Goal: Task Accomplishment & Management: Manage account settings

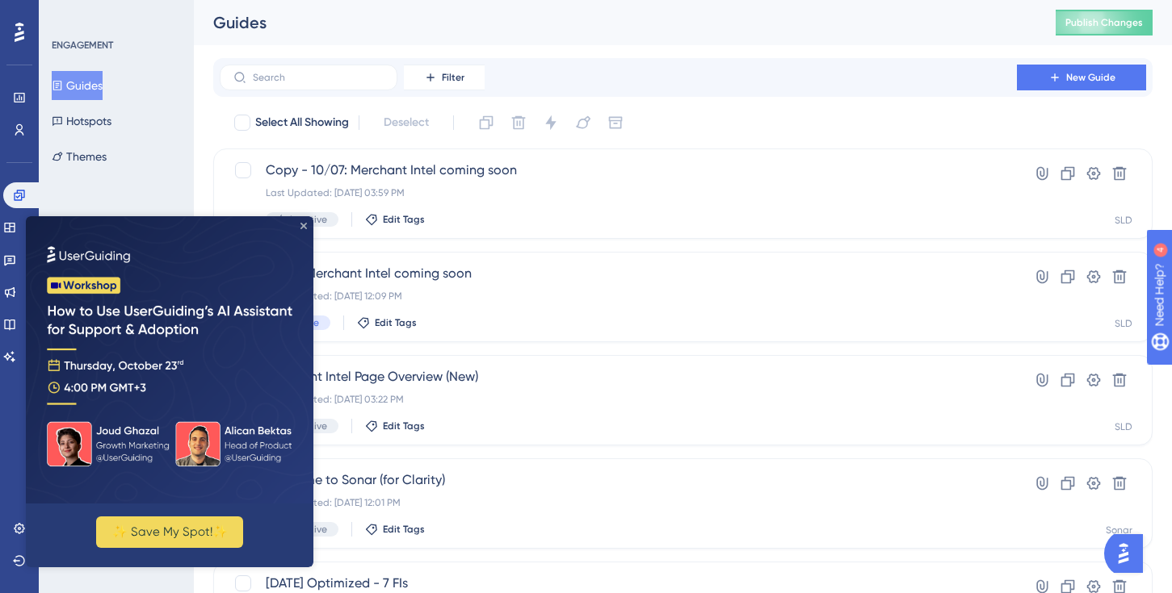
click at [301, 225] on icon "Close Preview" at bounding box center [303, 226] width 6 height 6
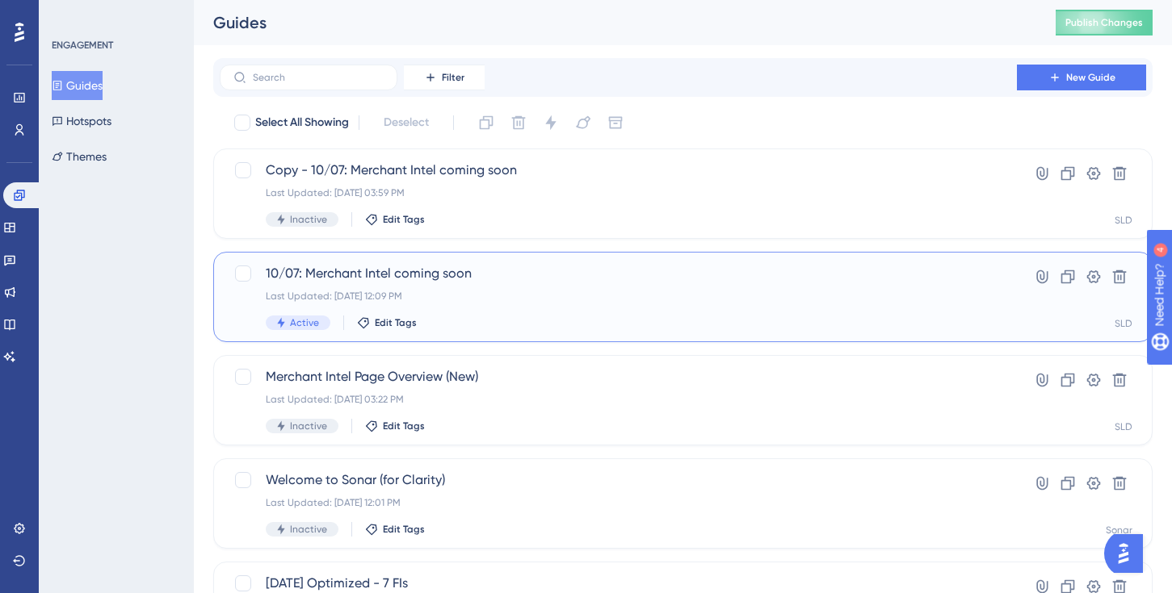
click at [541, 316] on div "Active Edit Tags" at bounding box center [618, 323] width 705 height 15
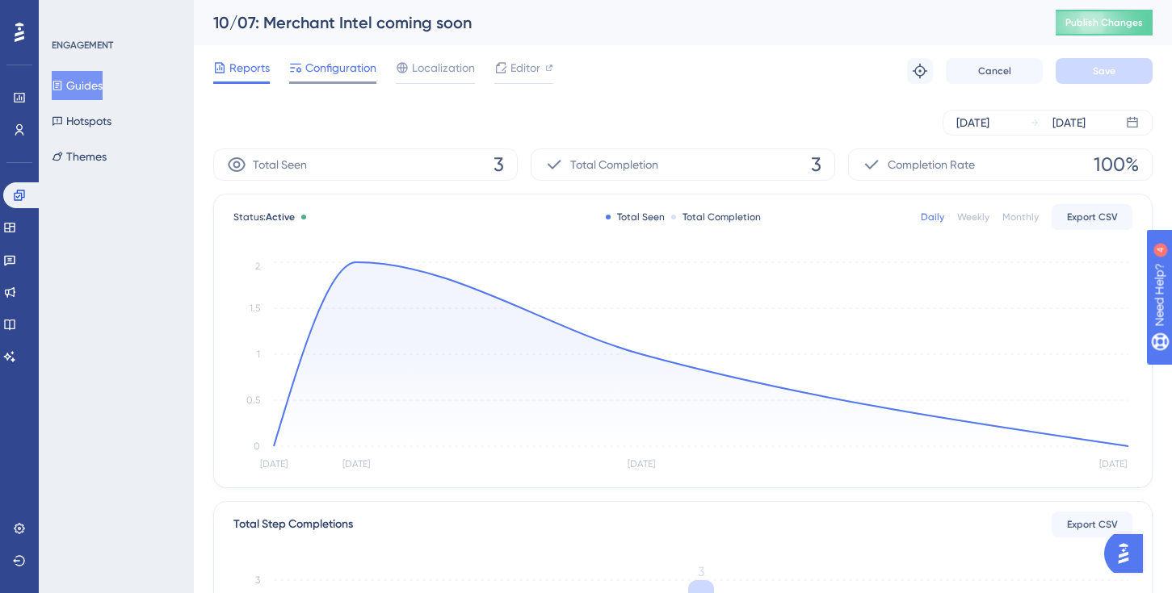
click at [340, 75] on span "Configuration" at bounding box center [340, 67] width 71 height 19
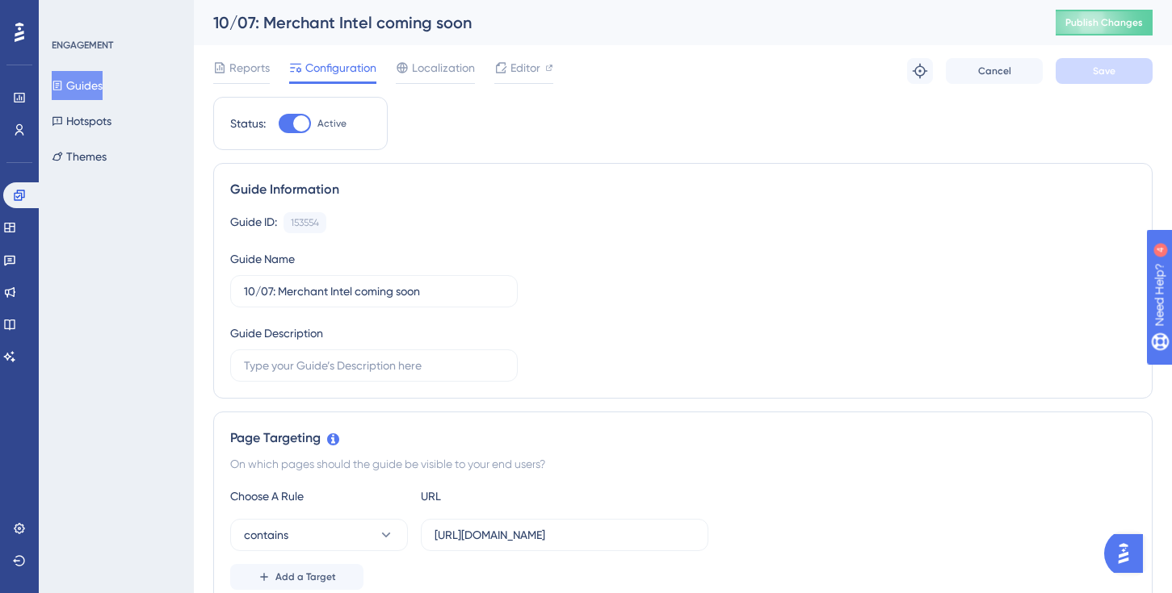
click at [322, 123] on span "Active" at bounding box center [331, 123] width 29 height 13
click at [279, 124] on input "Active" at bounding box center [278, 124] width 1 height 1
checkbox input "false"
click at [1118, 69] on button "Save" at bounding box center [1103, 71] width 97 height 26
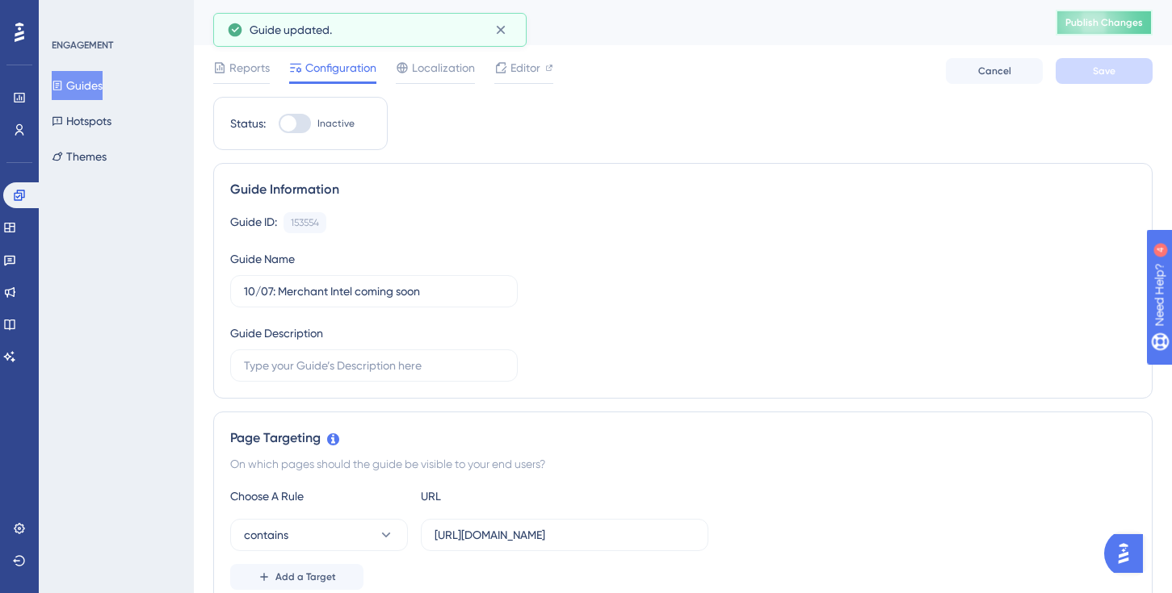
click at [1100, 20] on span "Publish Changes" at bounding box center [1104, 22] width 78 height 13
click at [103, 73] on button "Guides" at bounding box center [77, 85] width 51 height 29
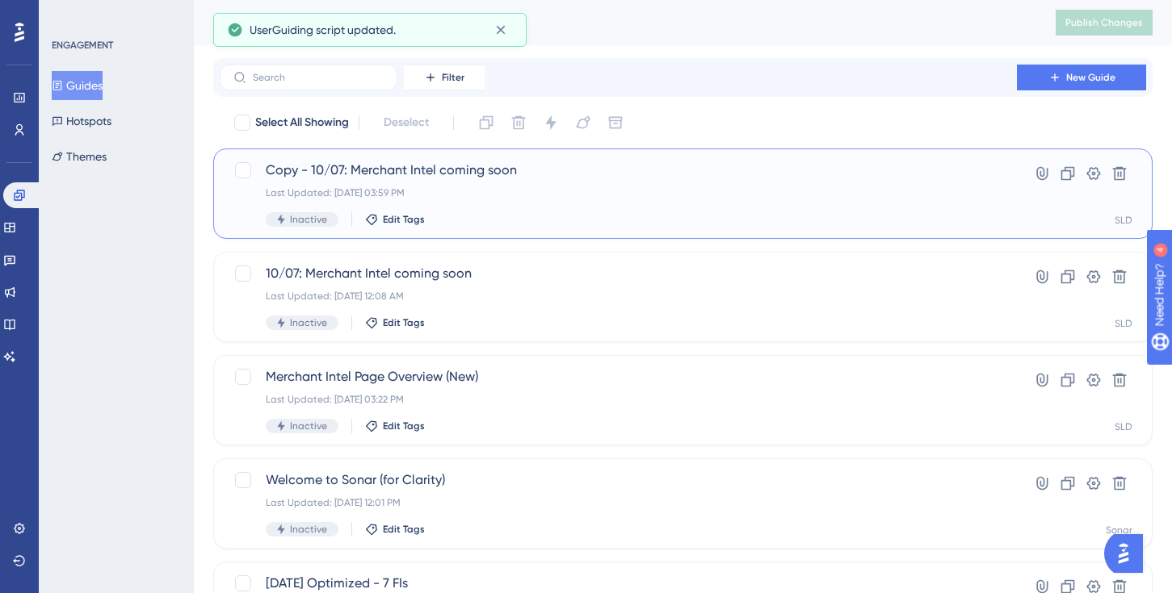
click at [471, 167] on span "Copy - 10/07: Merchant Intel coming soon" at bounding box center [618, 170] width 705 height 19
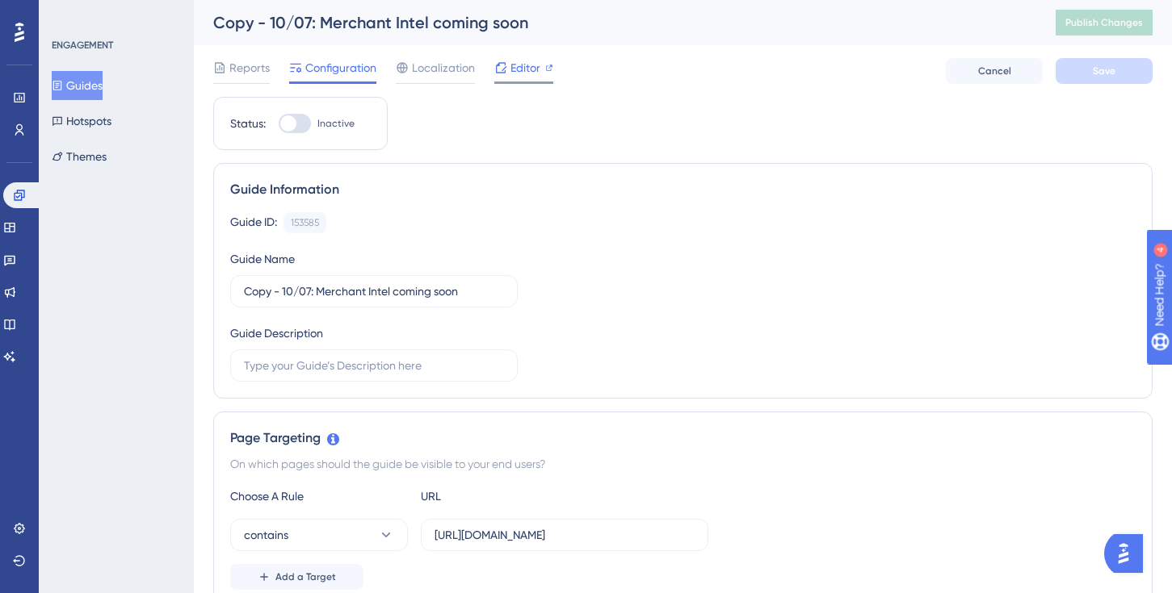
click at [551, 65] on icon at bounding box center [549, 68] width 6 height 6
click at [310, 117] on div at bounding box center [295, 123] width 32 height 19
click at [279, 124] on input "Inactive" at bounding box center [278, 124] width 1 height 1
checkbox input "true"
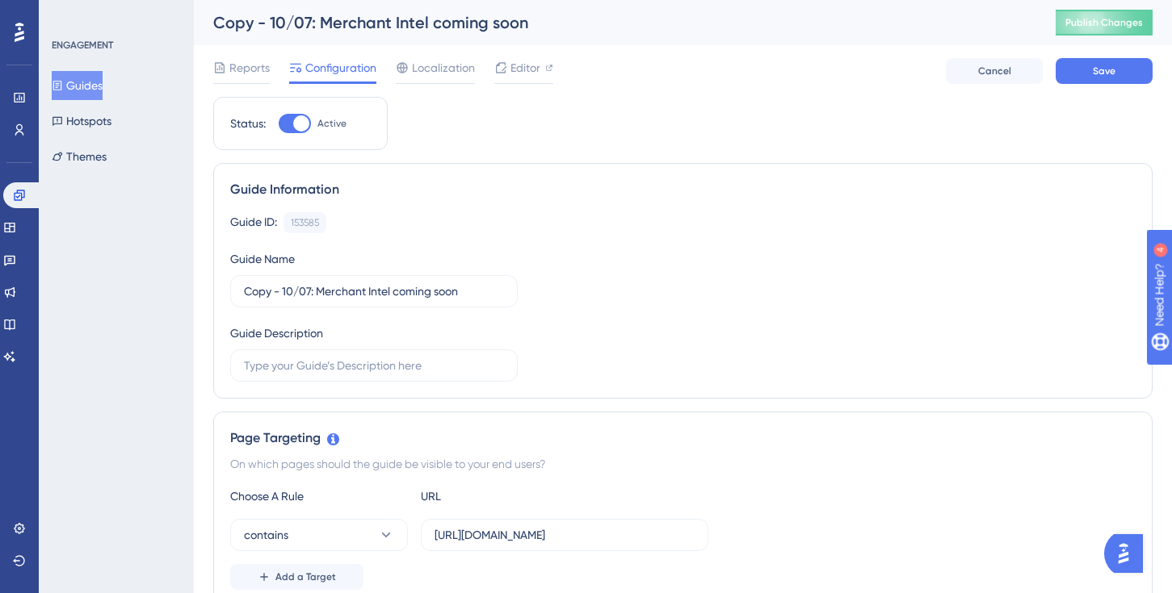
click at [445, 24] on div "Copy - 10/07: Merchant Intel coming soon" at bounding box center [614, 22] width 802 height 23
click at [300, 25] on div "Copy - 10/07: Merchant Intel coming soon" at bounding box center [614, 22] width 802 height 23
click at [311, 25] on div "Copy - 10/07: Merchant Intel coming soon" at bounding box center [614, 22] width 802 height 23
drag, startPoint x: 310, startPoint y: 23, endPoint x: 220, endPoint y: 21, distance: 89.7
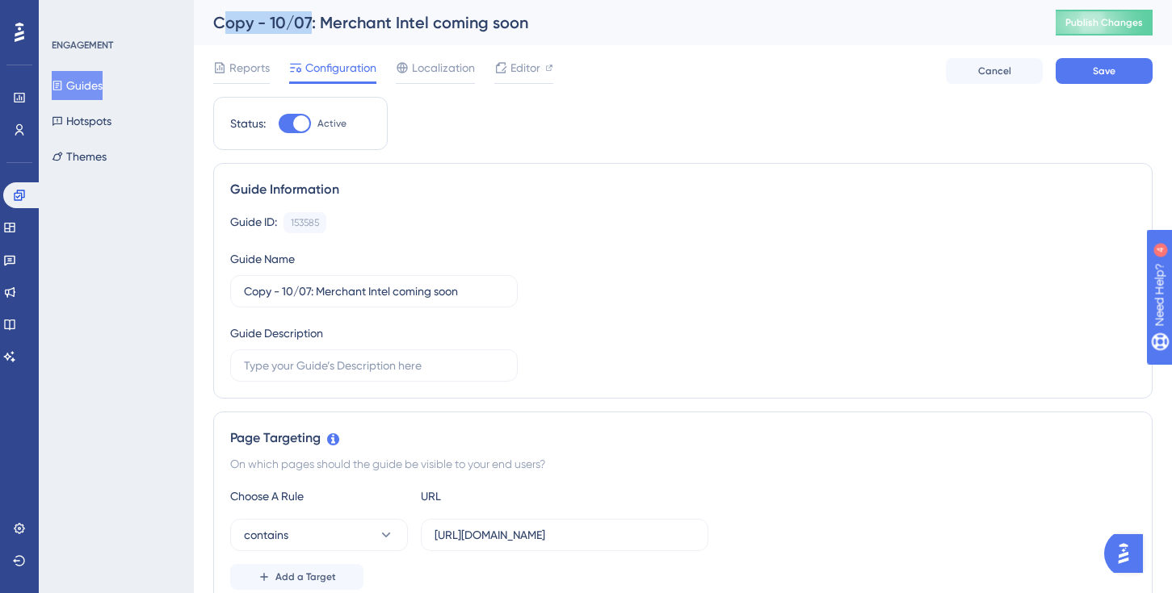
click at [220, 21] on div "Copy - 10/07: Merchant Intel coming soon" at bounding box center [614, 22] width 802 height 23
click at [345, 65] on span "Configuration" at bounding box center [340, 67] width 71 height 19
click at [490, 51] on div "Reports Configuration Localization Editor Cancel Save" at bounding box center [682, 71] width 939 height 52
click at [343, 72] on span "Configuration" at bounding box center [340, 67] width 71 height 19
click at [249, 72] on span "Reports" at bounding box center [249, 67] width 40 height 19
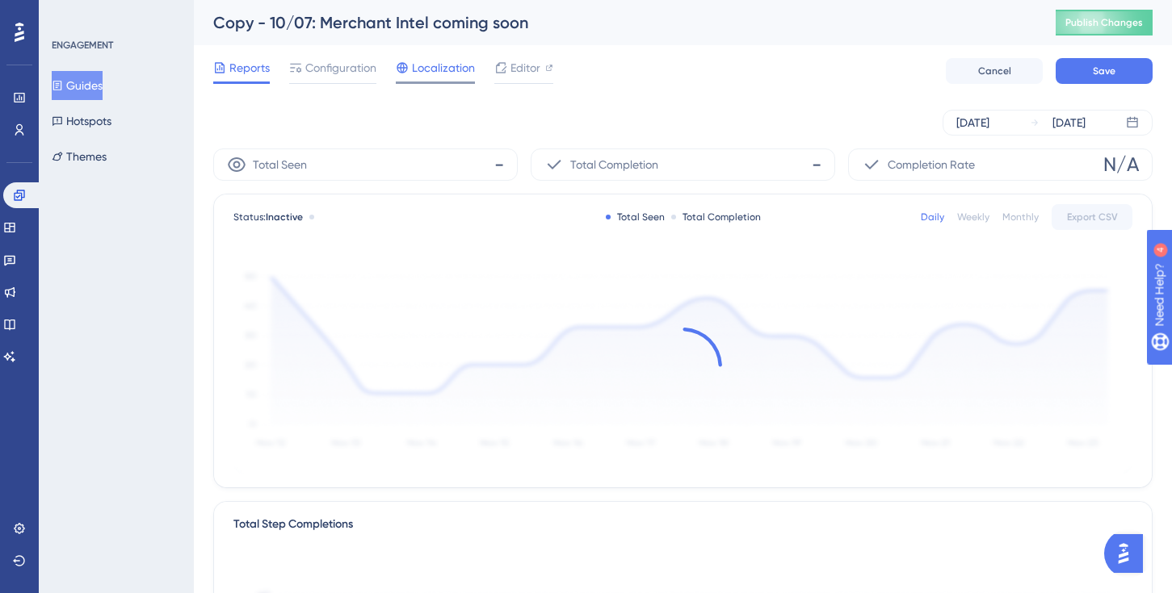
click at [398, 64] on icon at bounding box center [402, 67] width 13 height 13
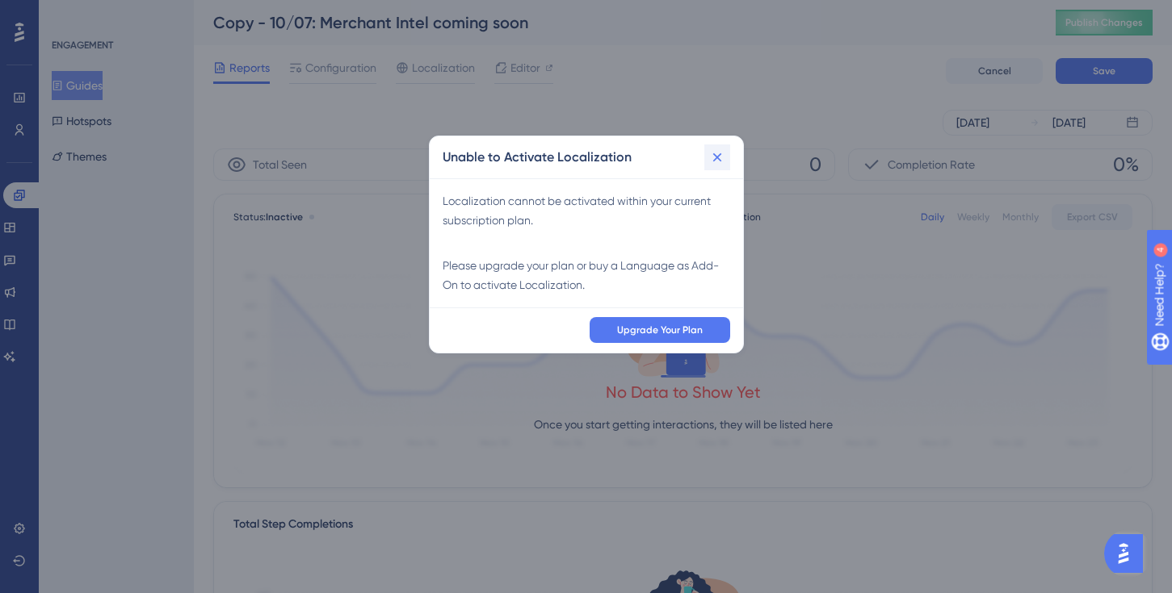
click at [720, 157] on icon at bounding box center [717, 157] width 16 height 16
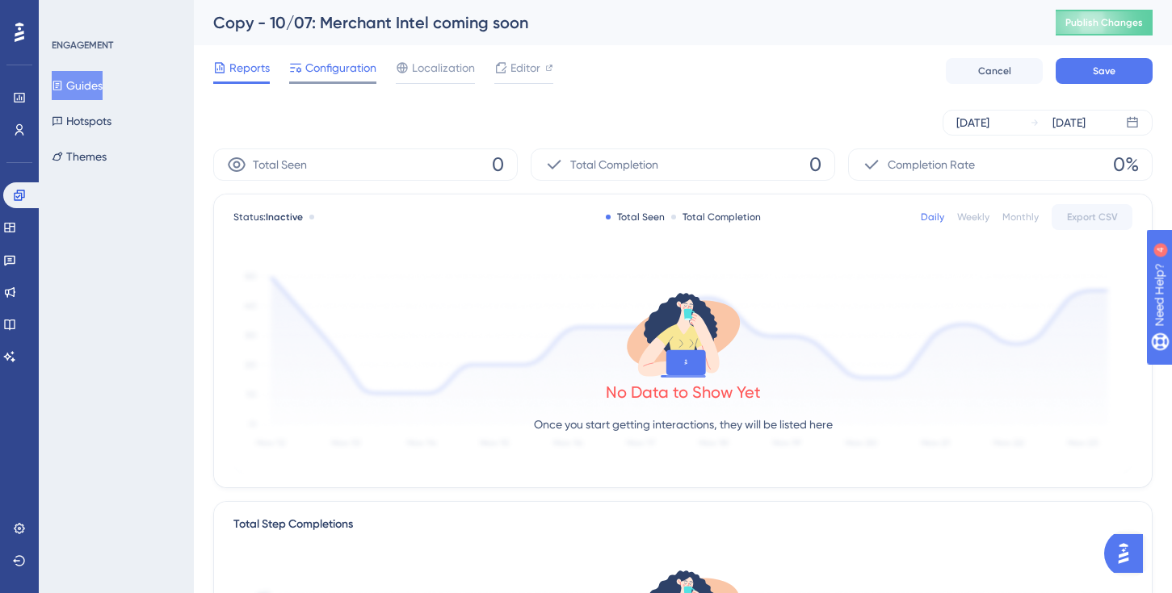
click at [331, 65] on span "Configuration" at bounding box center [340, 67] width 71 height 19
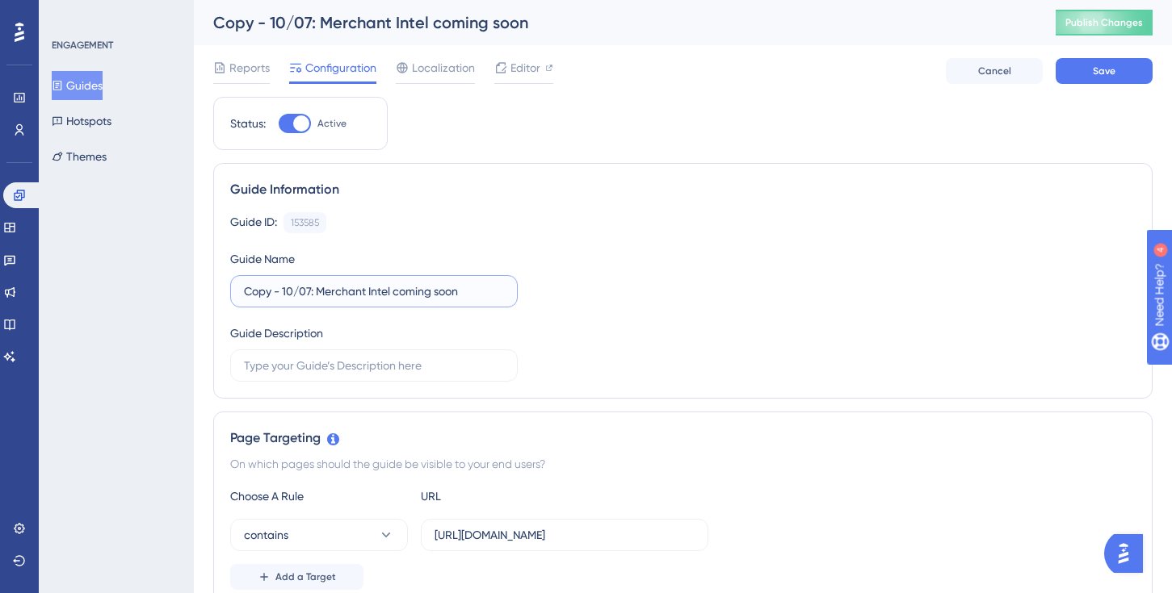
drag, startPoint x: 462, startPoint y: 293, endPoint x: 237, endPoint y: 276, distance: 225.1
click at [237, 277] on label "Copy - 10/07: Merchant Intel coming soon" at bounding box center [373, 291] width 287 height 32
type input "10/10: Merchant Intel Enhancements launch"
click at [543, 319] on div "Guide ID: 153585 Copy Guide Name 10/10: Merchant Intel Enhancements launch Guid…" at bounding box center [682, 297] width 905 height 170
click at [1096, 70] on span "Save" at bounding box center [1103, 71] width 23 height 13
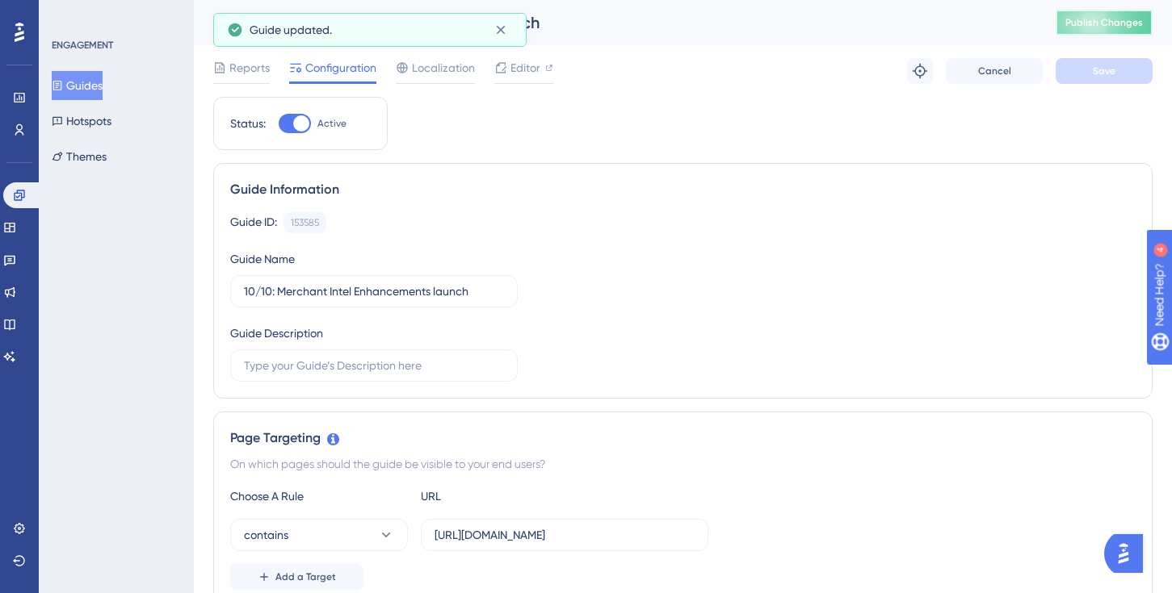
click at [1088, 23] on span "Publish Changes" at bounding box center [1104, 22] width 78 height 13
click at [100, 86] on button "Guides" at bounding box center [77, 85] width 51 height 29
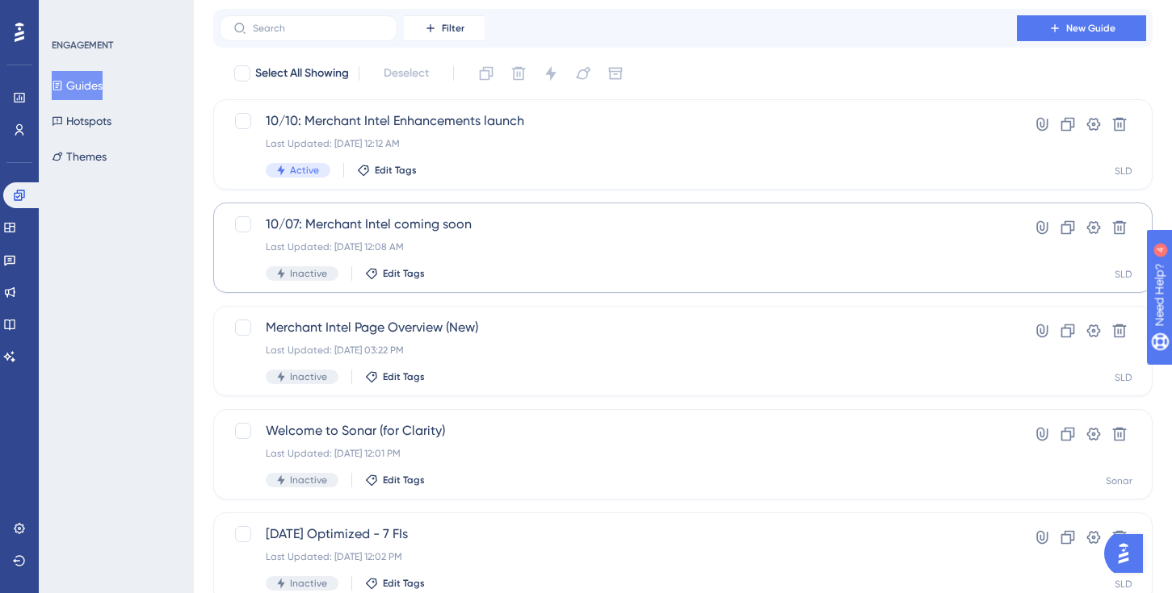
scroll to position [65, 0]
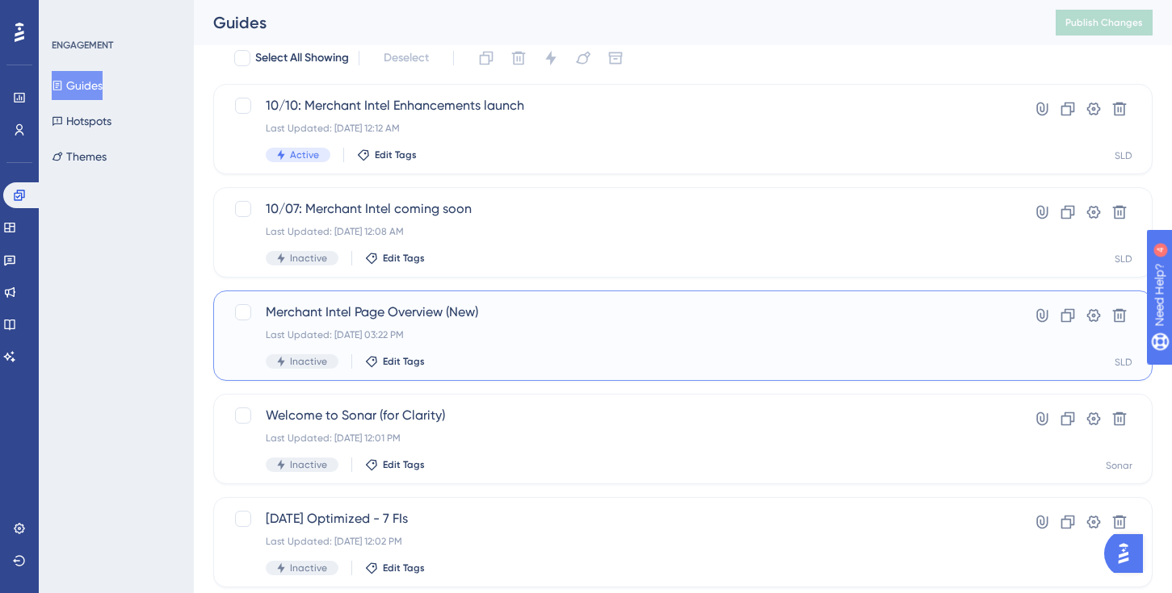
click at [466, 313] on span "Merchant Intel Page Overview (New)" at bounding box center [618, 312] width 705 height 19
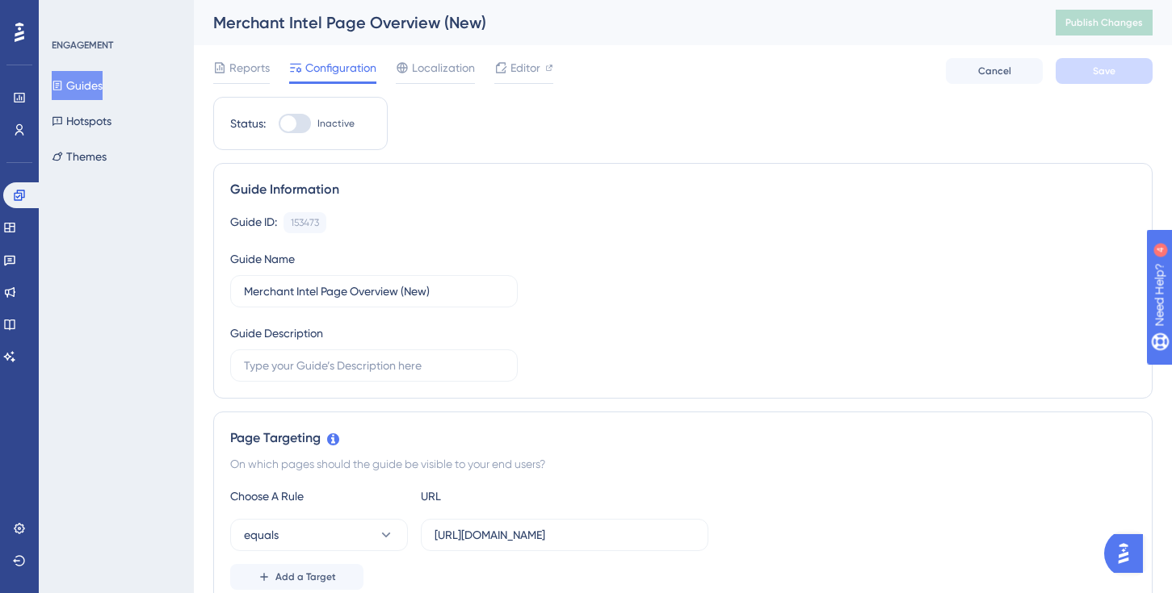
scroll to position [9, 0]
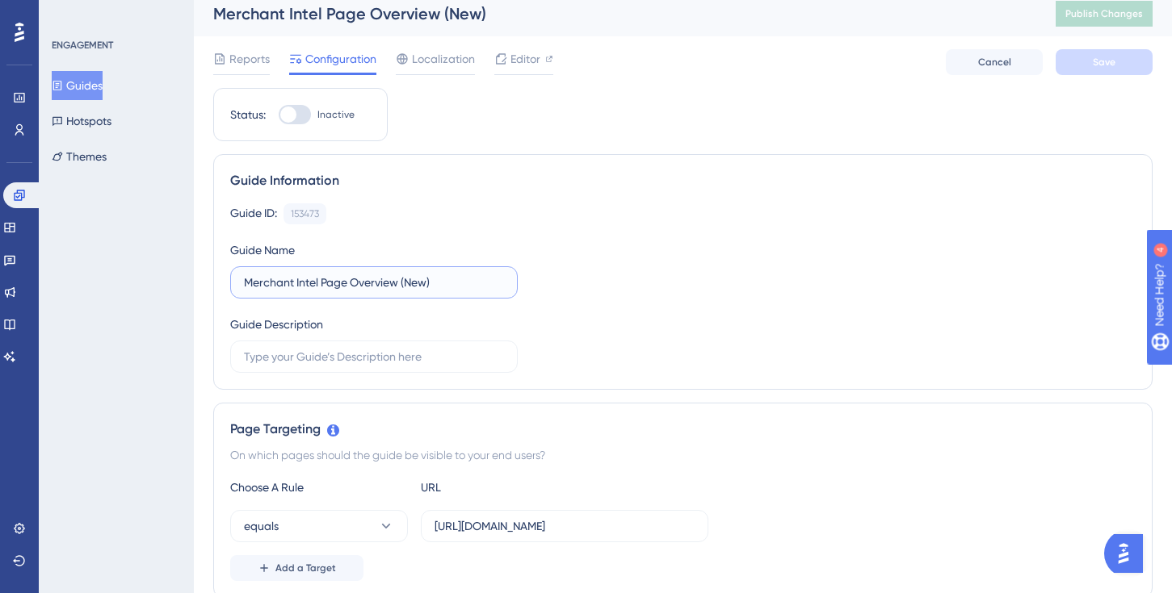
drag, startPoint x: 402, startPoint y: 283, endPoint x: 501, endPoint y: 281, distance: 99.3
click at [504, 281] on label "Merchant Intel Page Overview (New)" at bounding box center [373, 282] width 287 height 32
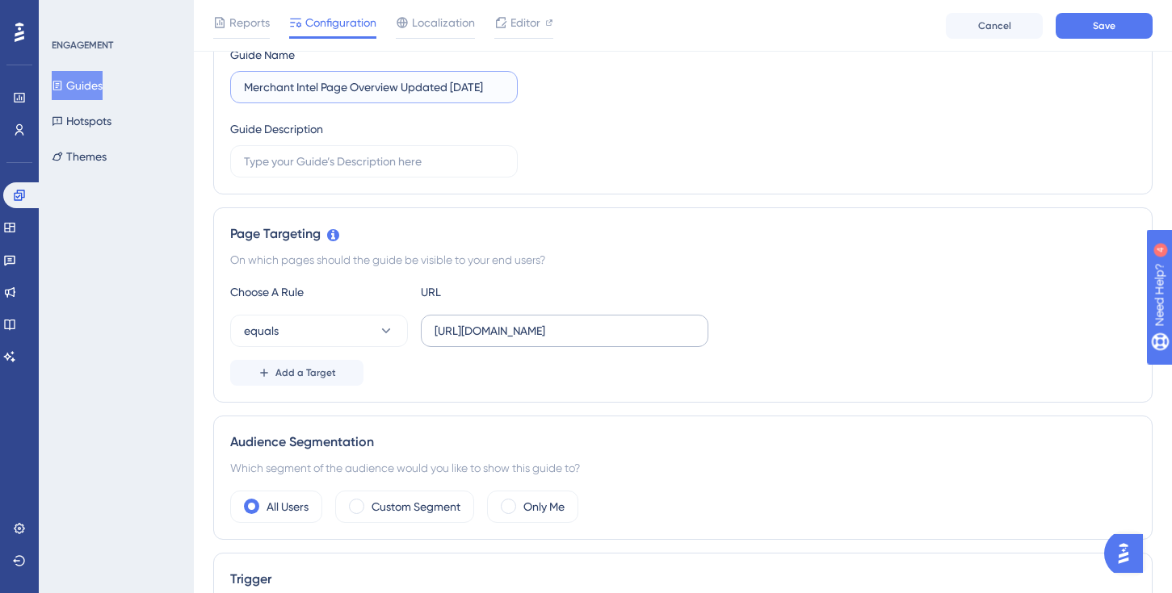
scroll to position [212, 0]
type input "Merchant Intel Page Overview Updated [DATE]"
drag, startPoint x: 650, startPoint y: 330, endPoint x: 423, endPoint y: 329, distance: 226.9
click at [423, 329] on label "[URL][DOMAIN_NAME]" at bounding box center [564, 330] width 287 height 32
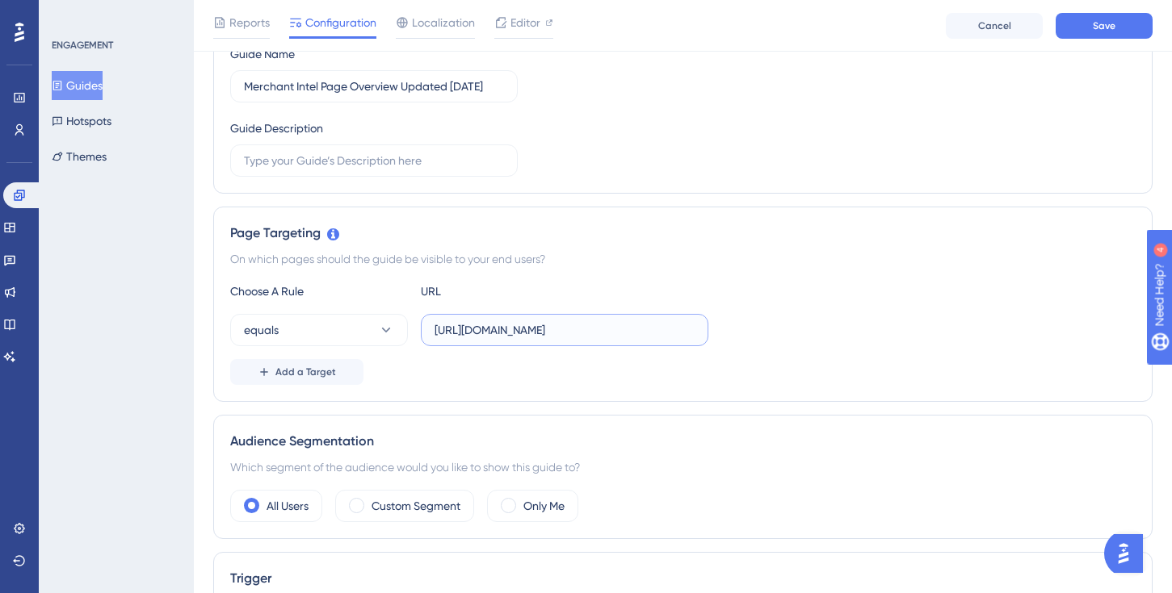
paste input "www.securlockdetec"
type input "[URL][DOMAIN_NAME]"
click at [488, 366] on div "Add a Target" at bounding box center [682, 372] width 905 height 26
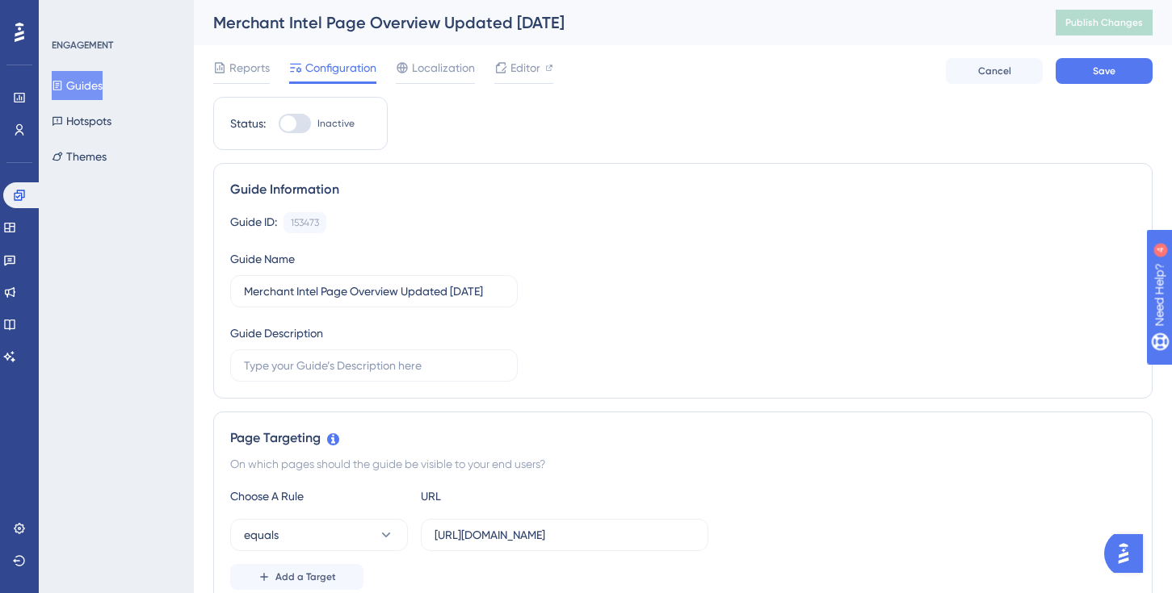
click at [290, 124] on div at bounding box center [288, 123] width 16 height 16
click at [279, 124] on input "Inactive" at bounding box center [278, 124] width 1 height 1
checkbox input "true"
click at [1085, 70] on button "Save" at bounding box center [1103, 71] width 97 height 26
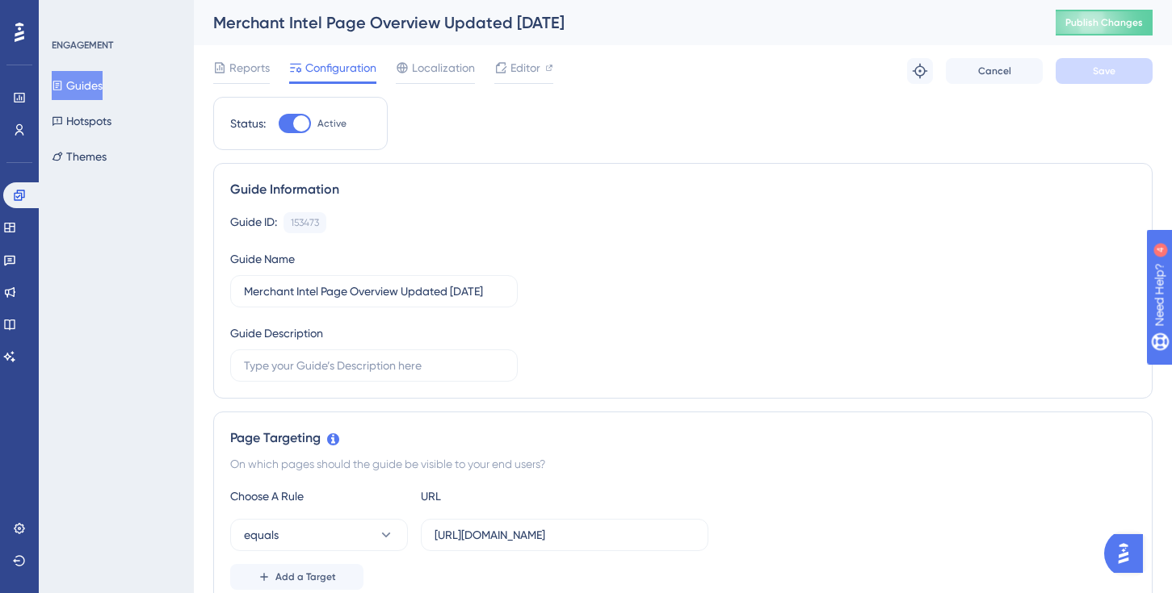
click at [103, 99] on button "Guides" at bounding box center [77, 85] width 51 height 29
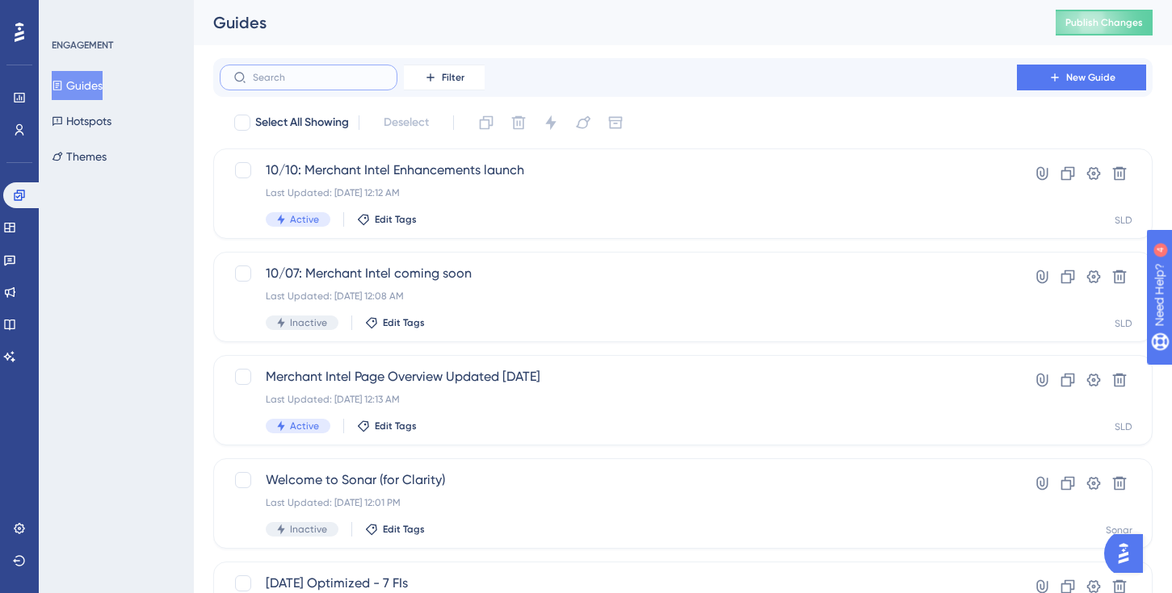
click at [329, 76] on input "text" at bounding box center [318, 77] width 131 height 11
type input "merchant"
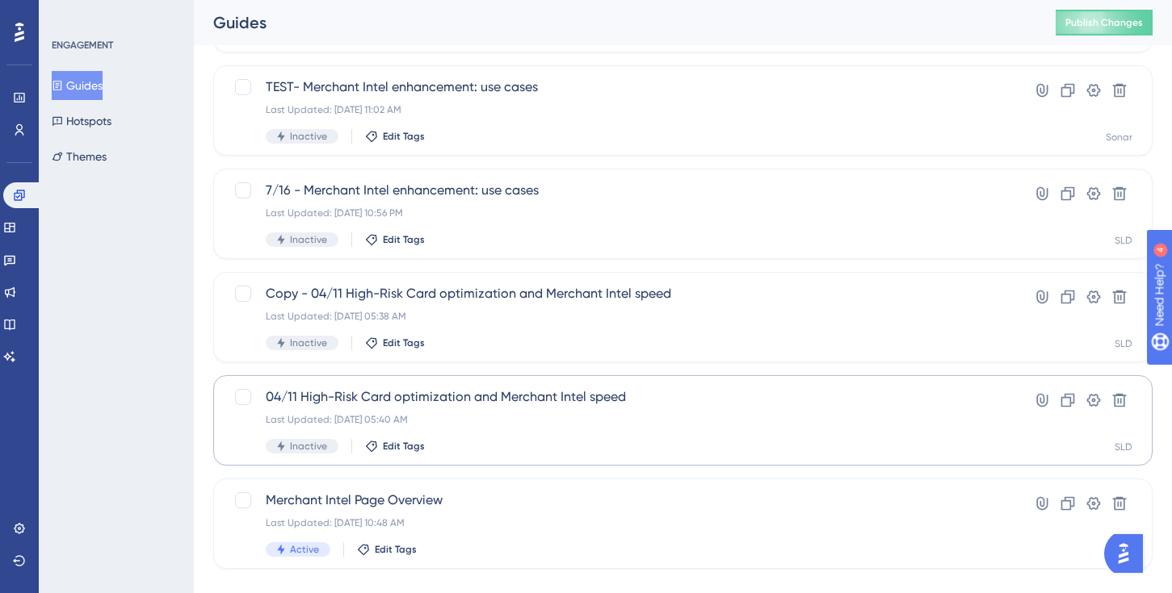
scroll to position [421, 0]
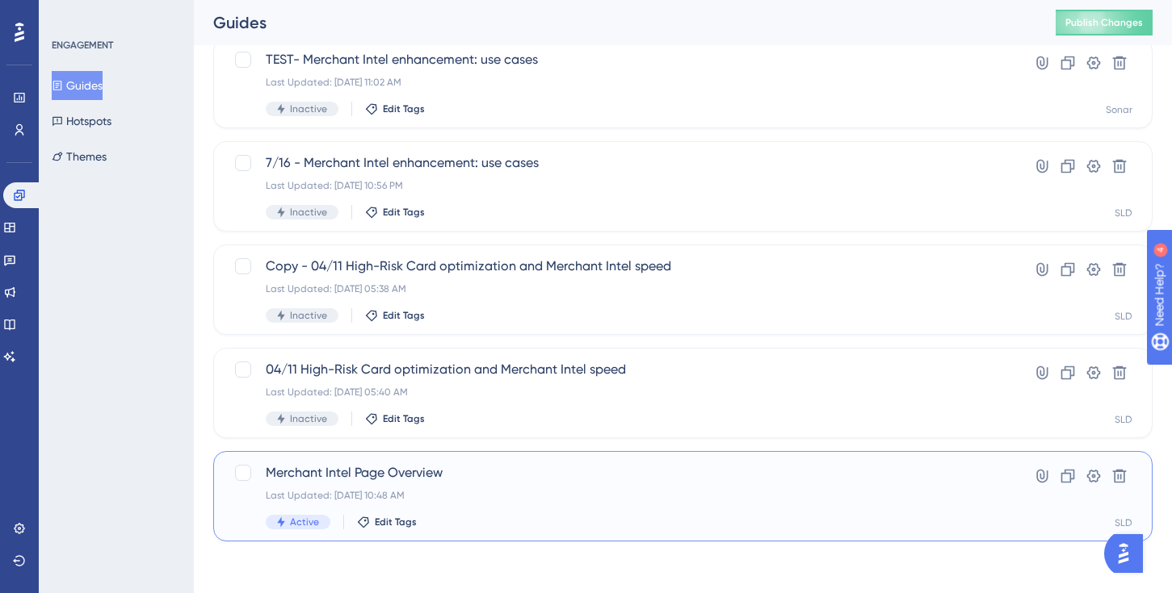
click at [438, 476] on span "Merchant Intel Page Overview" at bounding box center [618, 472] width 705 height 19
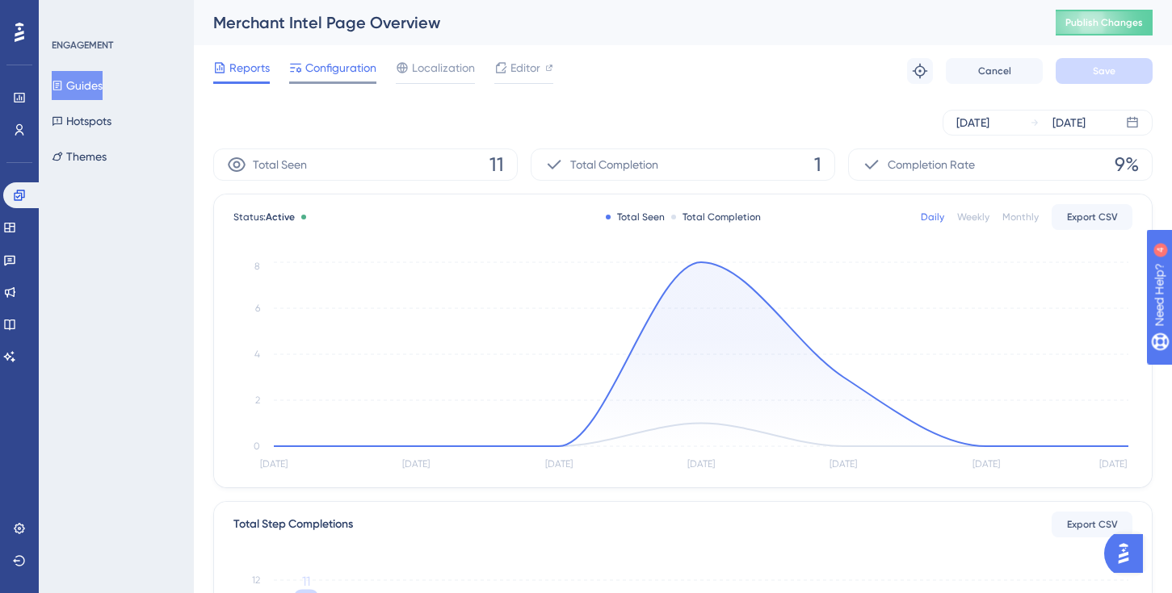
click at [358, 81] on div "Configuration" at bounding box center [332, 71] width 87 height 26
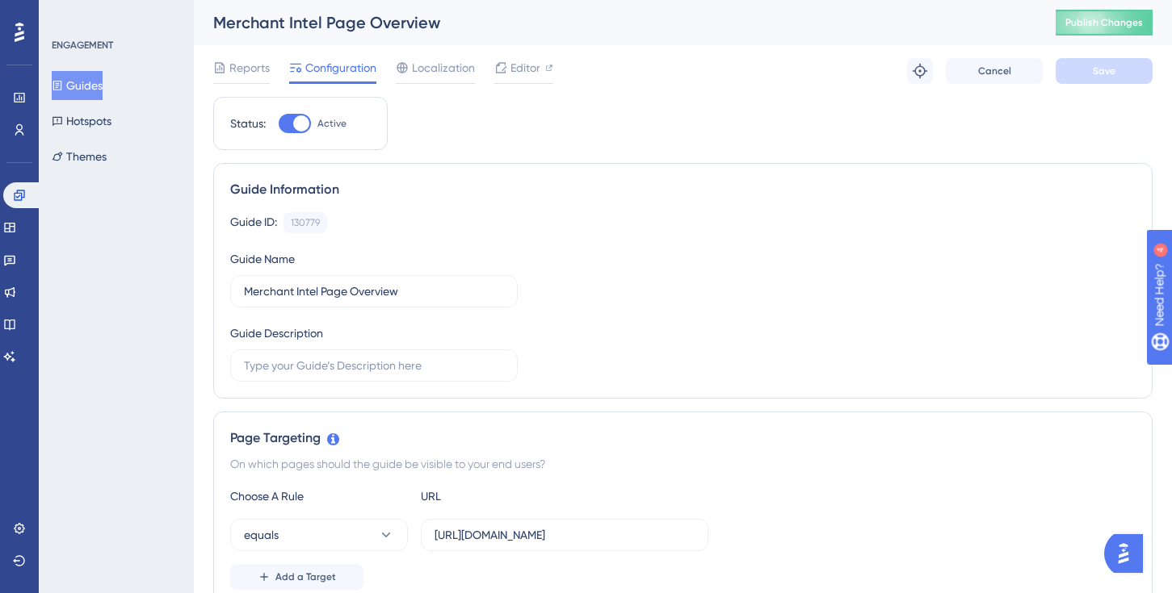
click at [337, 128] on span "Active" at bounding box center [331, 123] width 29 height 13
click at [279, 124] on input "Active" at bounding box center [278, 124] width 1 height 1
checkbox input "false"
click at [436, 296] on input "Merchant Intel Page Overview" at bounding box center [374, 292] width 260 height 18
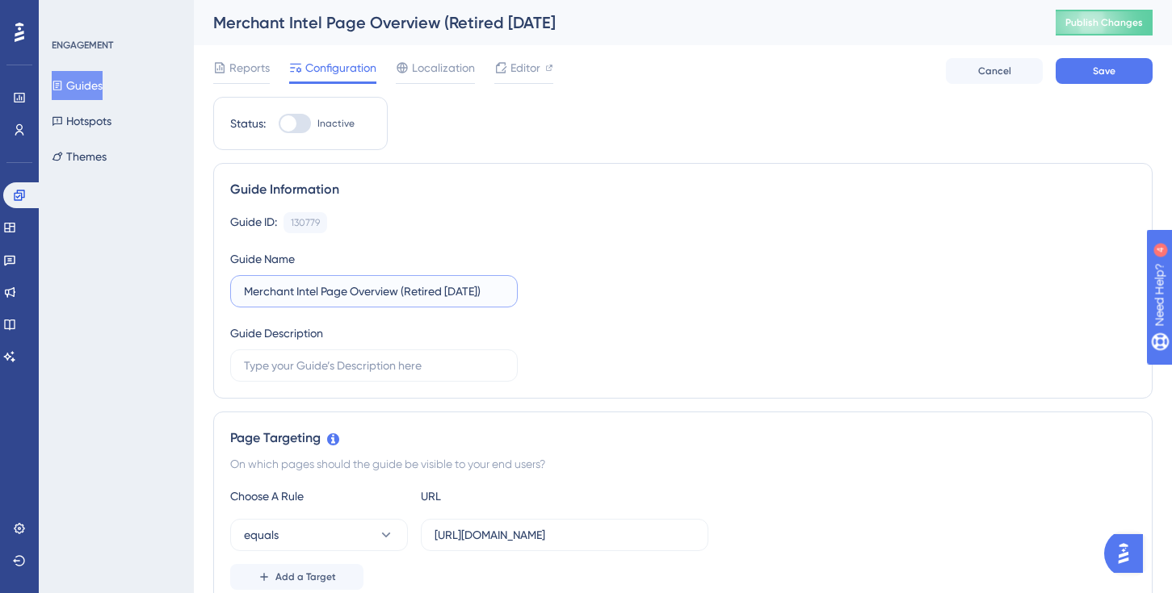
scroll to position [0, 3]
type input "Merchant Intel Page Overview (Retired [DATE])"
click at [1089, 71] on button "Save" at bounding box center [1103, 71] width 97 height 26
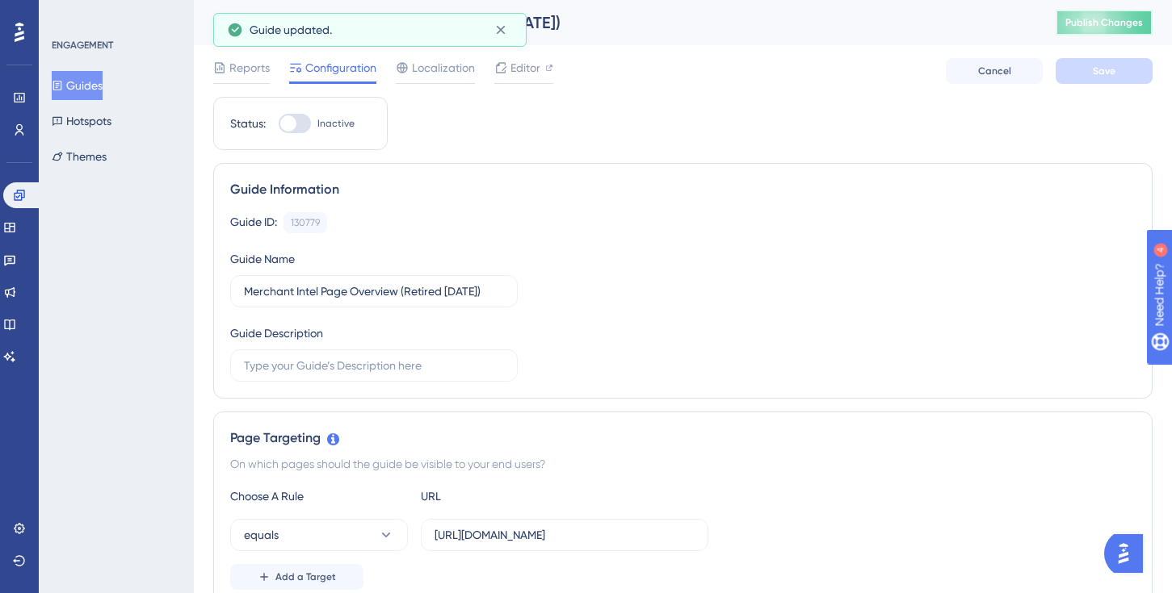
click at [1101, 23] on span "Publish Changes" at bounding box center [1104, 22] width 78 height 13
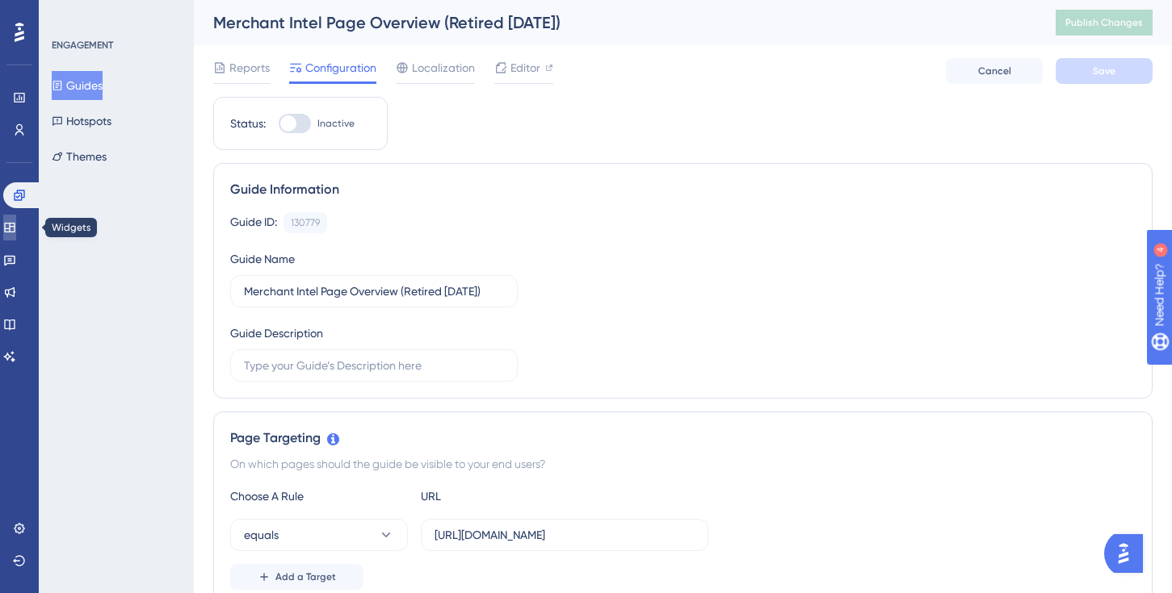
click at [16, 230] on icon at bounding box center [9, 227] width 13 height 13
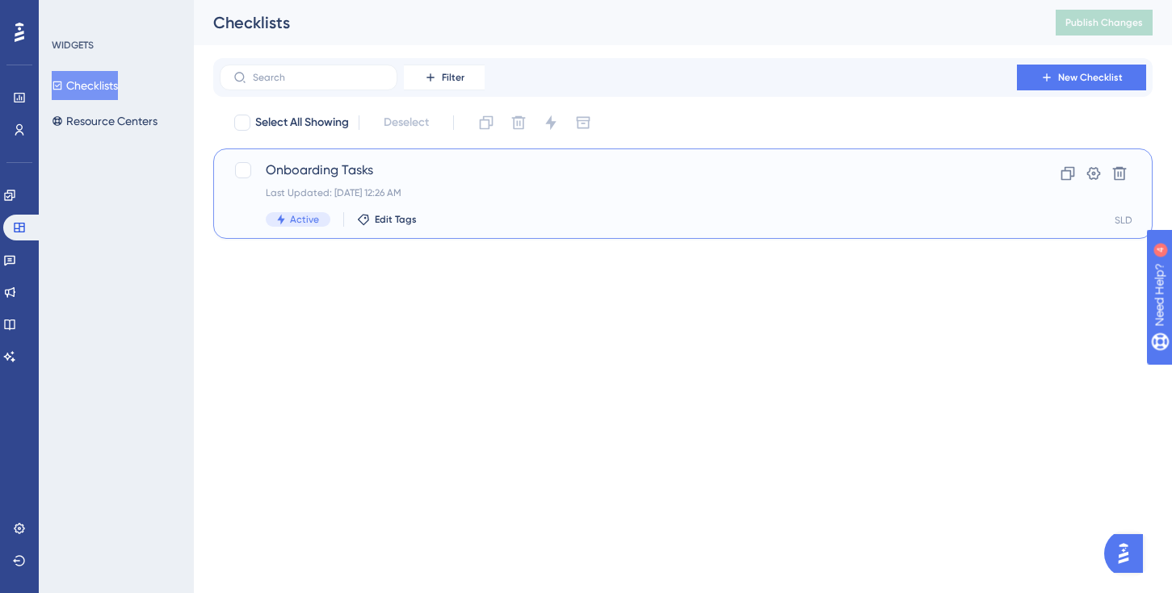
click at [333, 174] on span "Onboarding Tasks" at bounding box center [618, 170] width 705 height 19
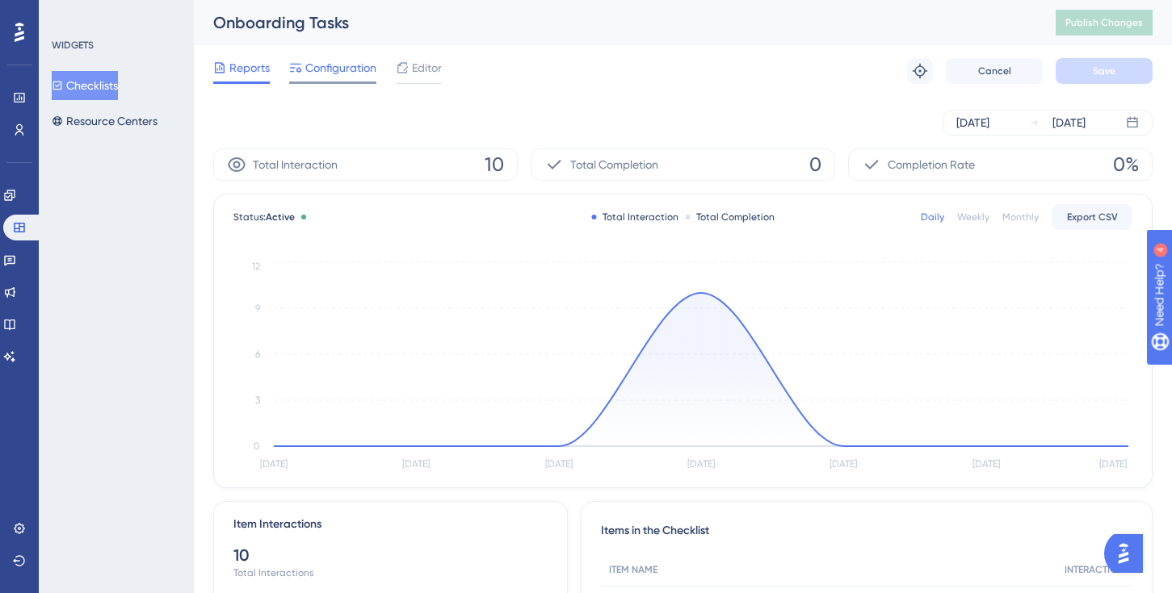
click at [350, 73] on span "Configuration" at bounding box center [340, 67] width 71 height 19
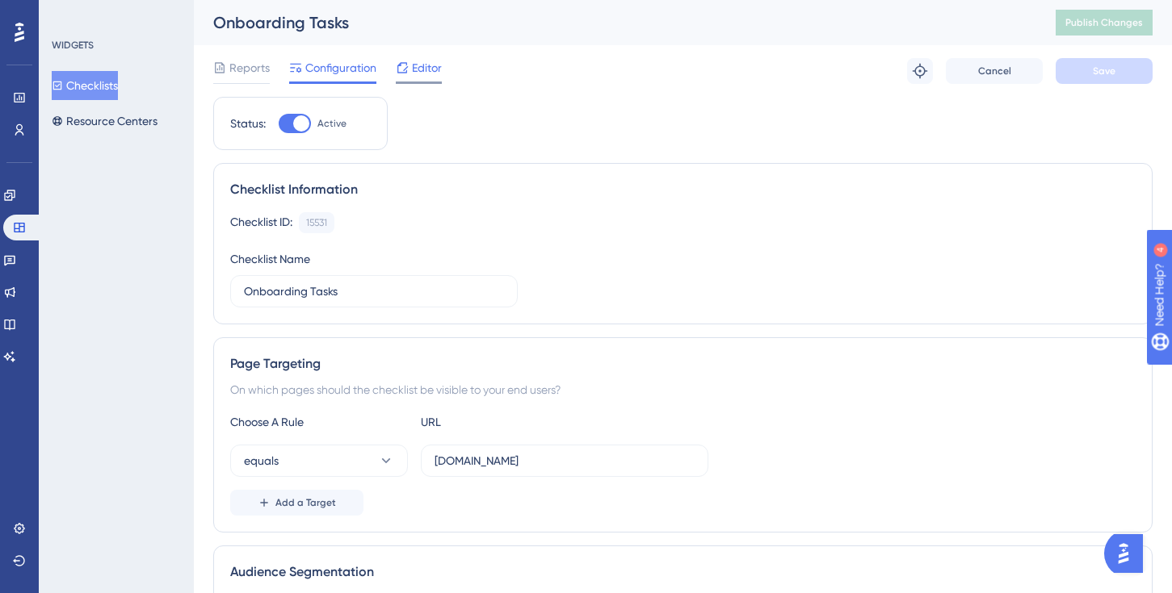
click at [413, 71] on span "Editor" at bounding box center [427, 67] width 30 height 19
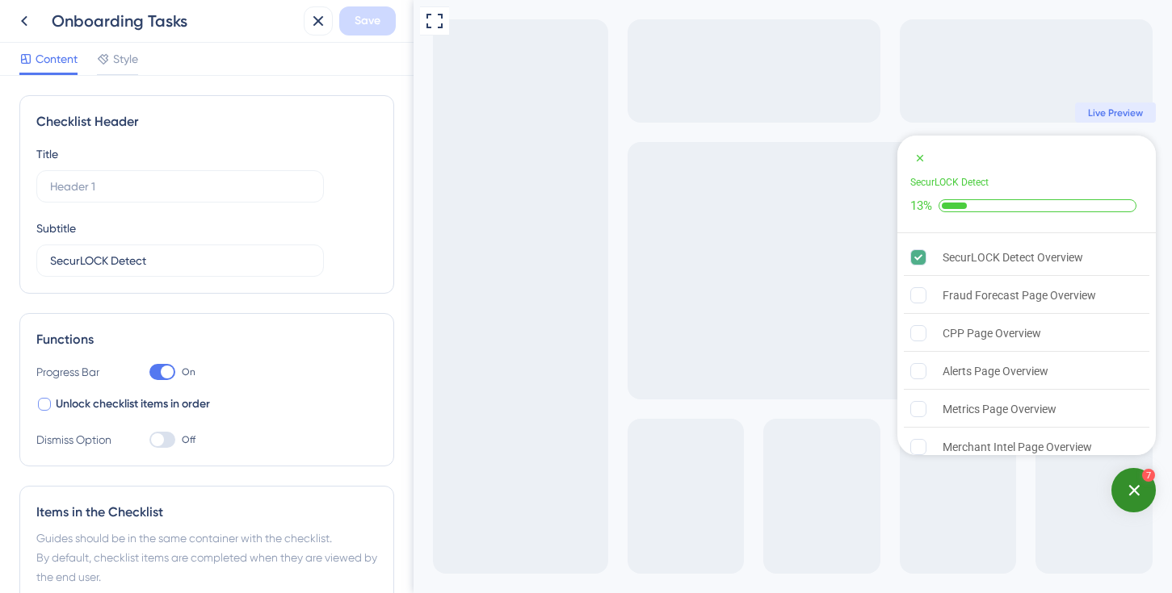
click at [44, 410] on div at bounding box center [44, 404] width 13 height 13
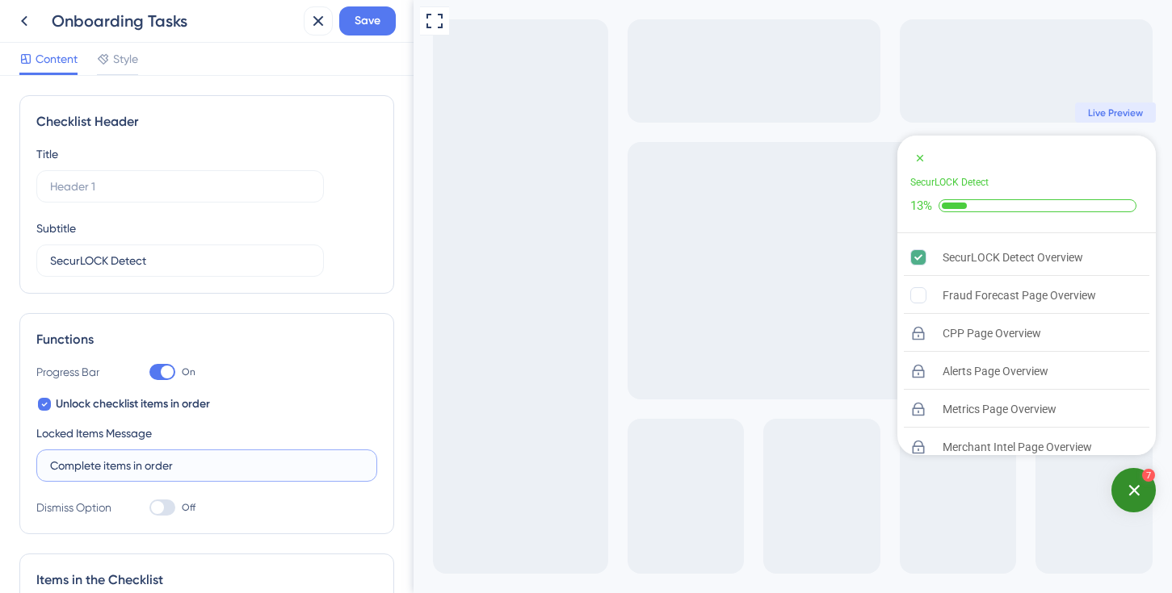
click at [97, 470] on input "Complete items in order" at bounding box center [206, 466] width 313 height 18
click at [47, 405] on icon at bounding box center [44, 404] width 6 height 13
checkbox input "false"
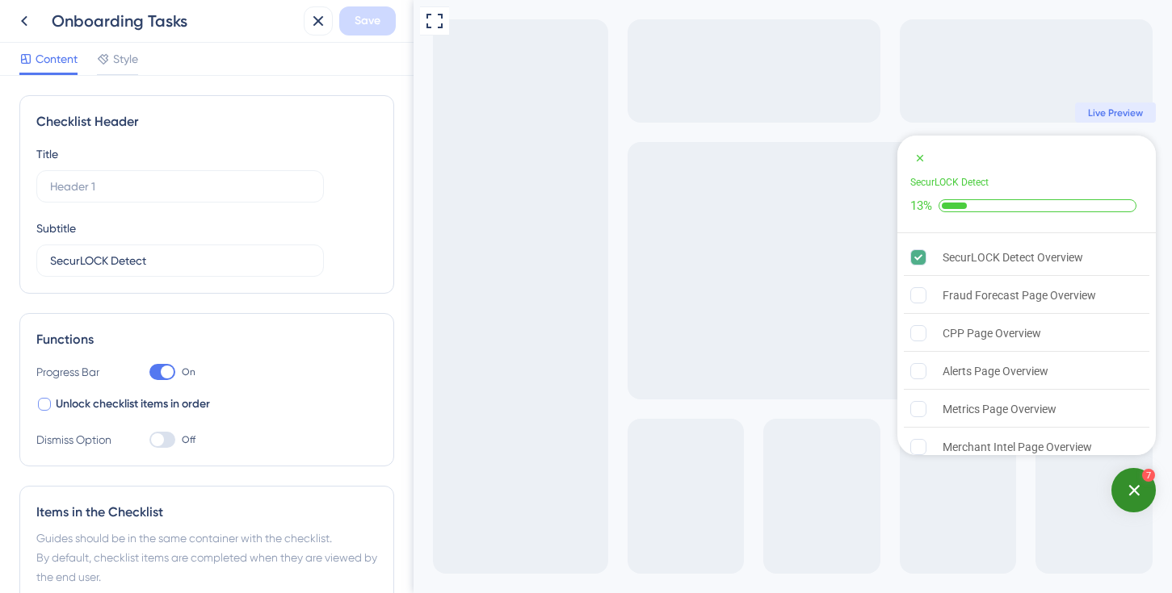
click at [168, 446] on div at bounding box center [162, 440] width 26 height 16
click at [149, 441] on input "Off" at bounding box center [149, 440] width 1 height 1
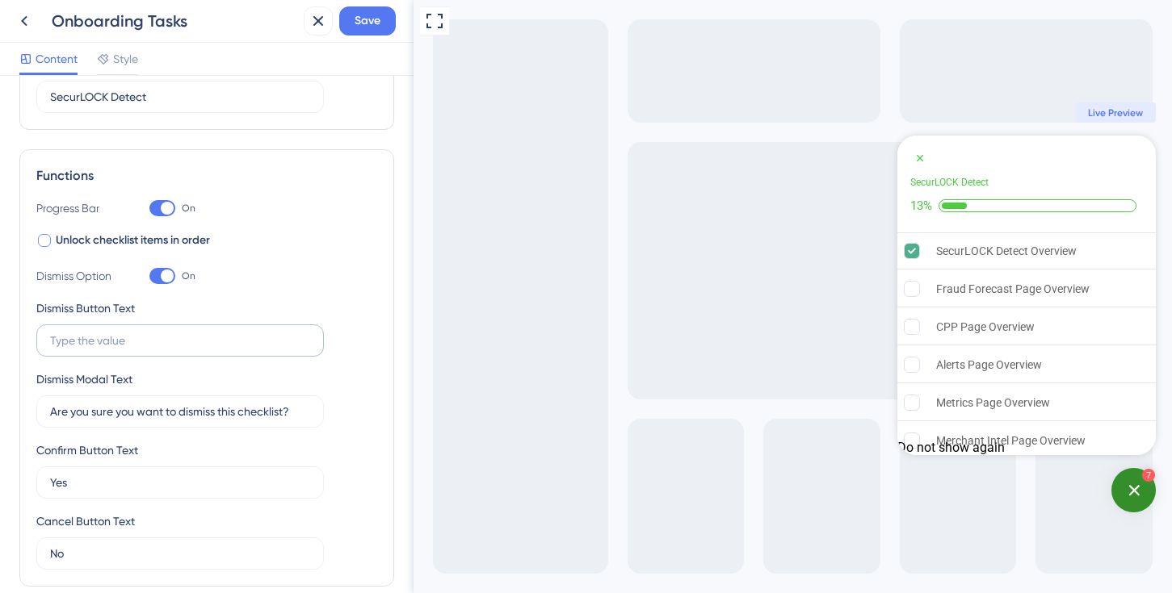
scroll to position [167, 0]
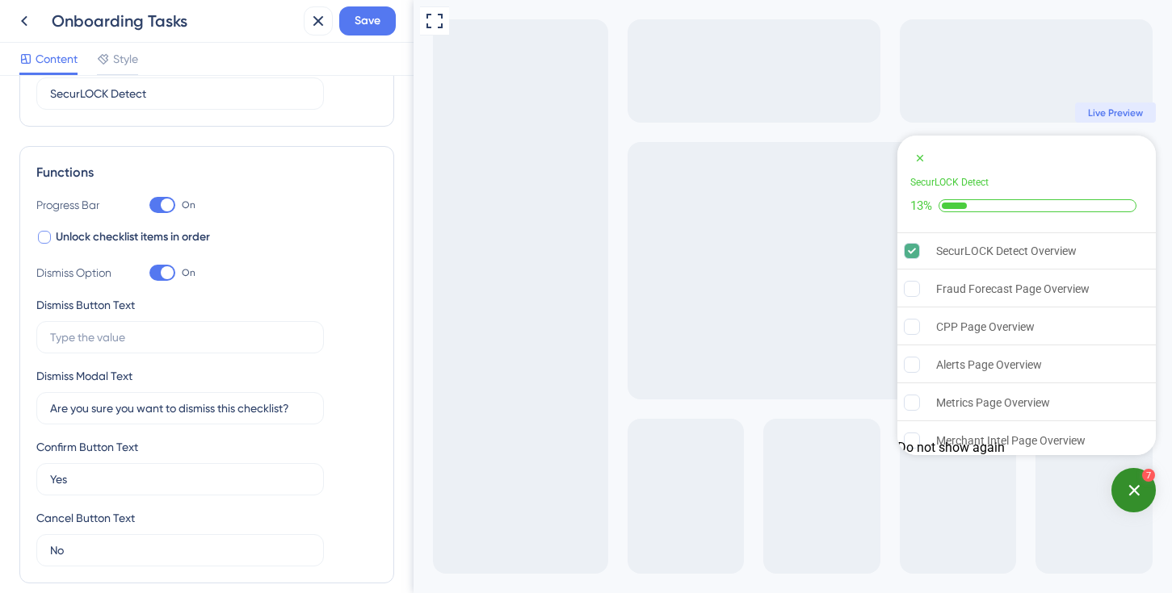
click at [168, 275] on div at bounding box center [167, 272] width 13 height 13
click at [149, 274] on input "On" at bounding box center [149, 273] width 1 height 1
checkbox input "false"
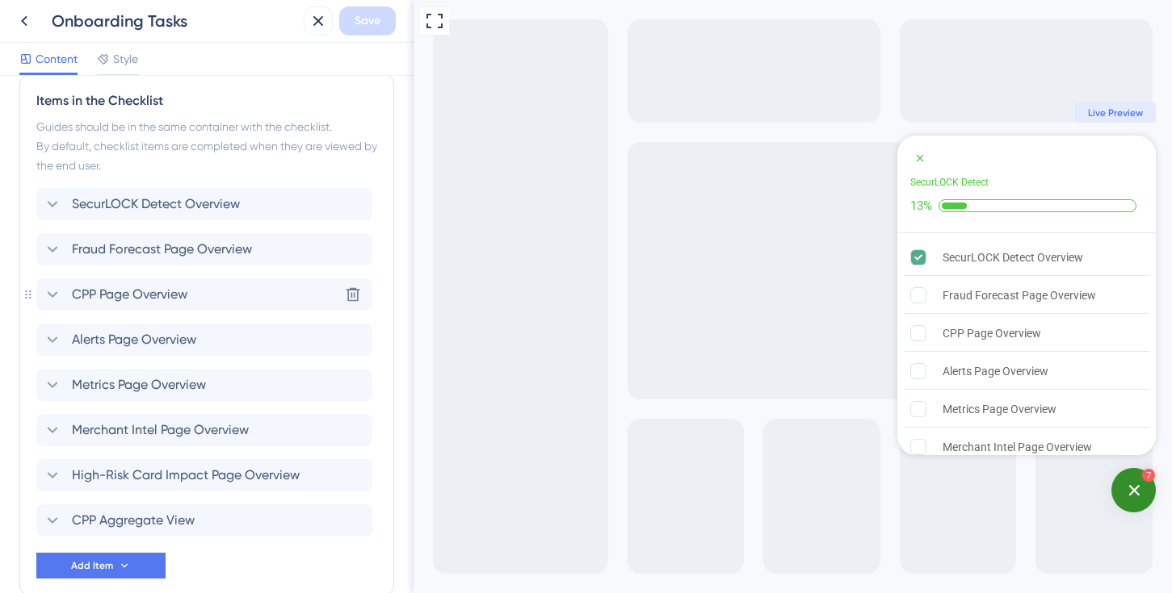
scroll to position [449, 0]
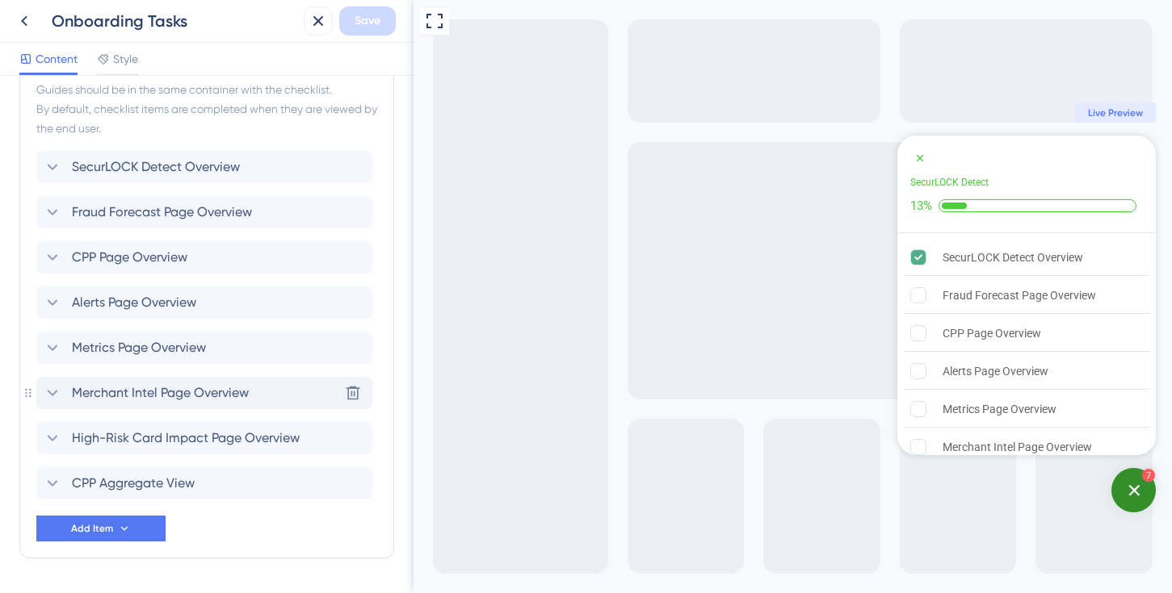
click at [325, 393] on div "Merchant Intel Page Overview Delete" at bounding box center [204, 393] width 336 height 32
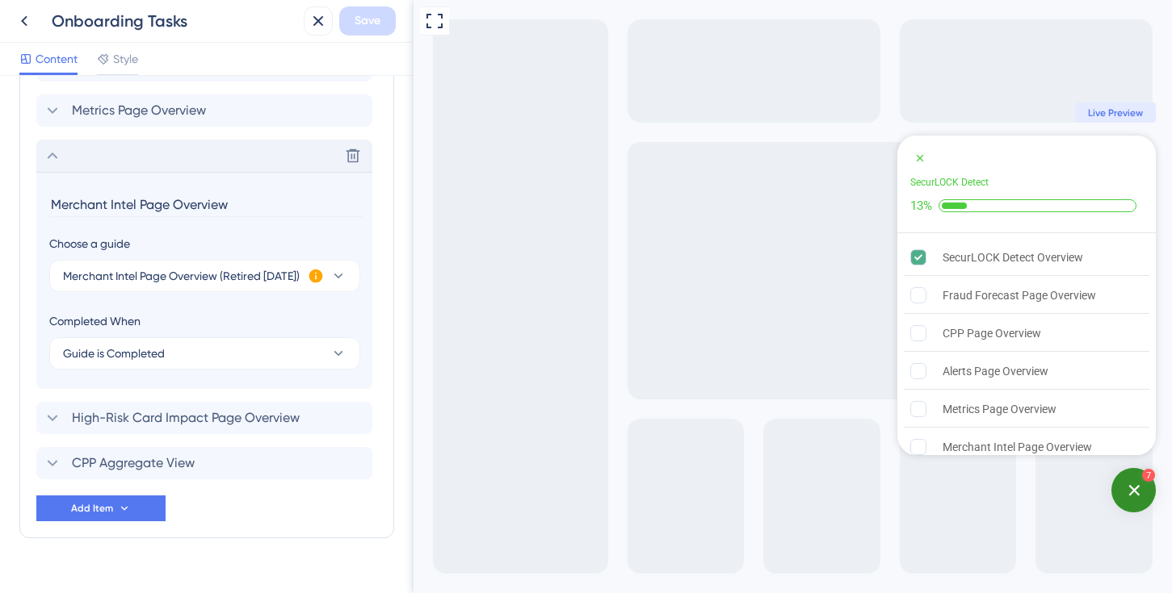
scroll to position [715, 0]
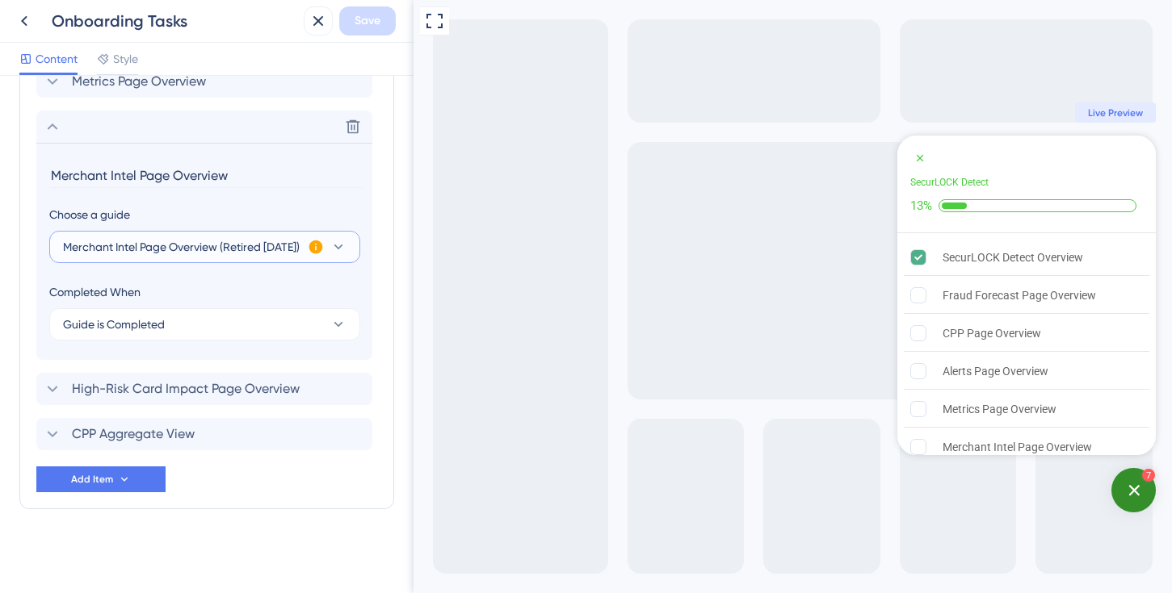
click at [337, 249] on icon at bounding box center [338, 247] width 16 height 16
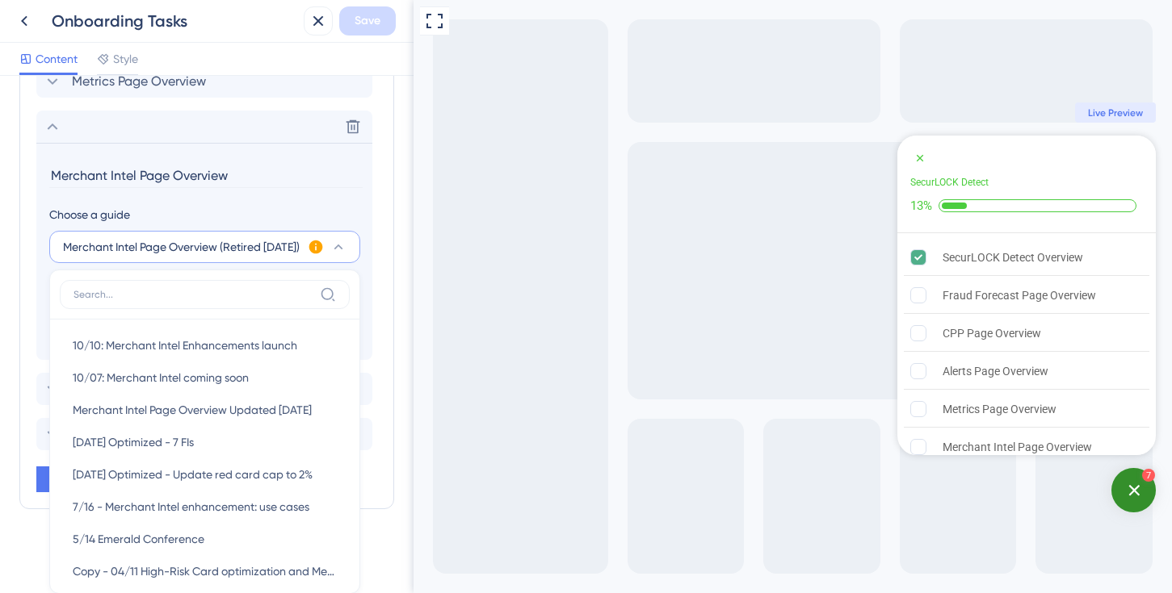
scroll to position [810, 0]
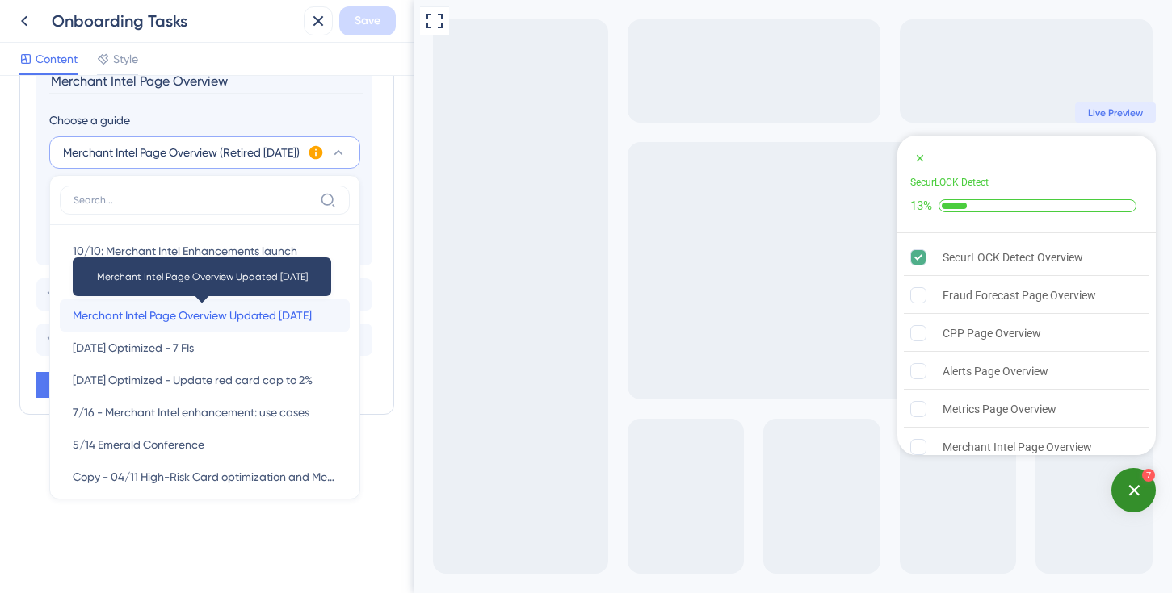
click at [310, 312] on span "Merchant Intel Page Overview Updated [DATE]" at bounding box center [192, 315] width 239 height 19
type input "Merchant Intel Page Overview Updated [DATE]"
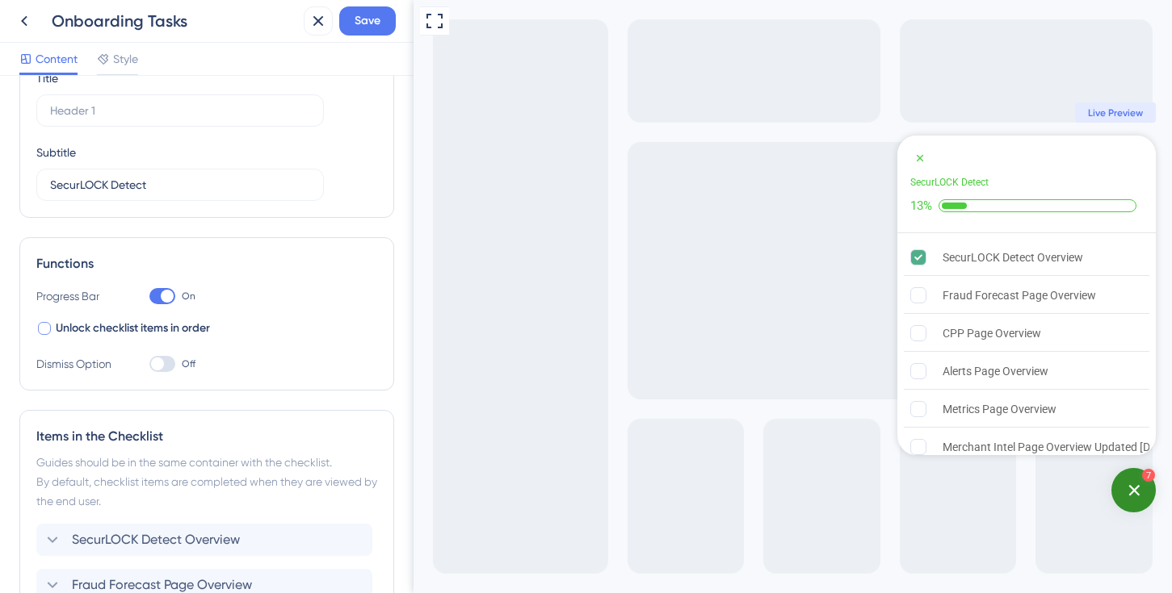
scroll to position [0, 0]
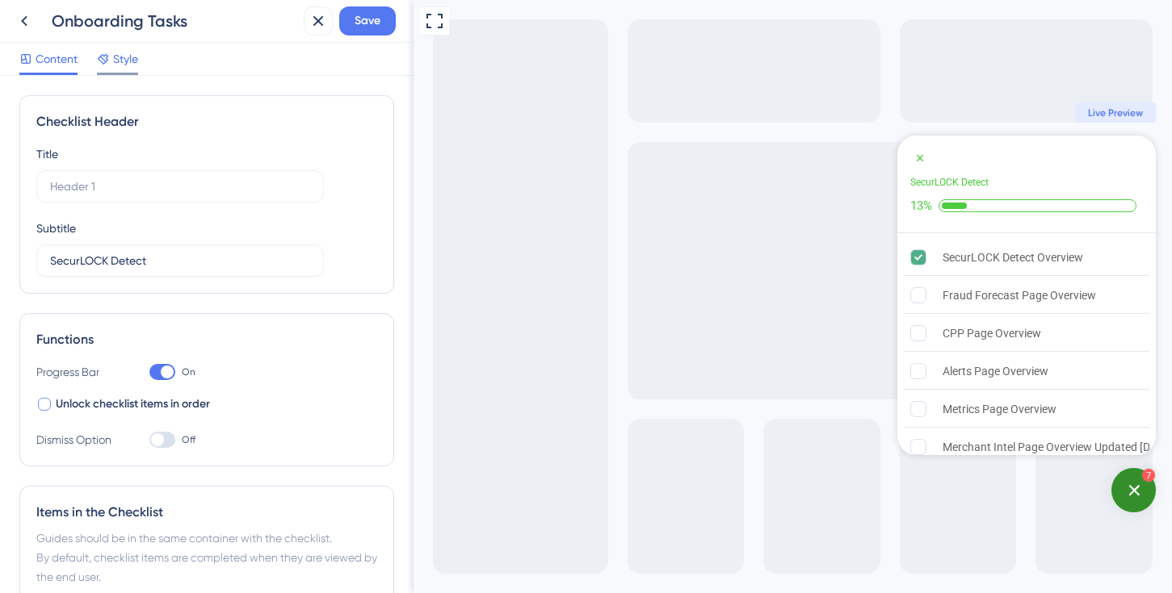
click at [119, 55] on span "Style" at bounding box center [125, 58] width 25 height 19
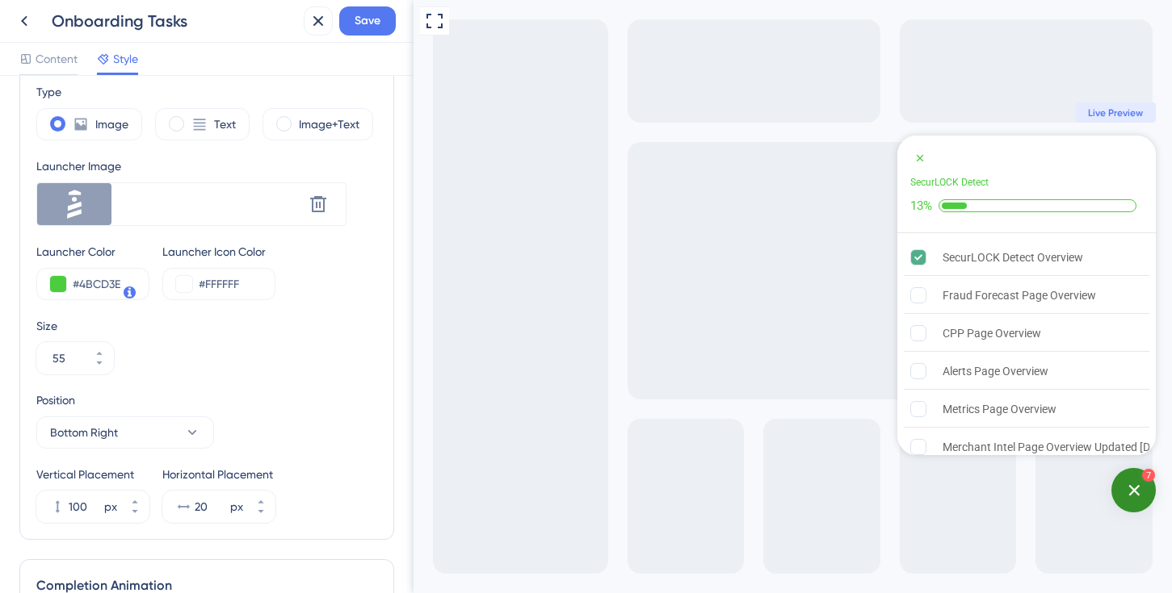
scroll to position [200, 0]
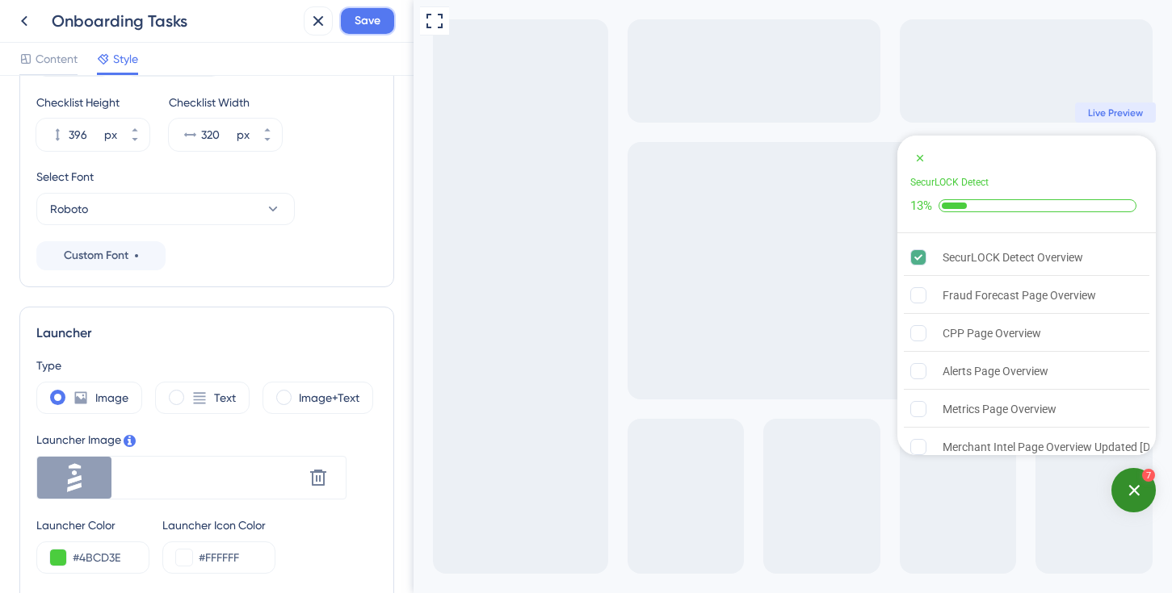
click at [376, 15] on span "Save" at bounding box center [367, 20] width 26 height 19
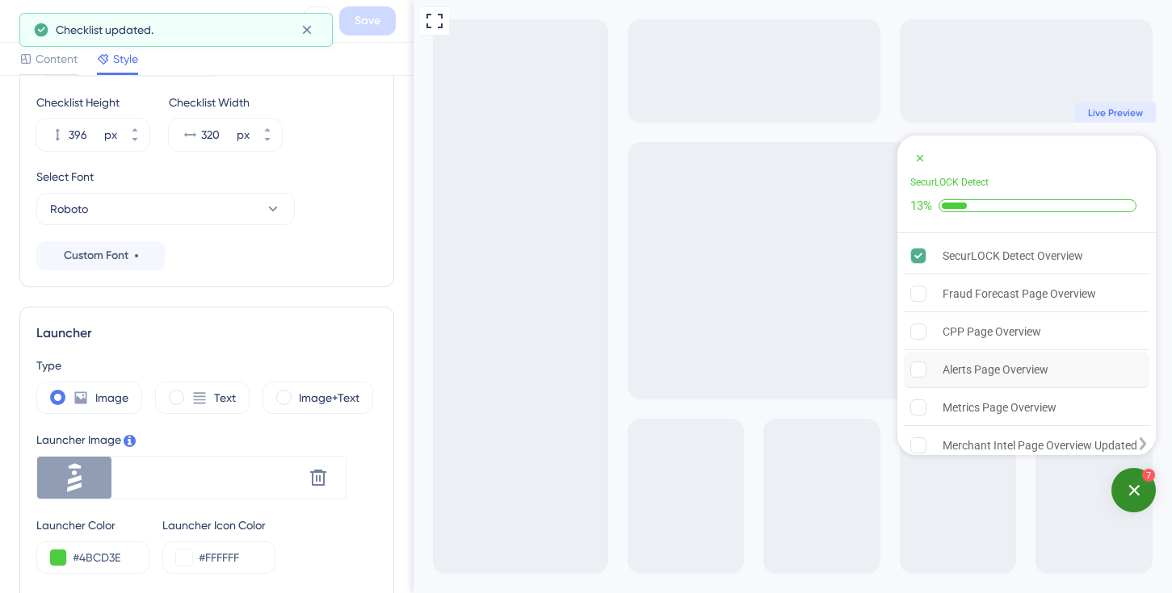
scroll to position [0, 0]
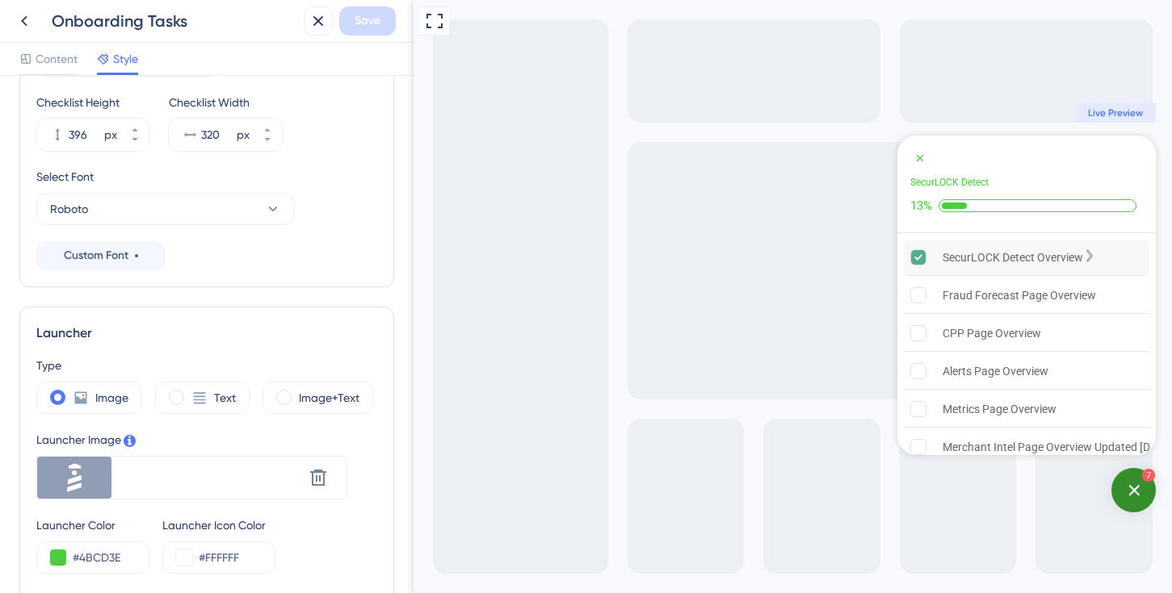
click at [1021, 258] on div "SecurLOCK Detect Overview" at bounding box center [1012, 257] width 140 height 19
click at [997, 296] on div "Fraud Forecast Page Overview" at bounding box center [1018, 295] width 153 height 19
click at [25, 21] on icon at bounding box center [24, 20] width 19 height 19
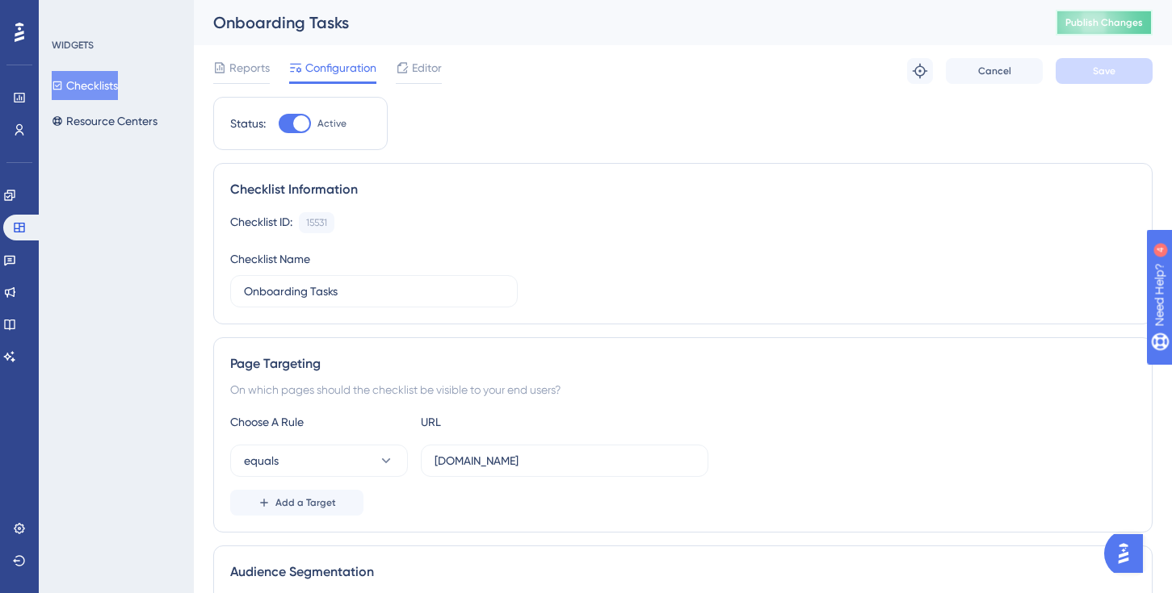
click at [1125, 17] on span "Publish Changes" at bounding box center [1104, 22] width 78 height 13
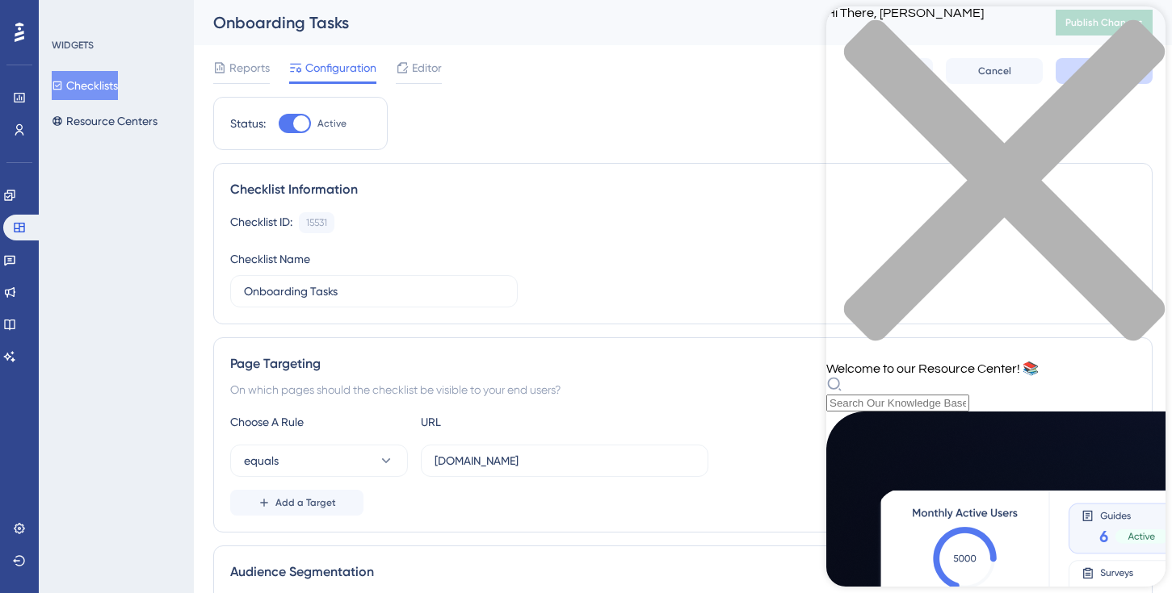
click at [1138, 24] on div "close resource center" at bounding box center [995, 190] width 339 height 342
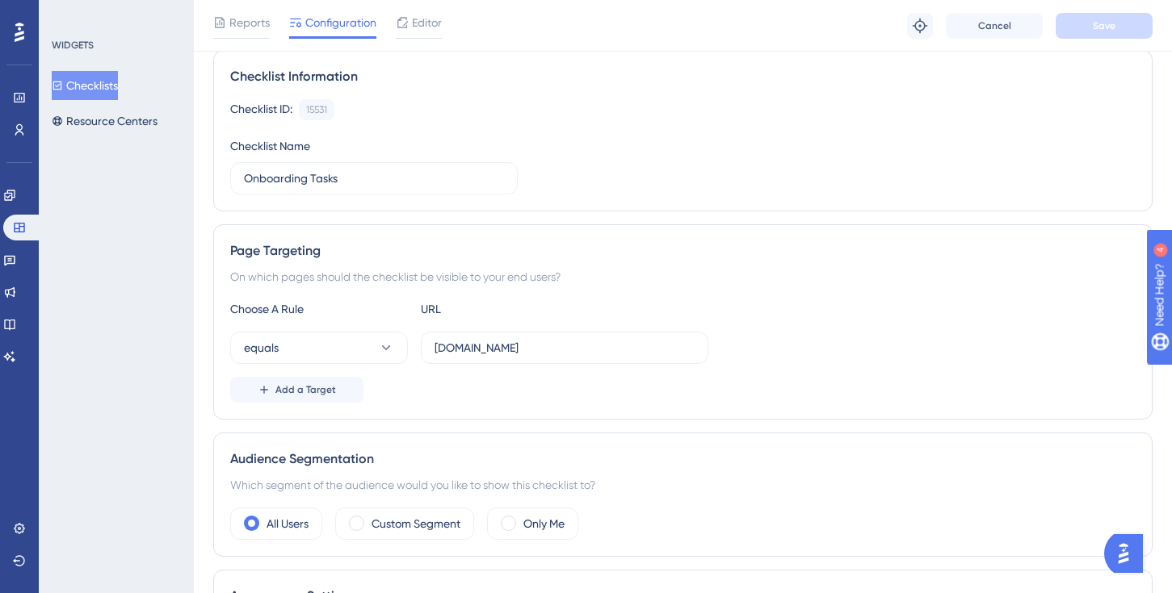
scroll to position [51, 0]
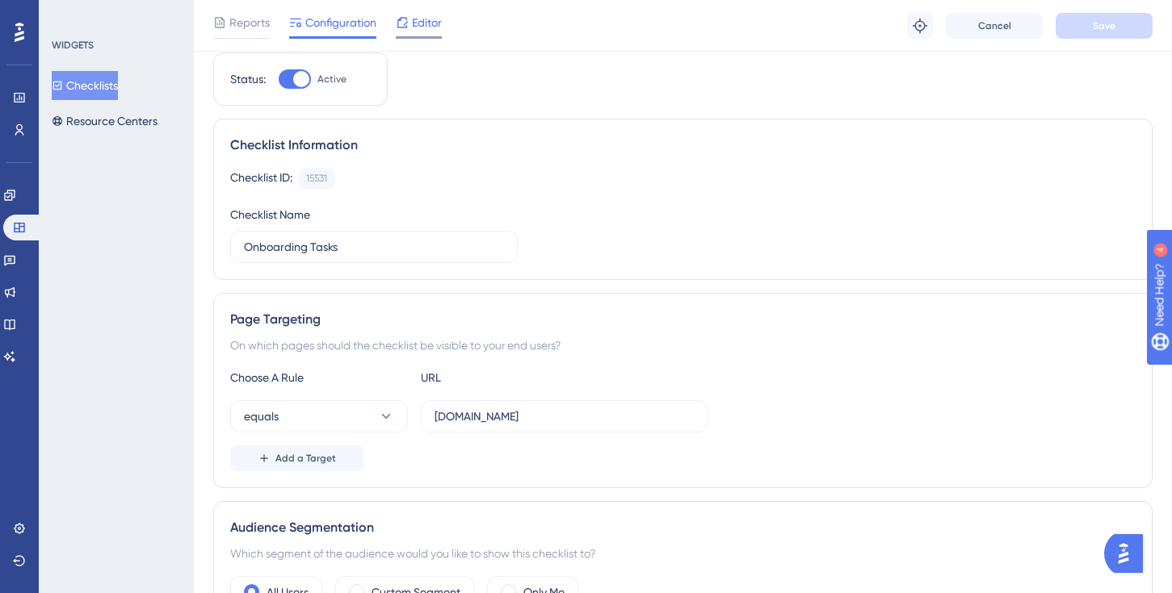
click at [429, 24] on span "Editor" at bounding box center [427, 22] width 30 height 19
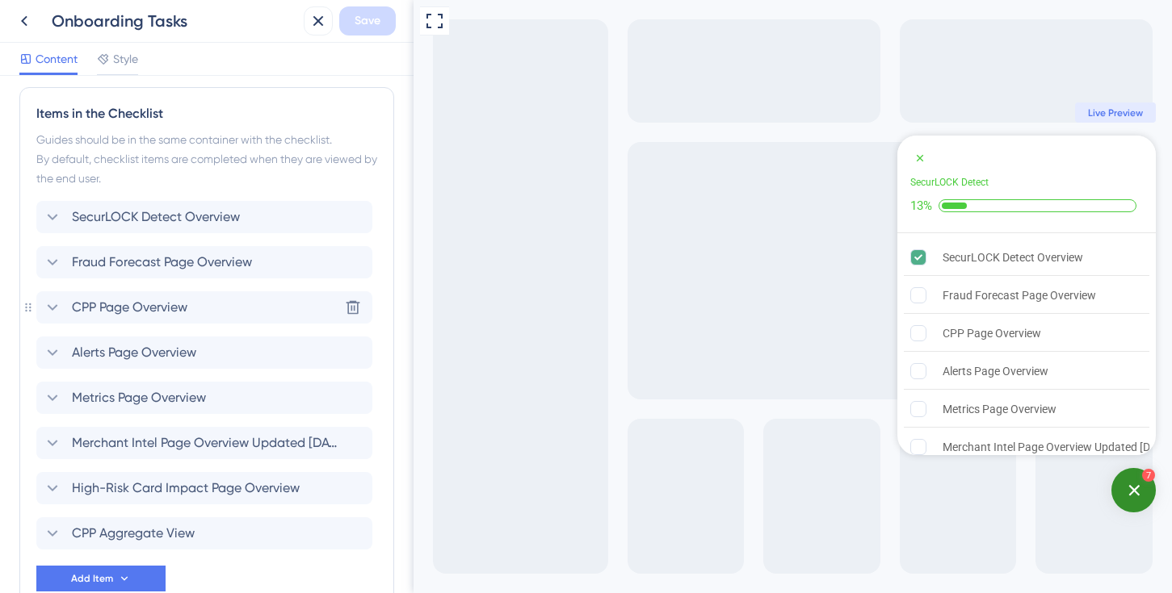
scroll to position [402, 0]
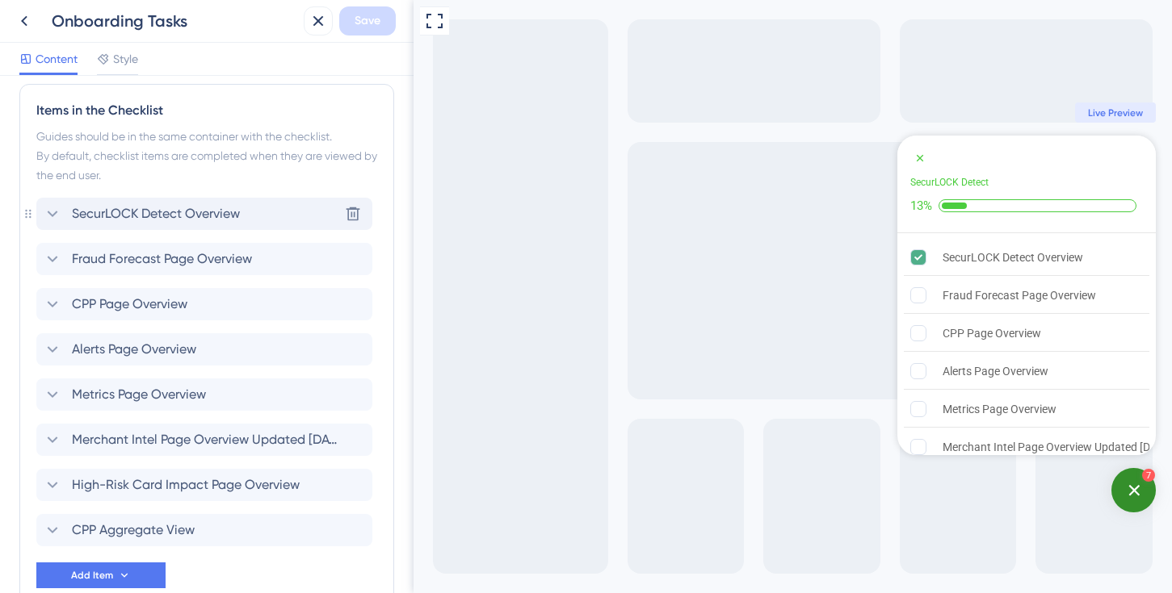
click at [265, 220] on div "SecurLOCK Detect Overview Delete" at bounding box center [204, 214] width 336 height 32
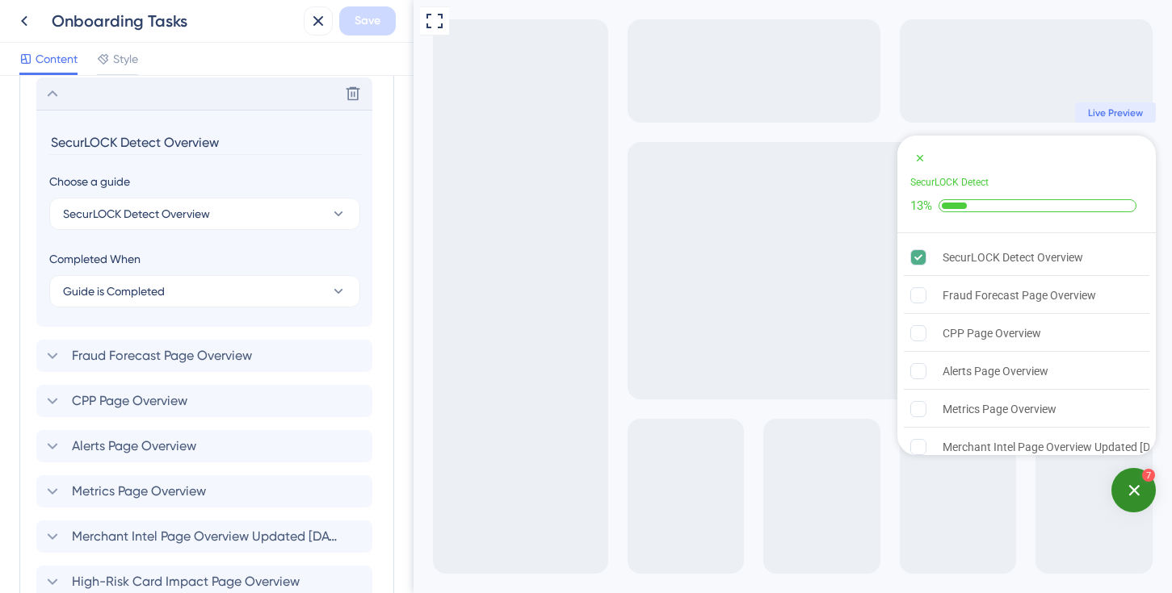
scroll to position [524, 0]
click at [303, 292] on button "Guide is Completed" at bounding box center [204, 290] width 311 height 32
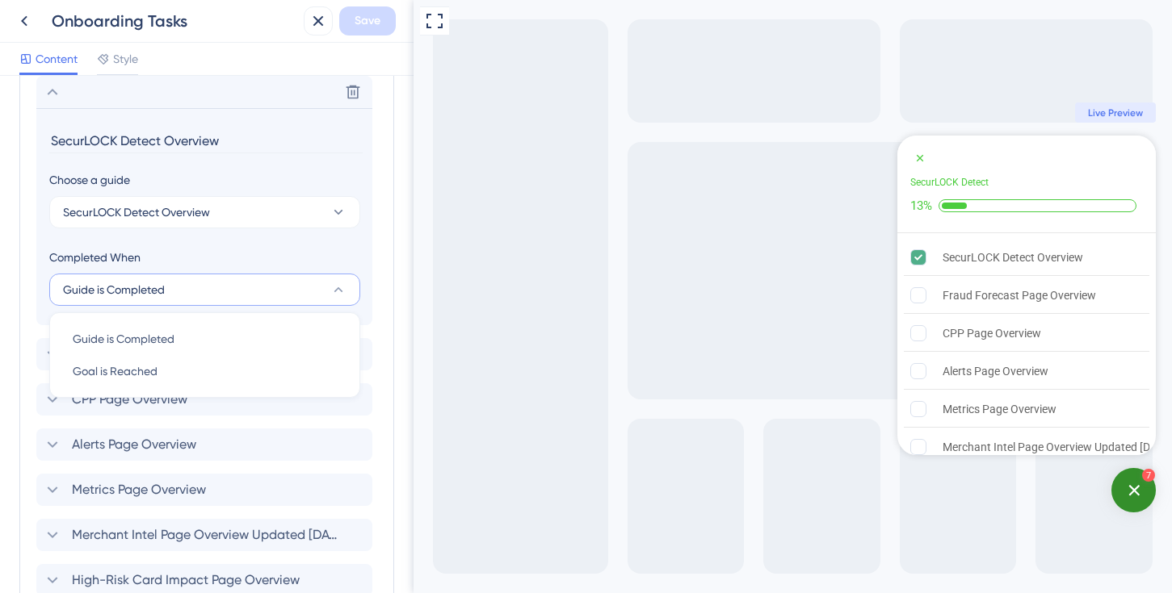
click at [303, 292] on button "Guide is Completed" at bounding box center [204, 290] width 311 height 32
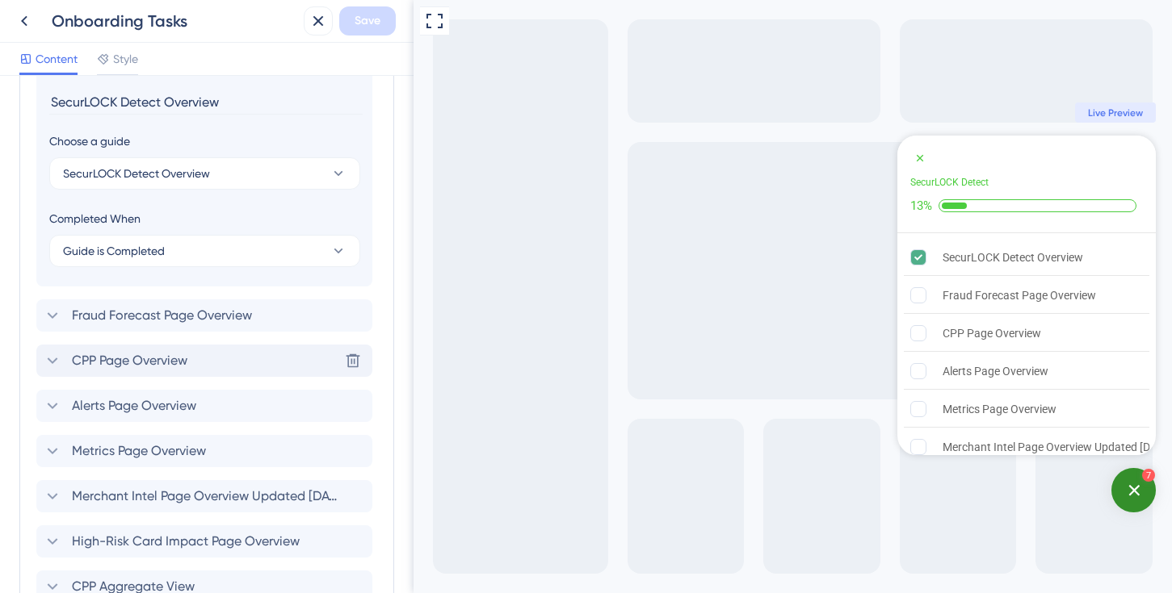
scroll to position [565, 0]
click at [280, 319] on div "Fraud Forecast Page Overview Delete" at bounding box center [204, 313] width 336 height 32
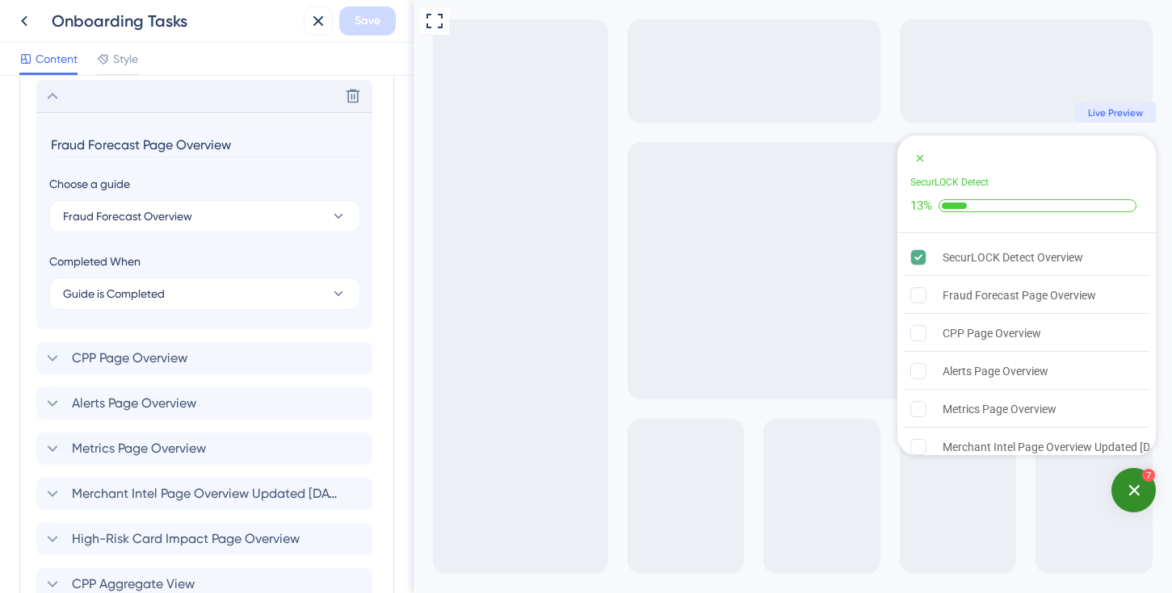
scroll to position [569, 0]
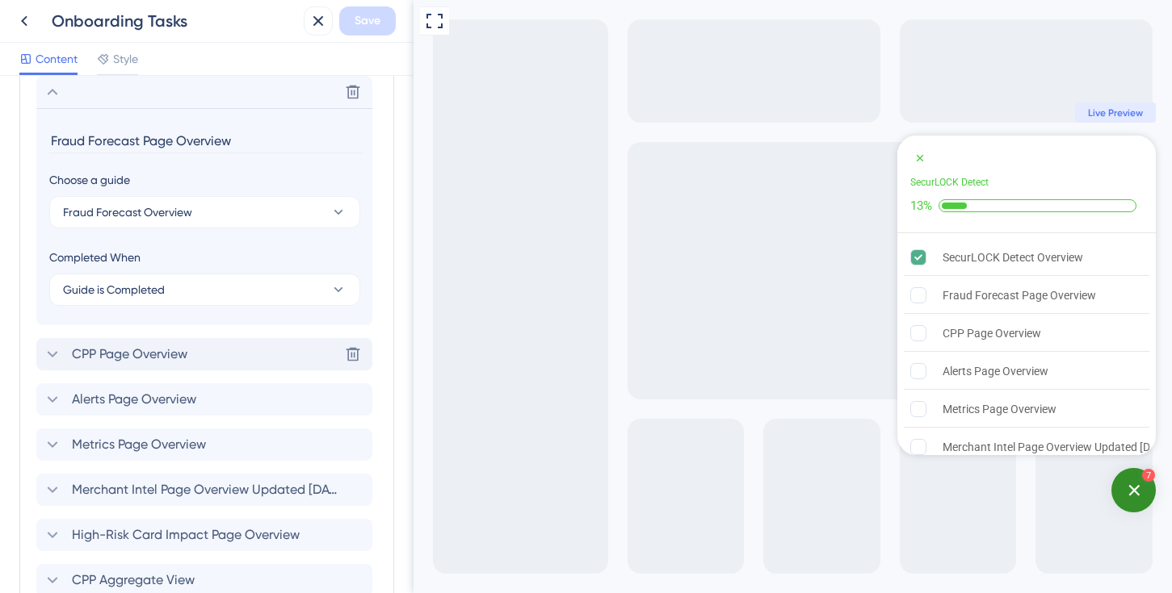
click at [268, 354] on div "CPP Page Overview Delete" at bounding box center [204, 354] width 336 height 32
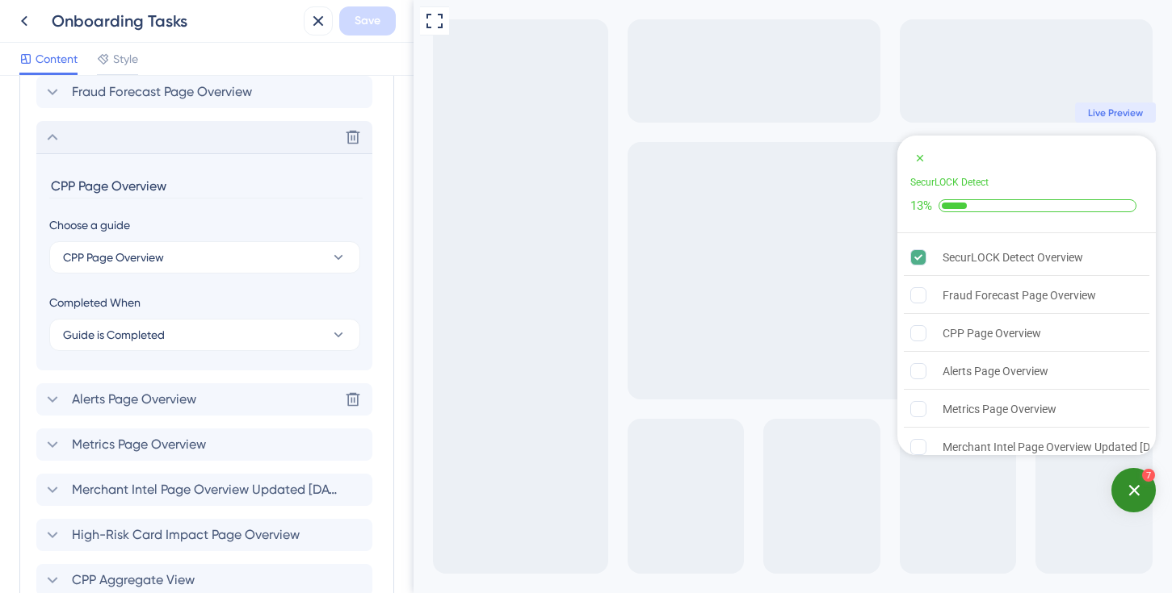
scroll to position [614, 0]
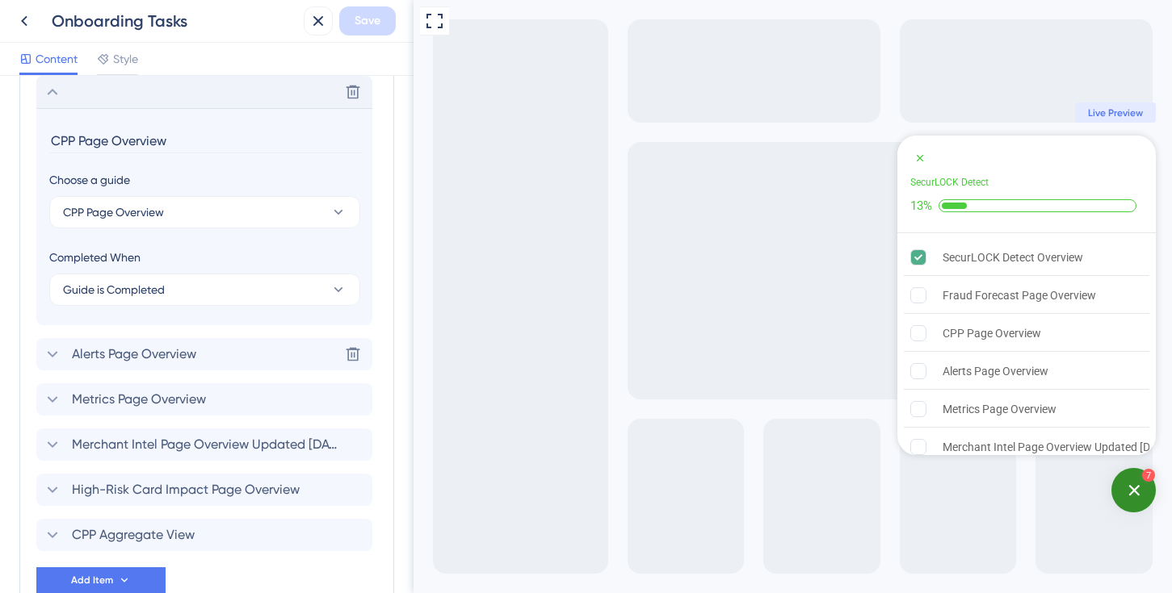
click at [268, 354] on div "Alerts Page Overview Delete" at bounding box center [204, 354] width 336 height 32
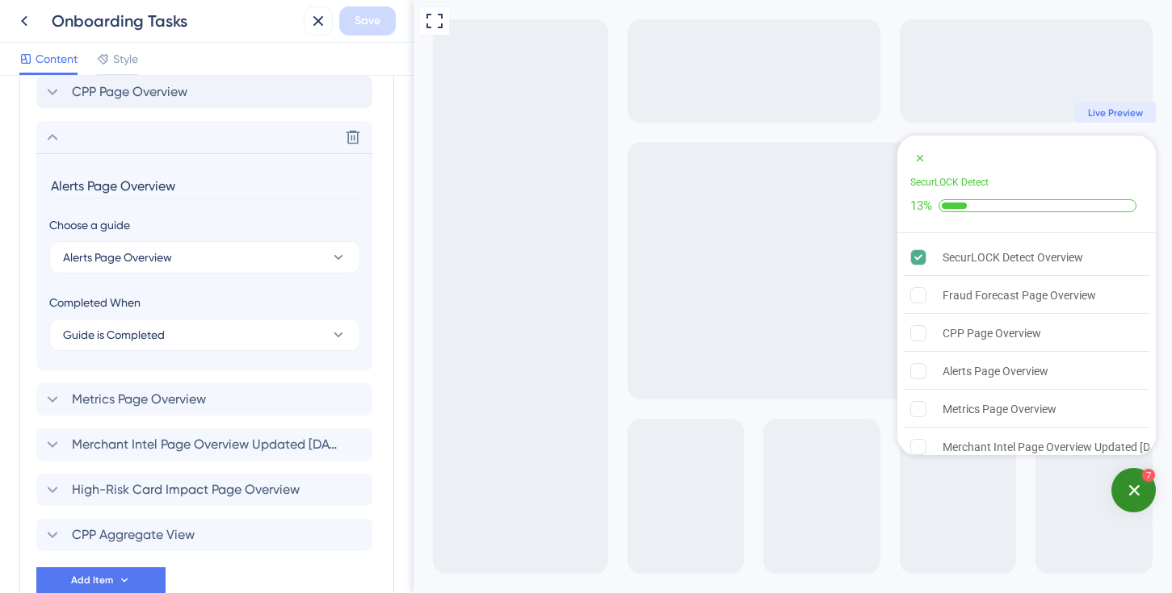
scroll to position [660, 0]
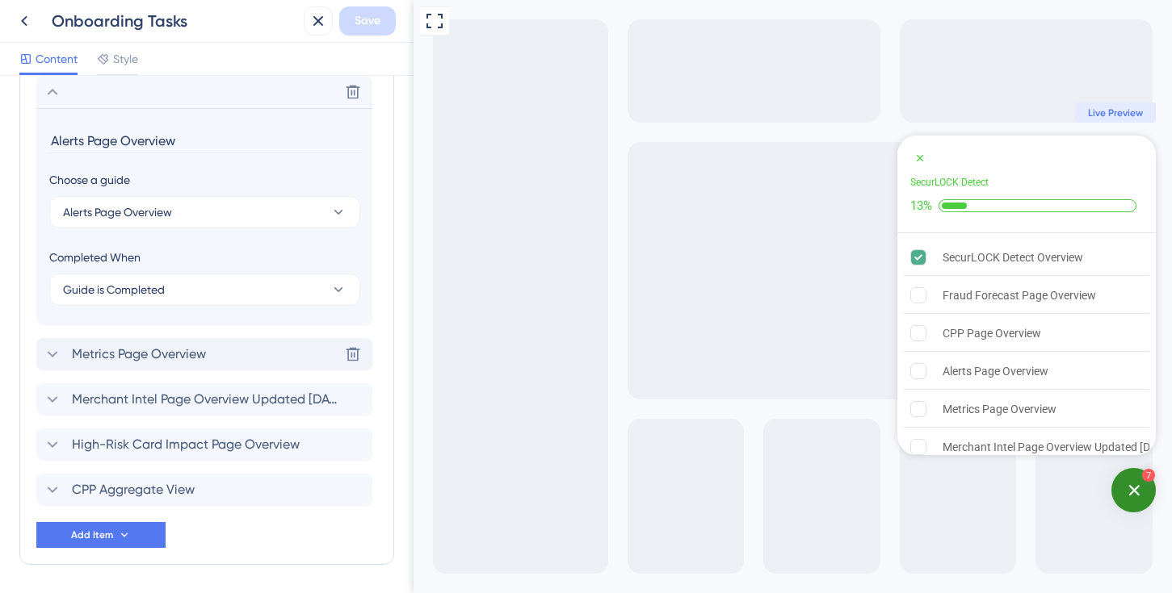
click at [267, 357] on div "Metrics Page Overview Delete" at bounding box center [204, 354] width 336 height 32
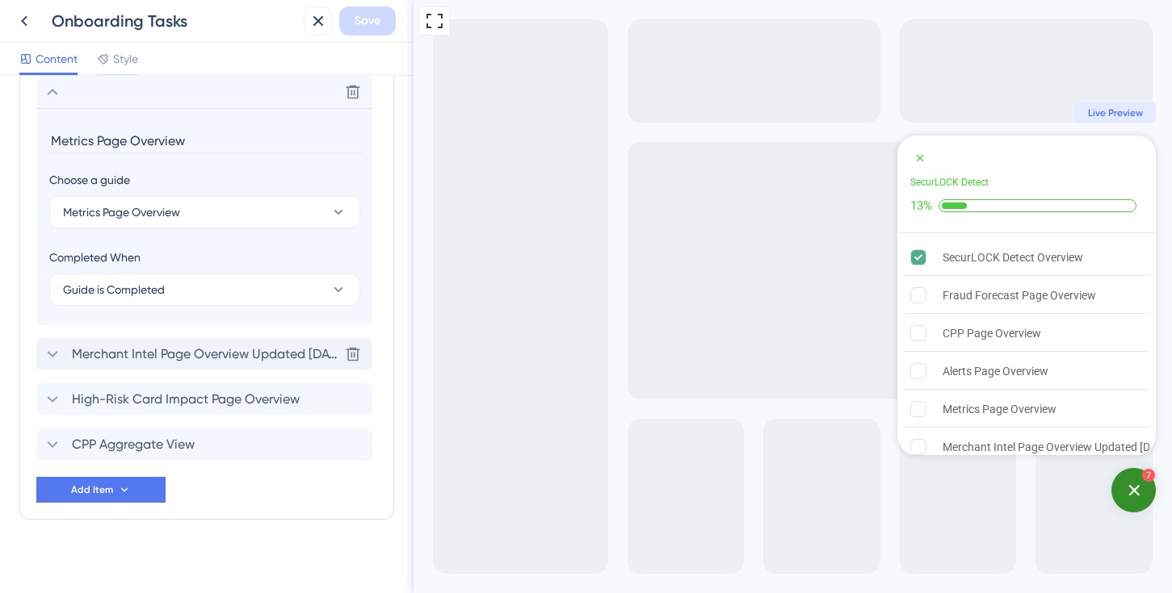
click at [260, 354] on span "Merchant Intel Page Overview Updated [DATE]" at bounding box center [205, 354] width 266 height 19
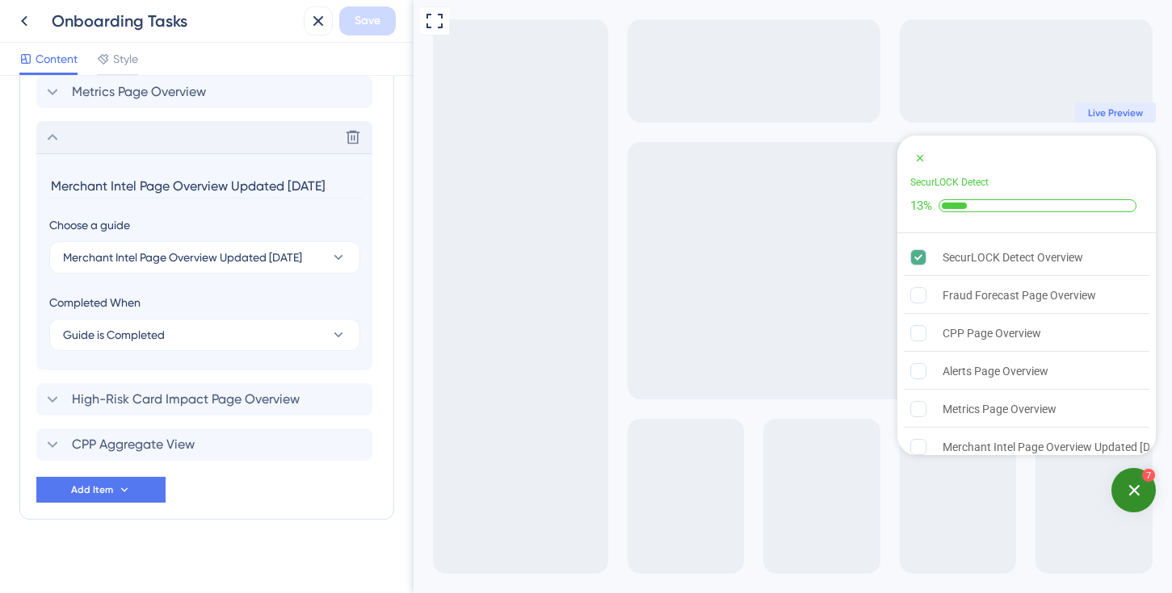
scroll to position [715, 0]
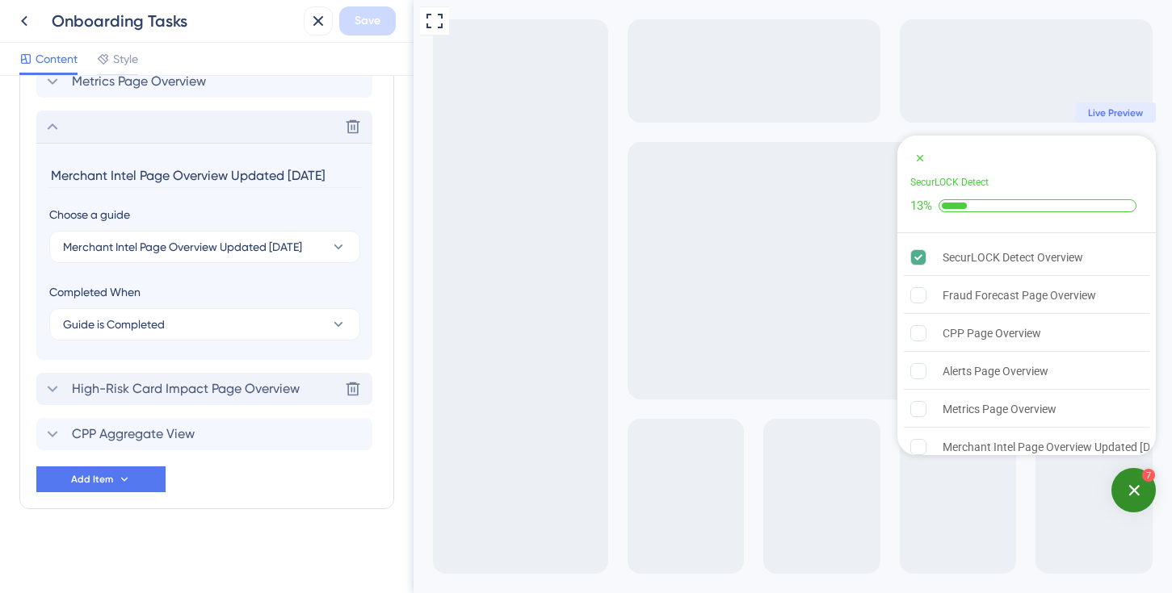
click at [254, 384] on span "High-Risk Card Impact Page Overview" at bounding box center [186, 388] width 228 height 19
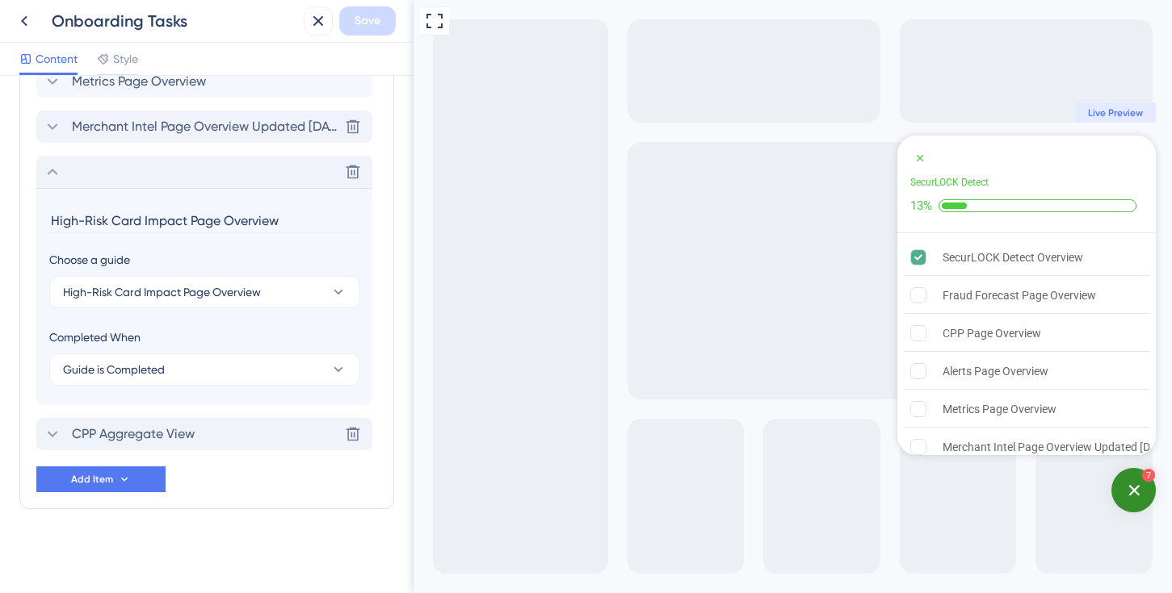
click at [245, 426] on div "CPP Aggregate View Delete" at bounding box center [204, 434] width 336 height 32
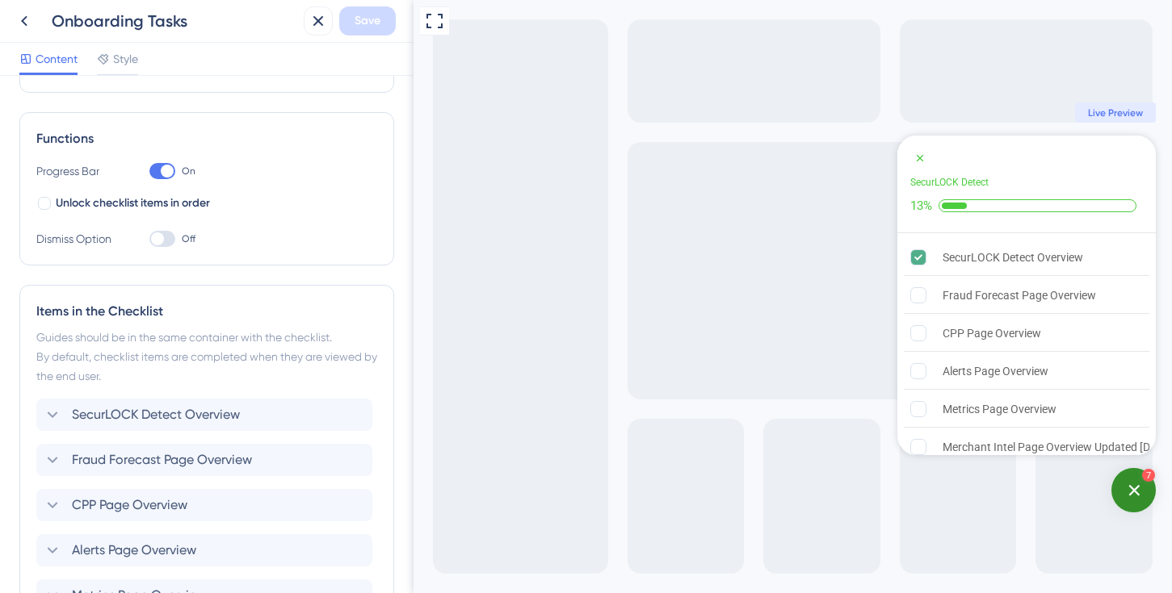
scroll to position [0, 0]
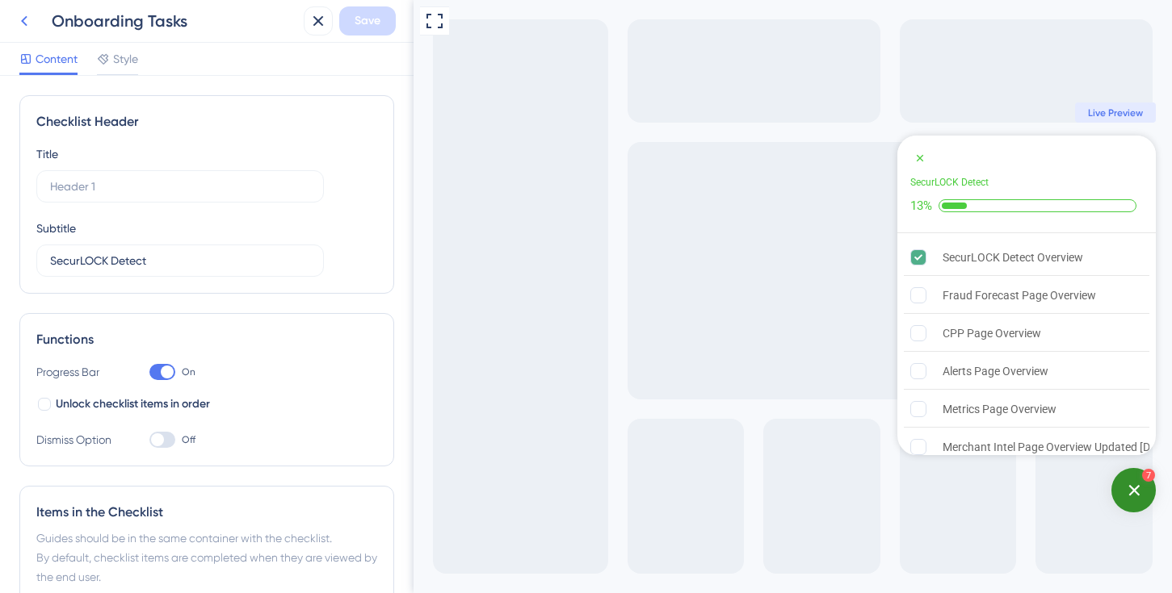
click at [23, 23] on icon at bounding box center [24, 20] width 19 height 19
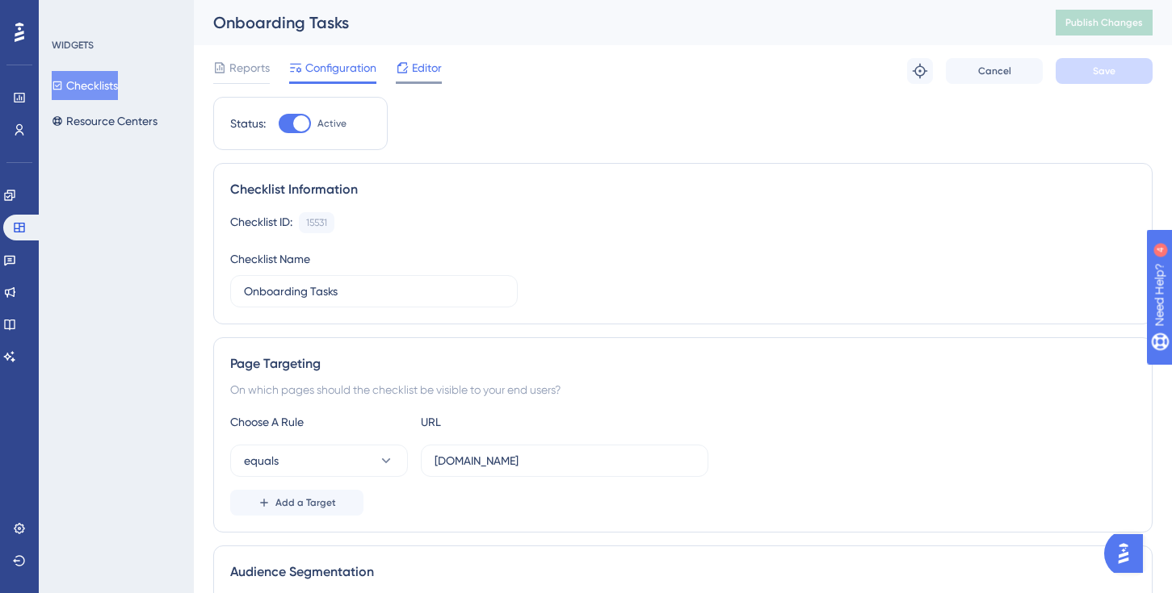
click at [421, 68] on span "Editor" at bounding box center [427, 67] width 30 height 19
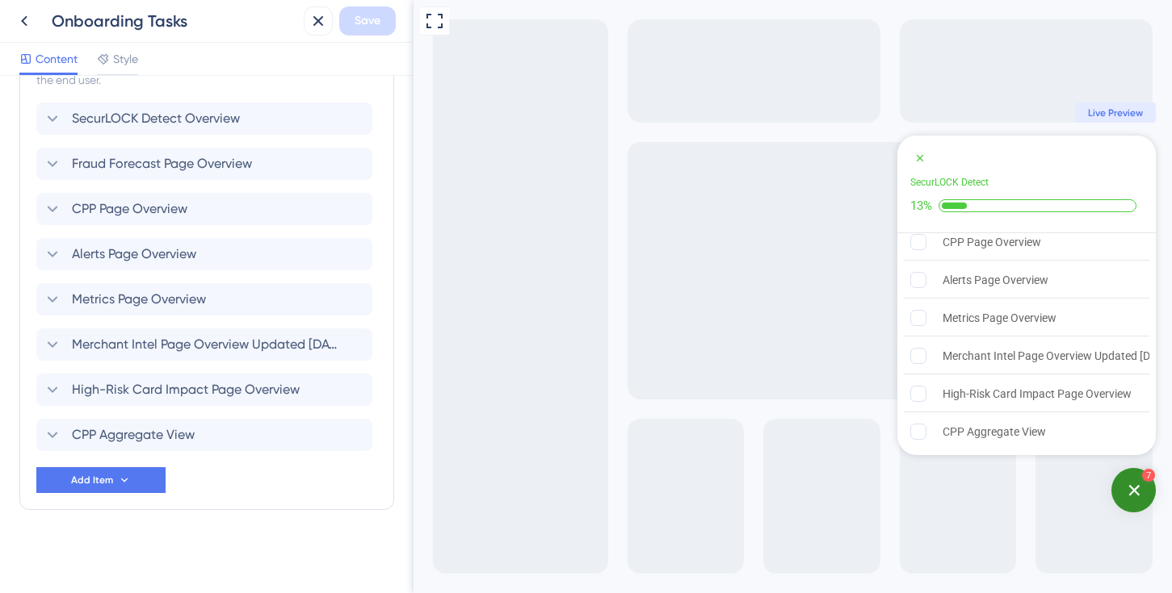
scroll to position [481, 0]
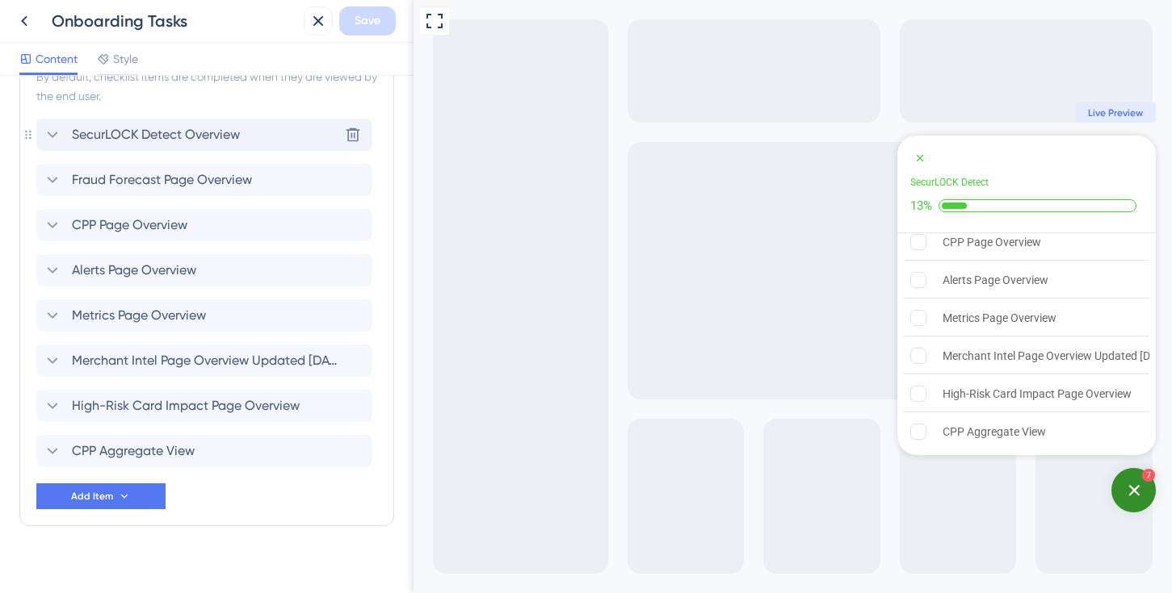
click at [270, 142] on div "SecurLOCK Detect Overview Delete" at bounding box center [204, 135] width 336 height 32
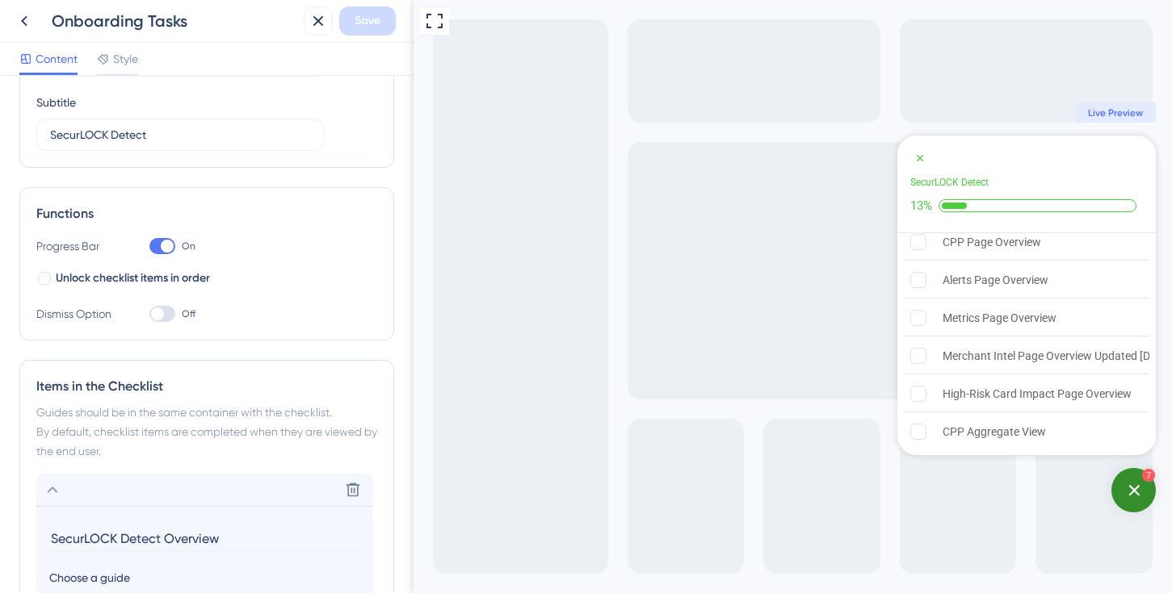
scroll to position [97, 0]
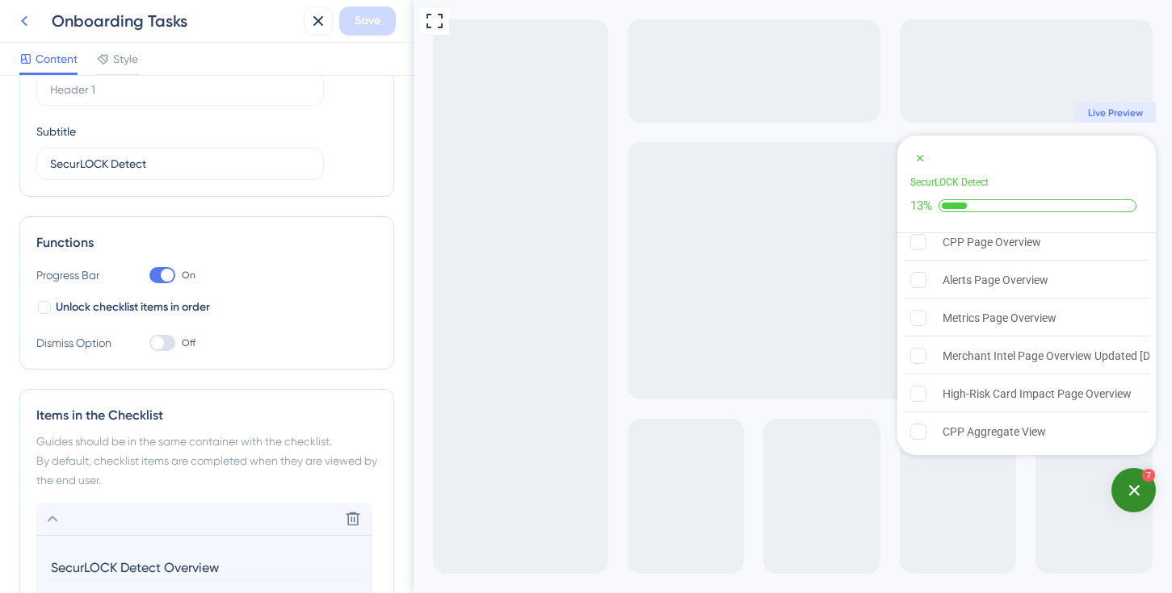
click at [17, 23] on icon at bounding box center [24, 20] width 19 height 19
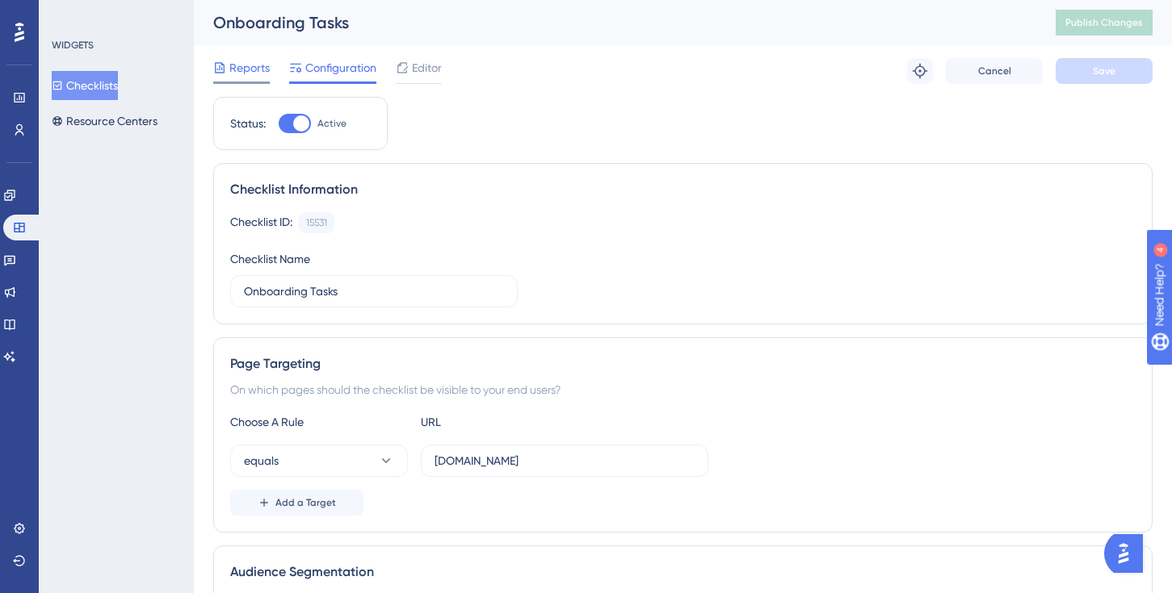
click at [257, 64] on span "Reports" at bounding box center [249, 67] width 40 height 19
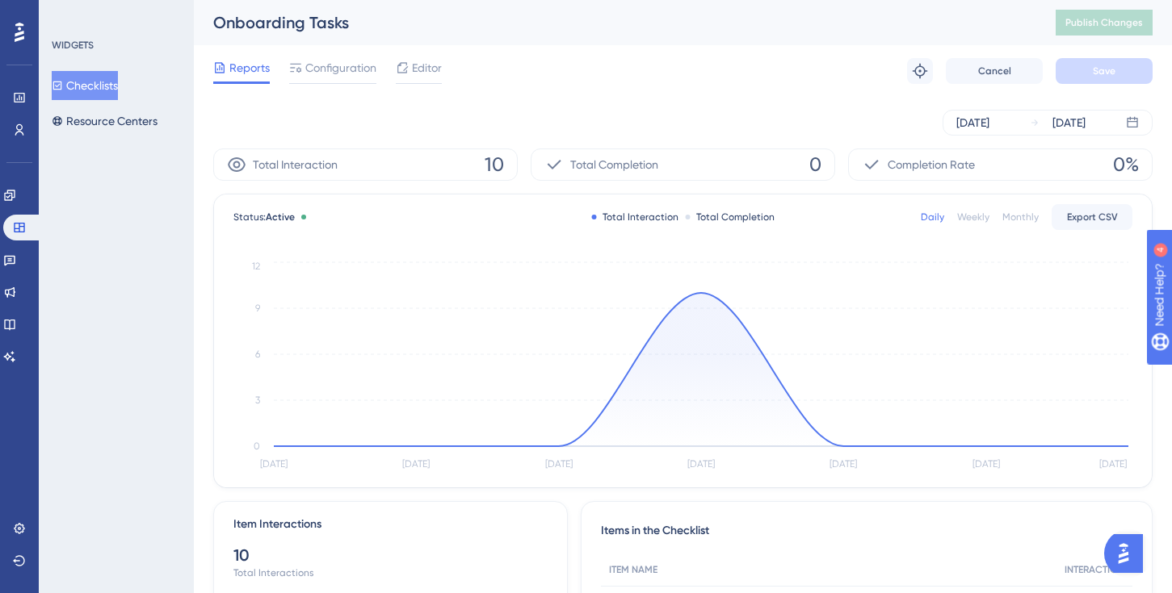
scroll to position [247, 0]
click at [117, 84] on button "Checklists" at bounding box center [85, 85] width 66 height 29
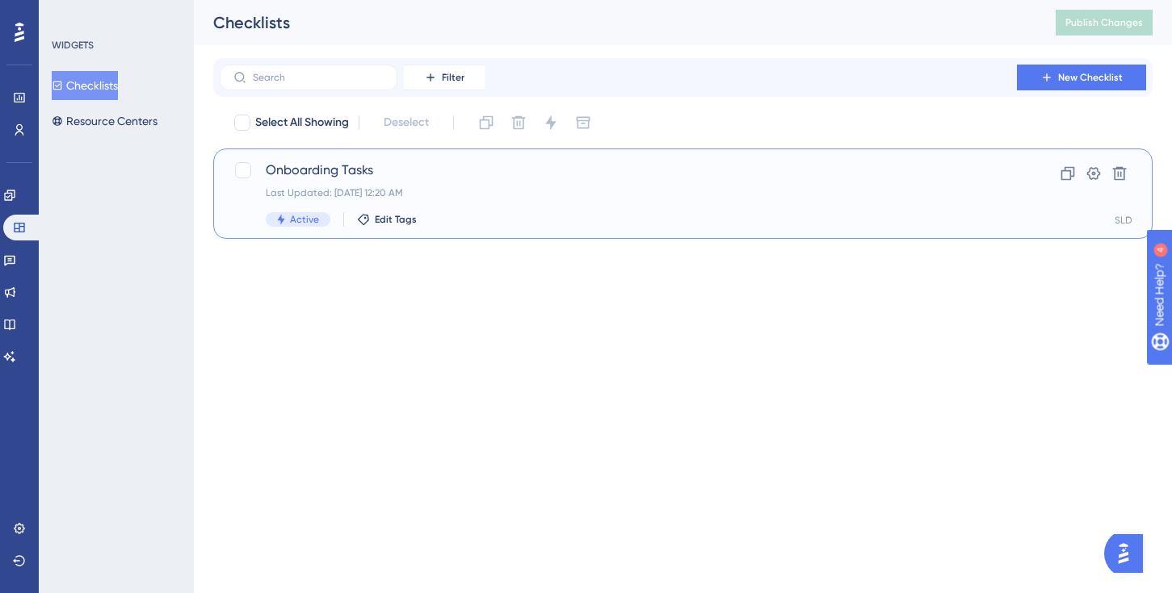
click at [328, 168] on span "Onboarding Tasks" at bounding box center [618, 170] width 705 height 19
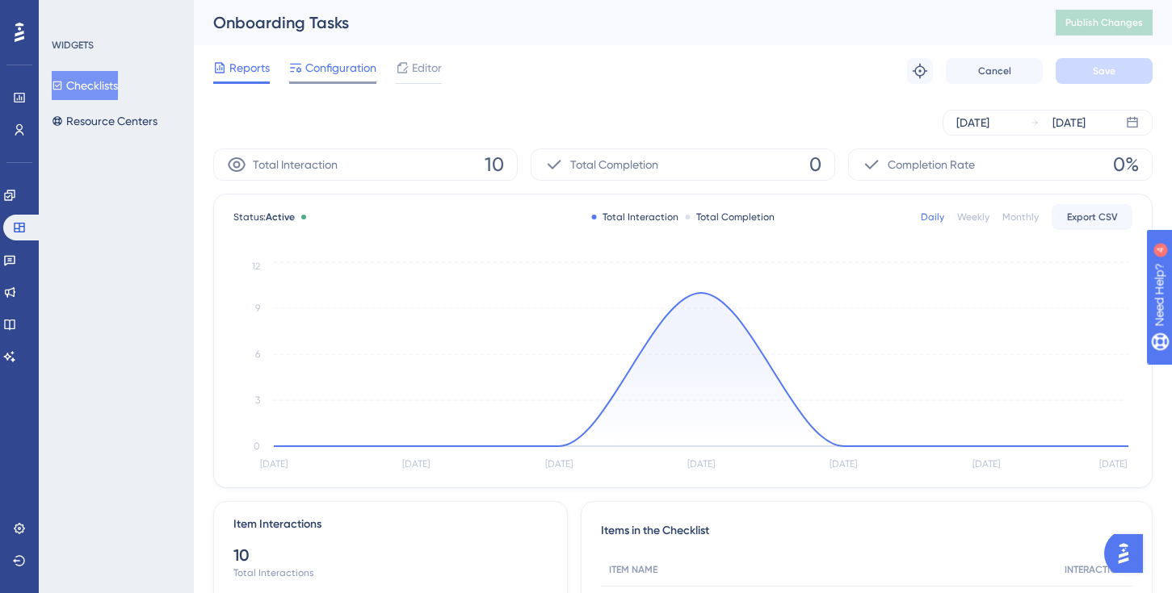
click at [344, 73] on span "Configuration" at bounding box center [340, 67] width 71 height 19
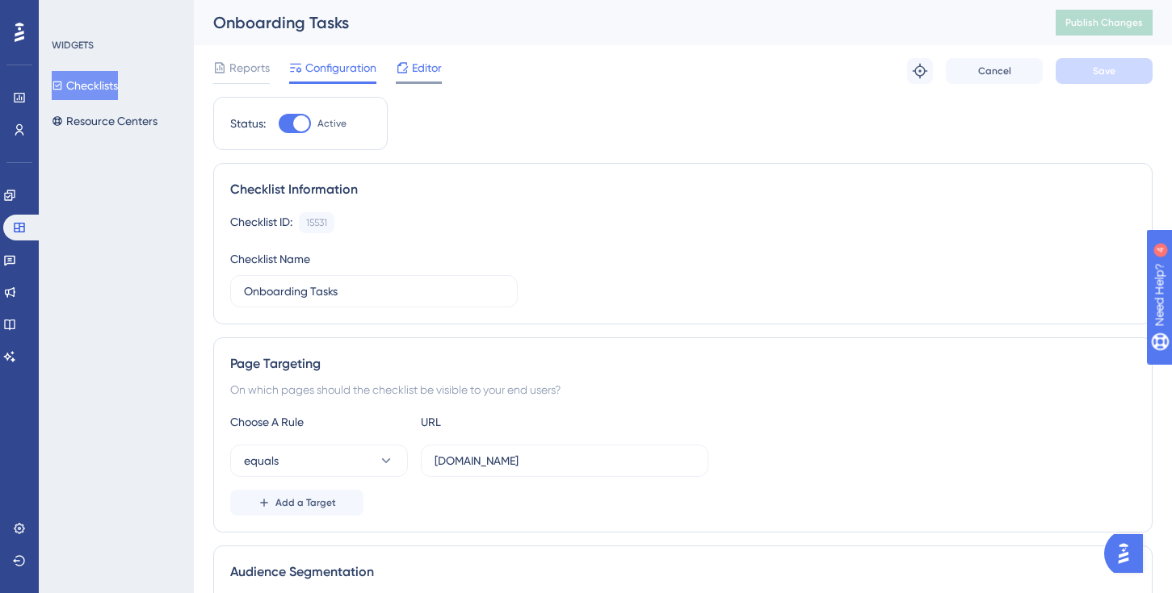
click at [415, 71] on span "Editor" at bounding box center [427, 67] width 30 height 19
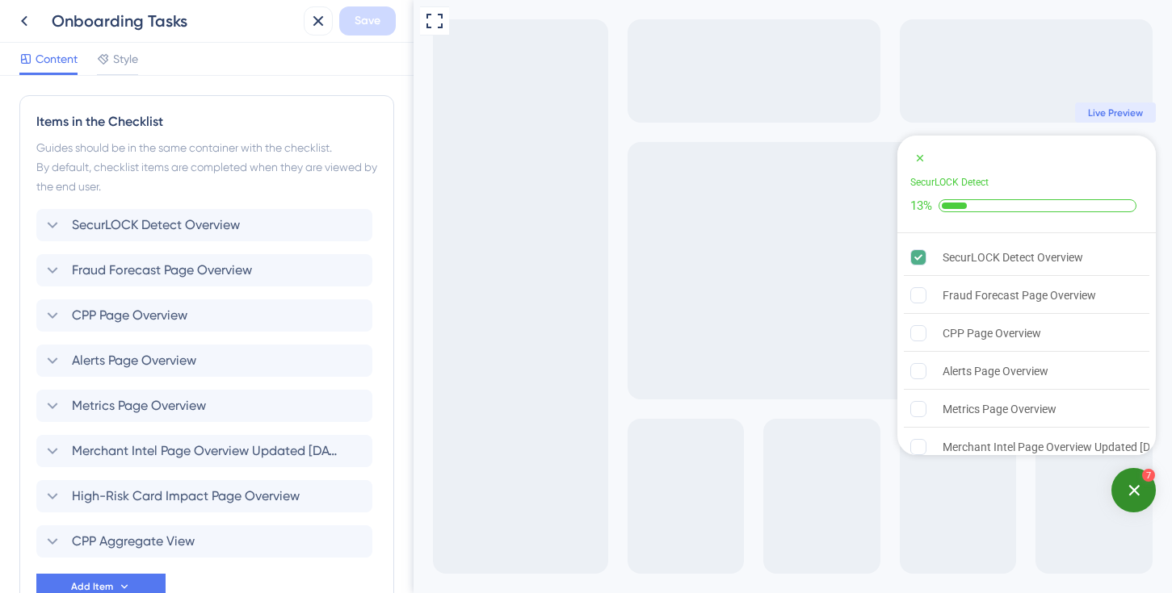
scroll to position [395, 0]
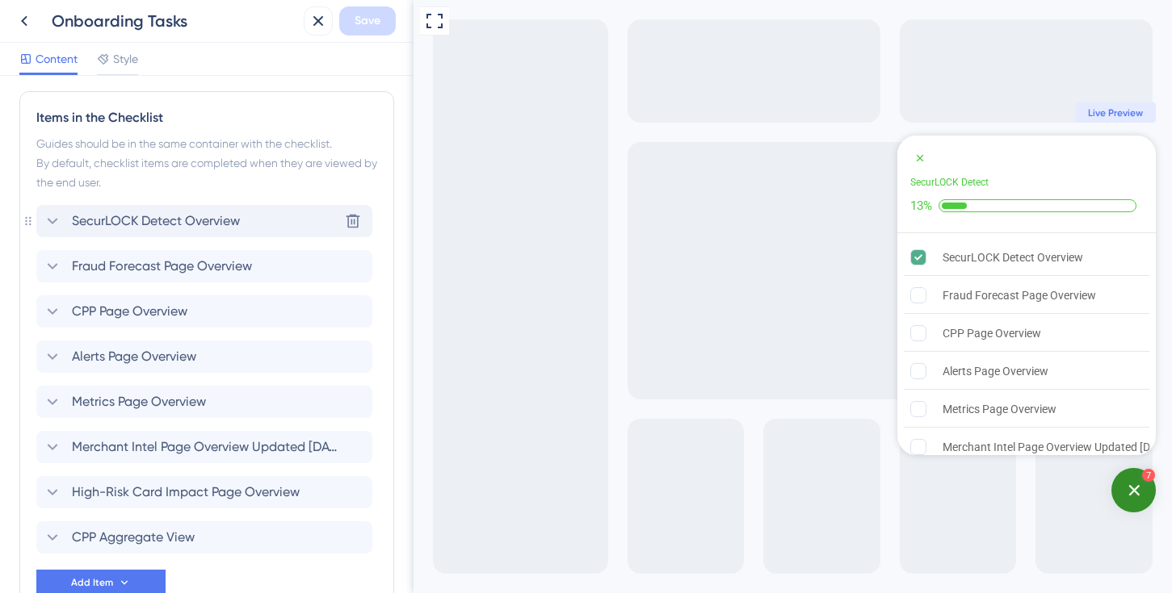
click at [254, 225] on div "SecurLOCK Detect Overview Delete" at bounding box center [204, 221] width 336 height 32
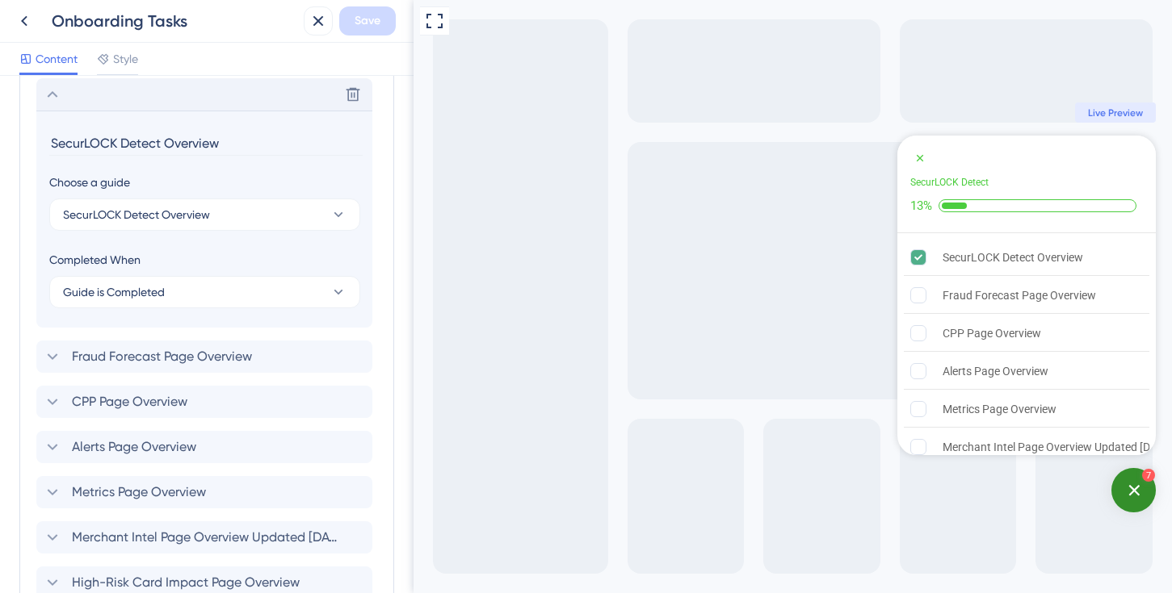
scroll to position [524, 0]
click at [254, 216] on button "SecurLOCK Detect Overview" at bounding box center [204, 212] width 311 height 32
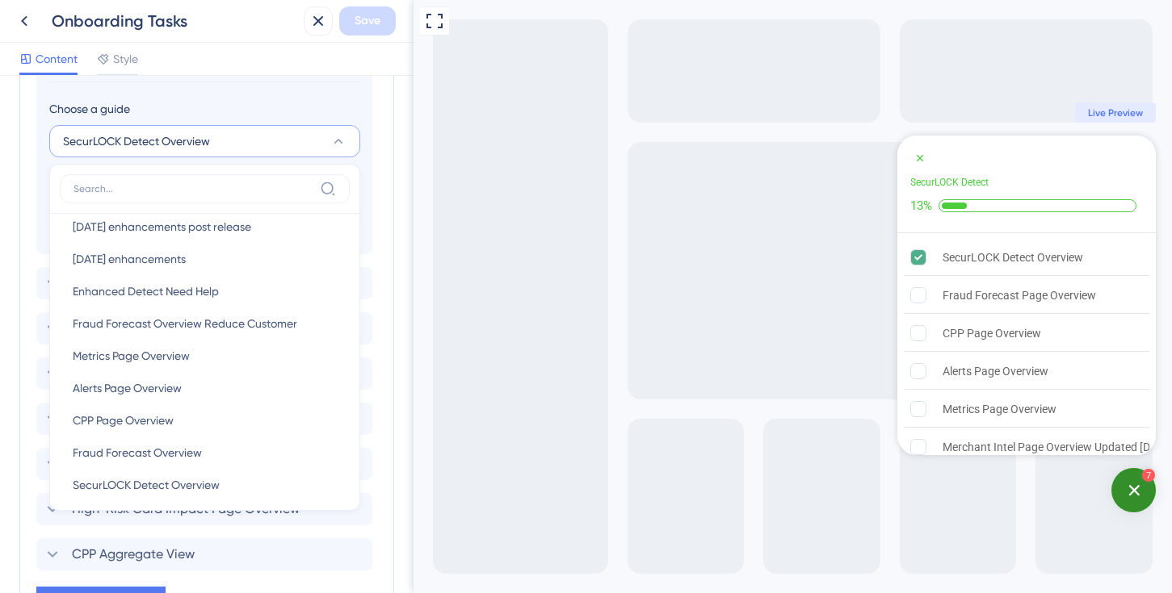
scroll to position [766, 0]
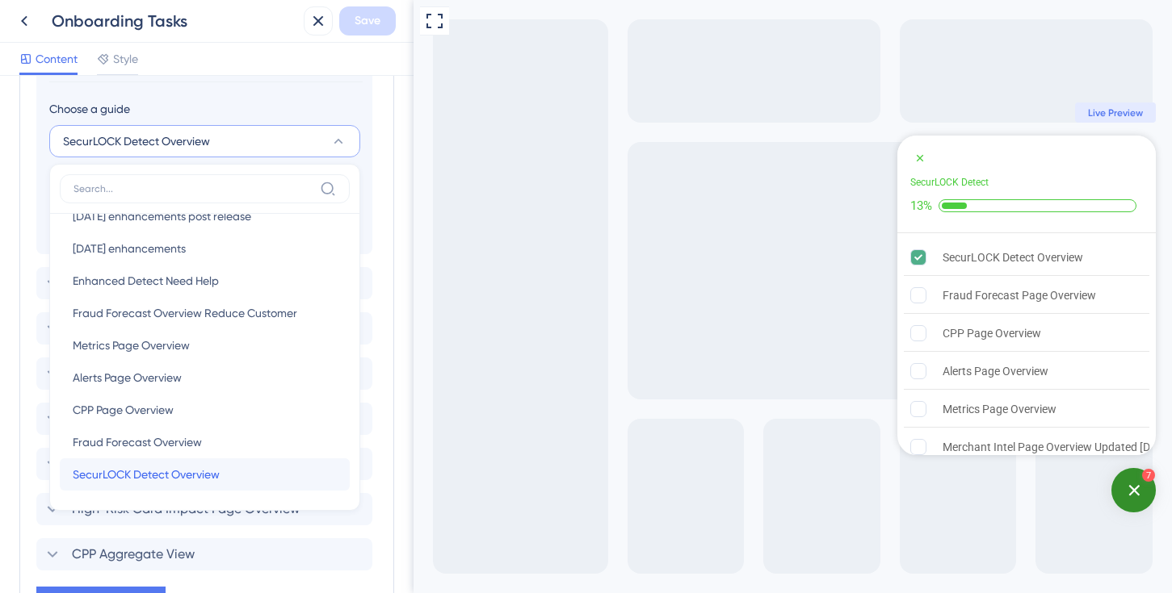
click at [261, 476] on div "SecurLOCK Detect Overview SecurLOCK Detect Overview" at bounding box center [205, 475] width 264 height 32
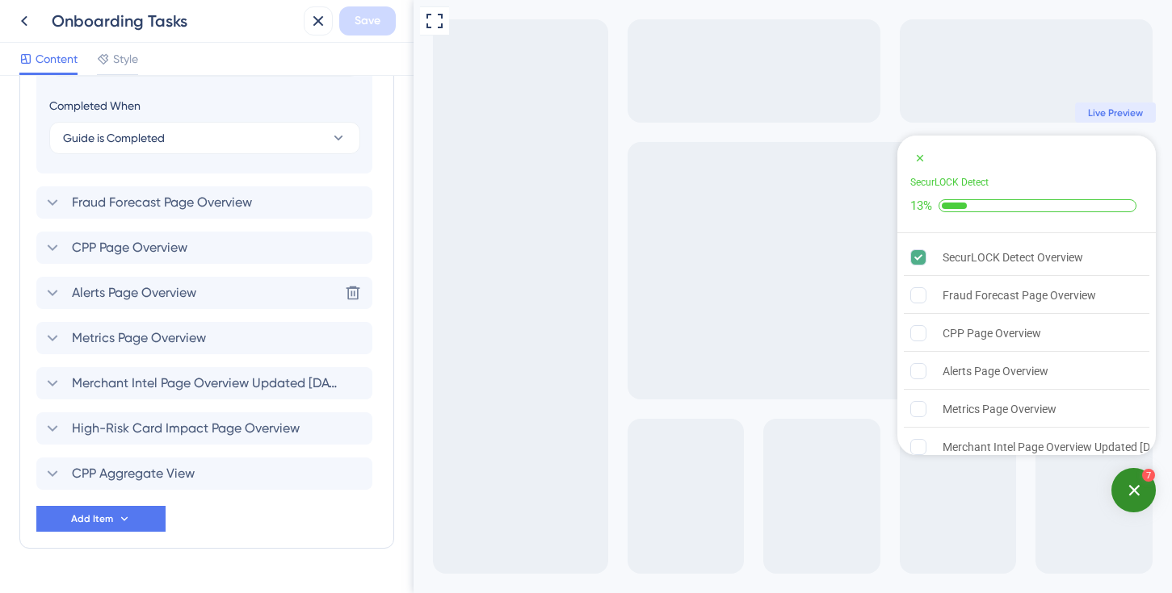
scroll to position [715, 0]
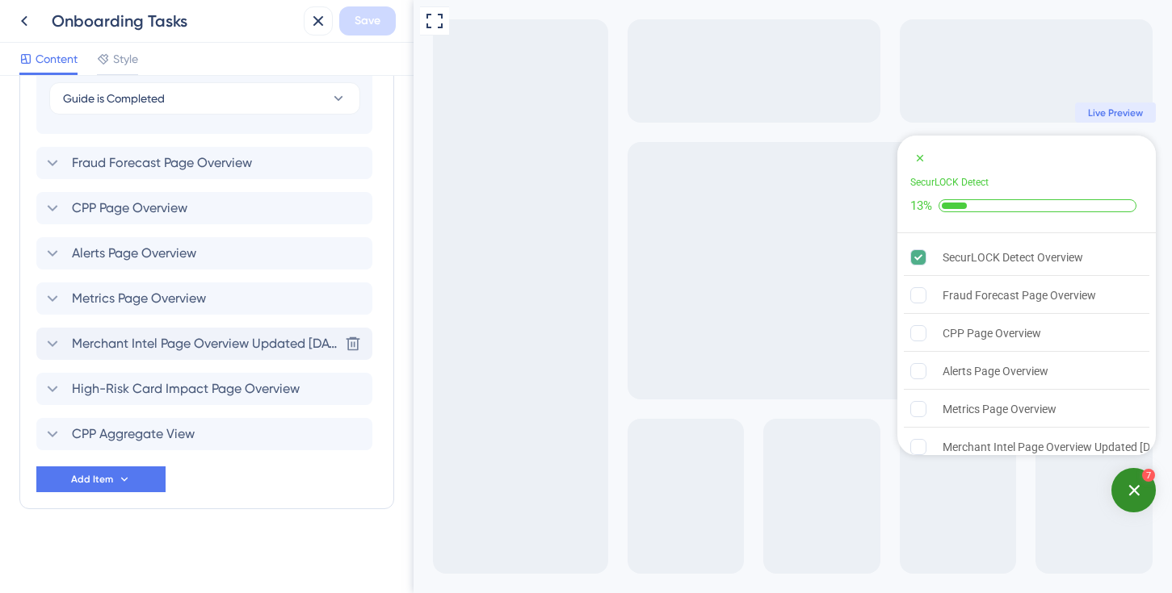
click at [270, 344] on span "Merchant Intel Page Overview Updated [DATE]" at bounding box center [205, 343] width 266 height 19
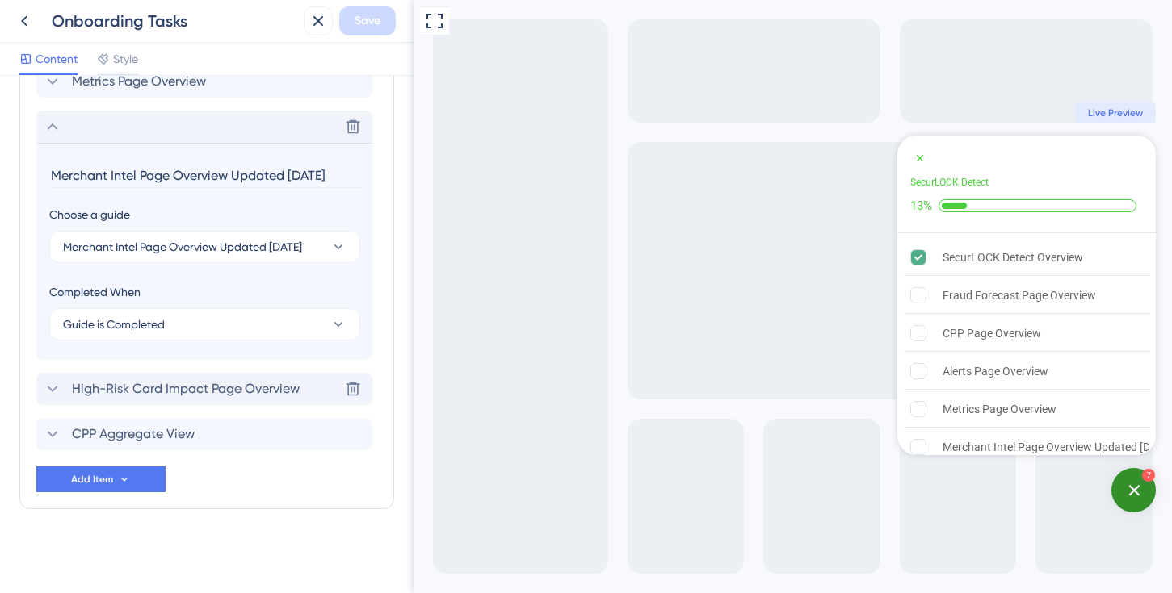
click at [264, 387] on span "High-Risk Card Impact Page Overview" at bounding box center [186, 388] width 228 height 19
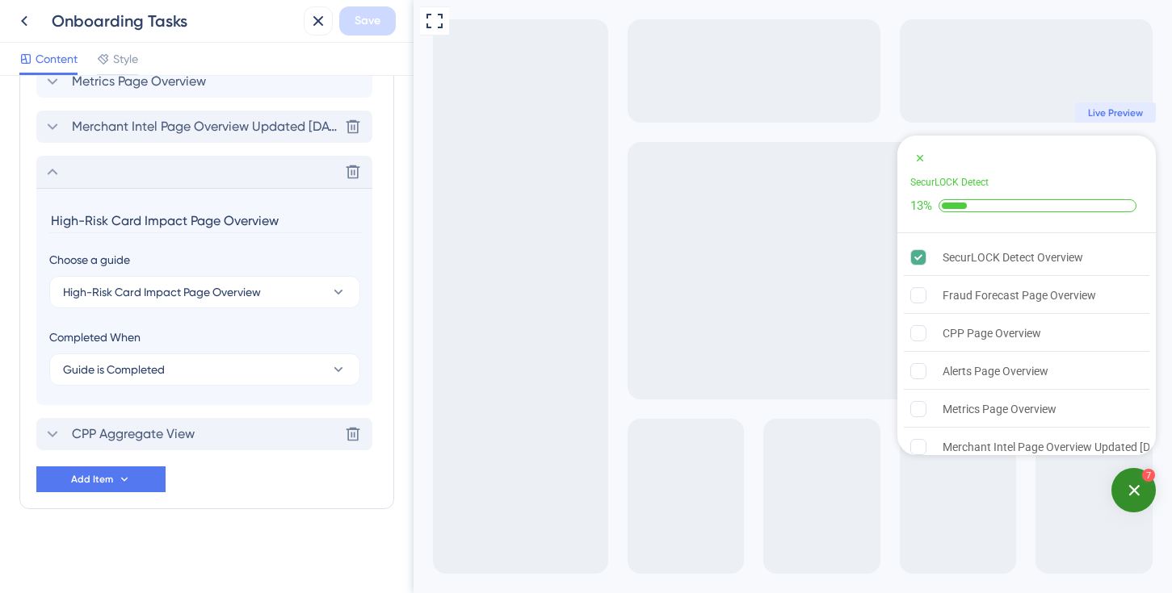
click at [250, 442] on div "CPP Aggregate View Delete" at bounding box center [204, 434] width 336 height 32
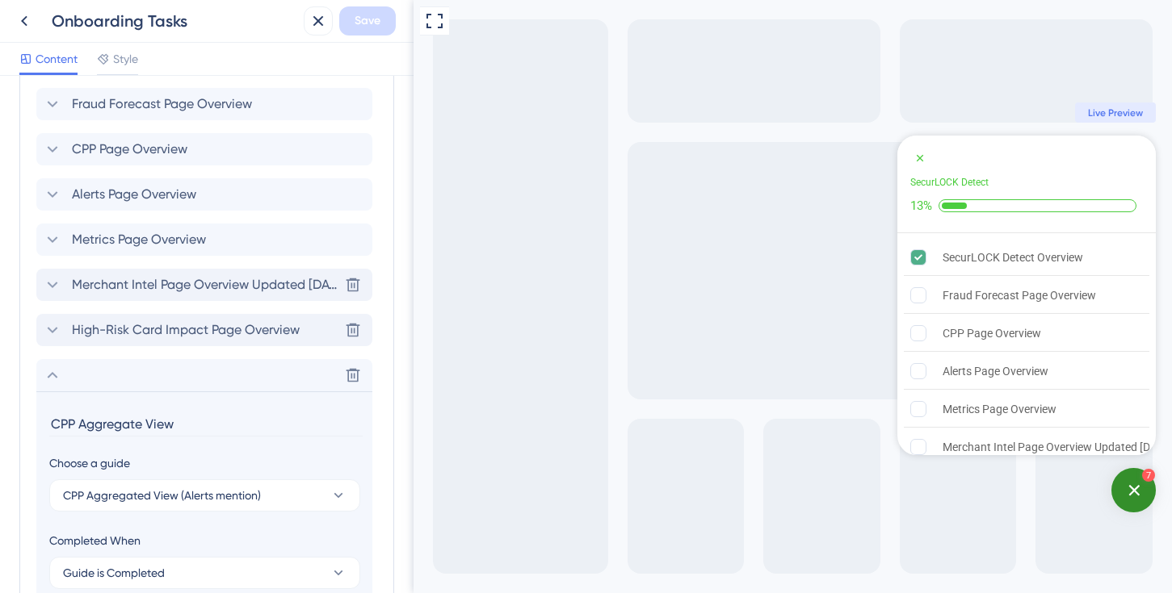
scroll to position [541, 0]
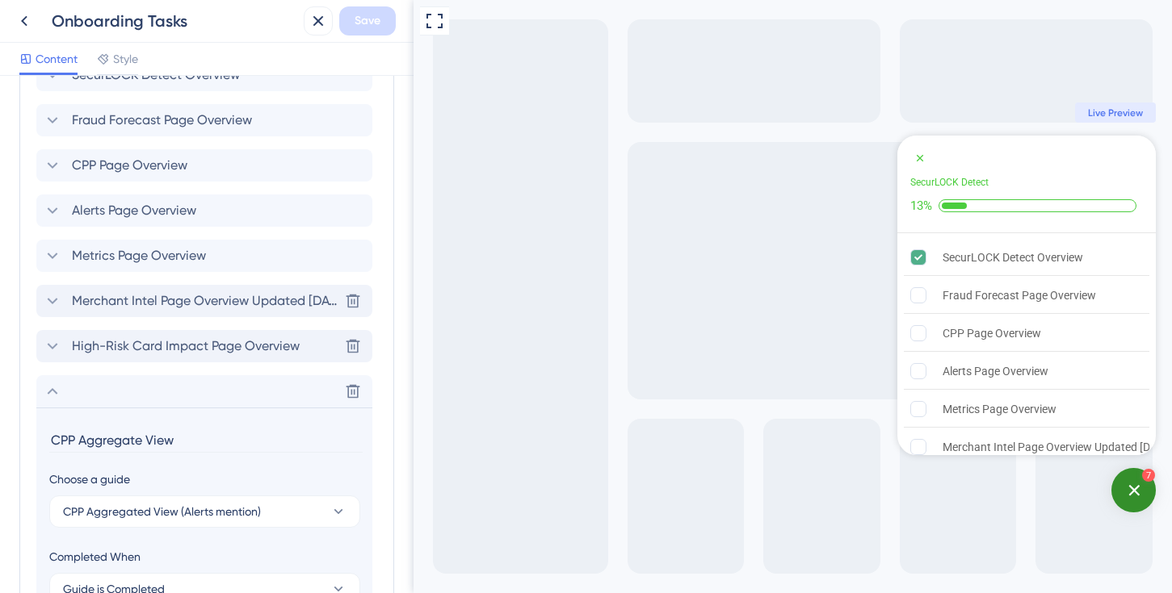
click at [240, 354] on span "High-Risk Card Impact Page Overview" at bounding box center [186, 346] width 228 height 19
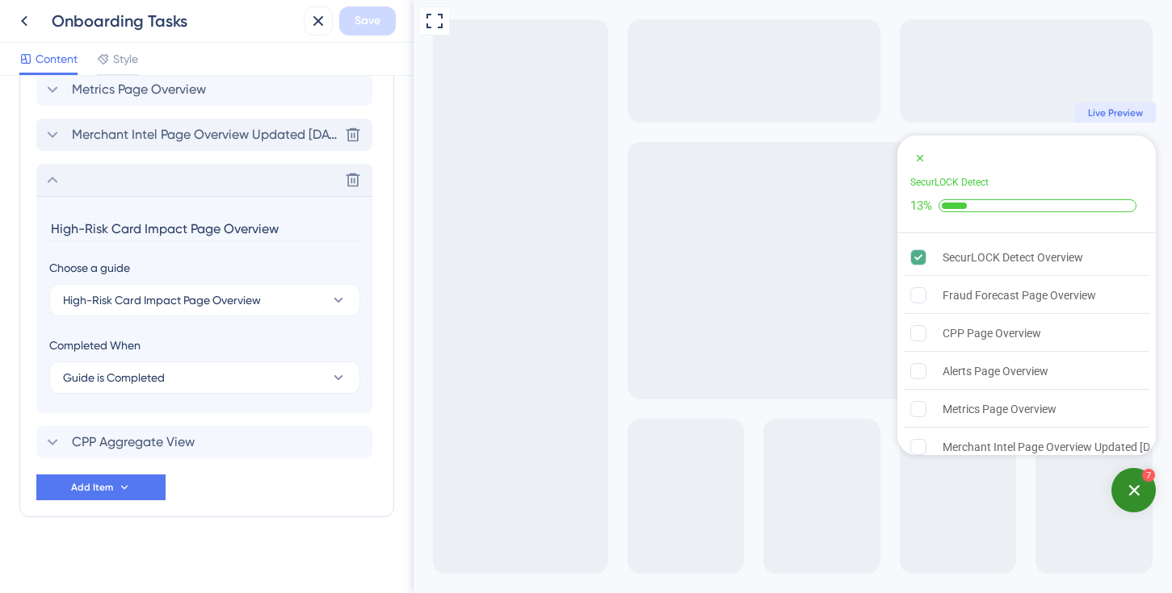
scroll to position [715, 0]
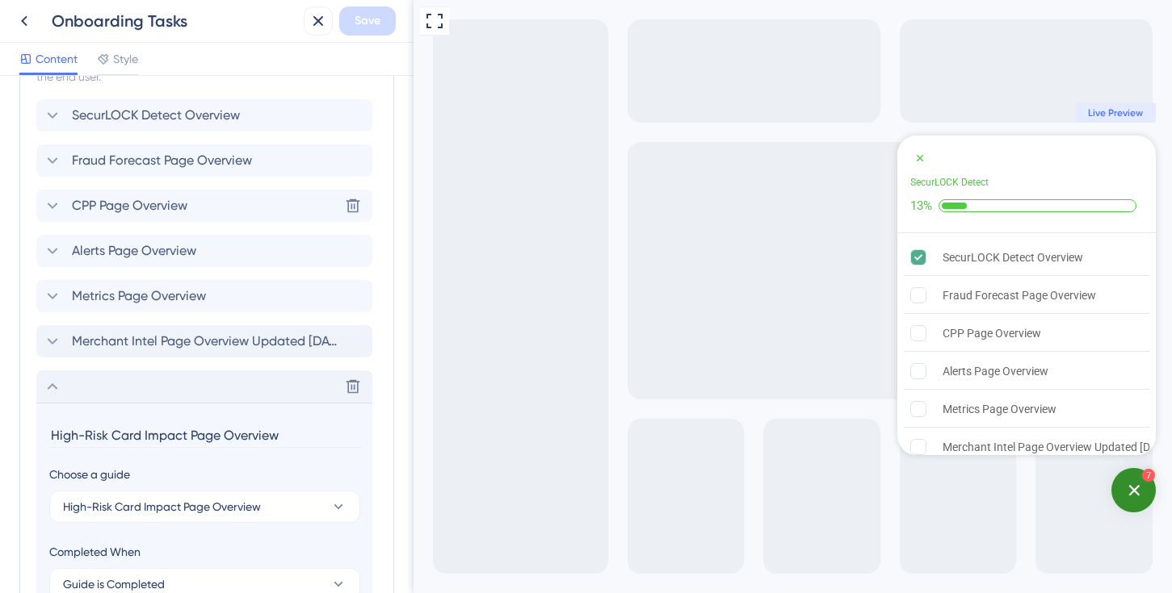
click at [207, 209] on div "CPP Page Overview Delete" at bounding box center [204, 206] width 336 height 32
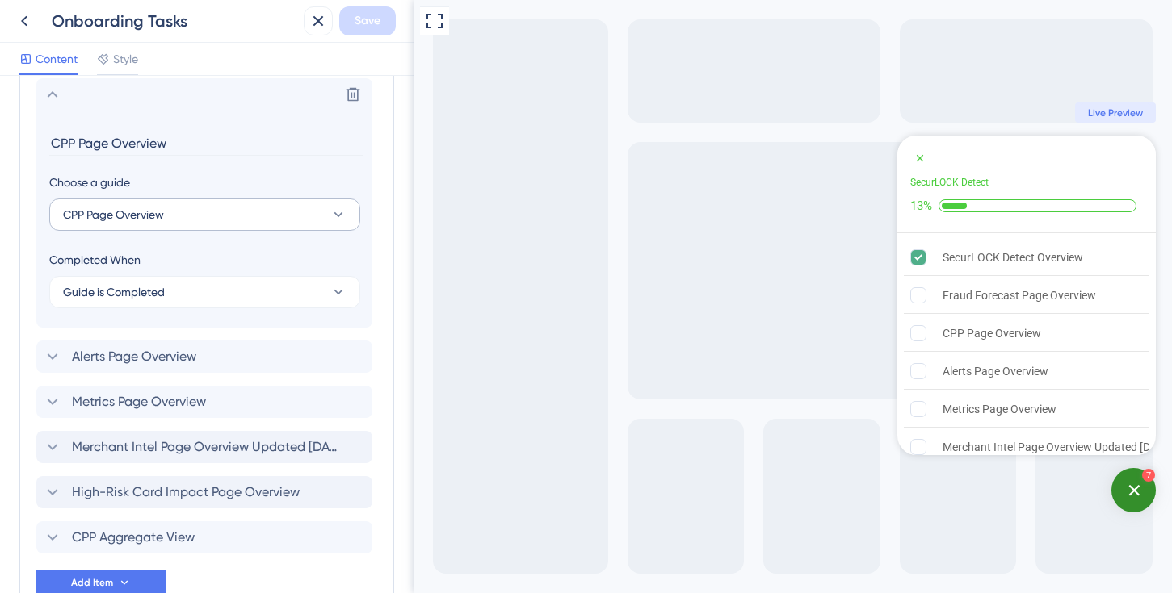
scroll to position [614, 0]
click at [398, 256] on div "Checklist Header Title Subtitle SecurLOCK Detect Functions Progress Bar On Unlo…" at bounding box center [206, 335] width 413 height 518
click at [323, 20] on icon at bounding box center [317, 20] width 19 height 19
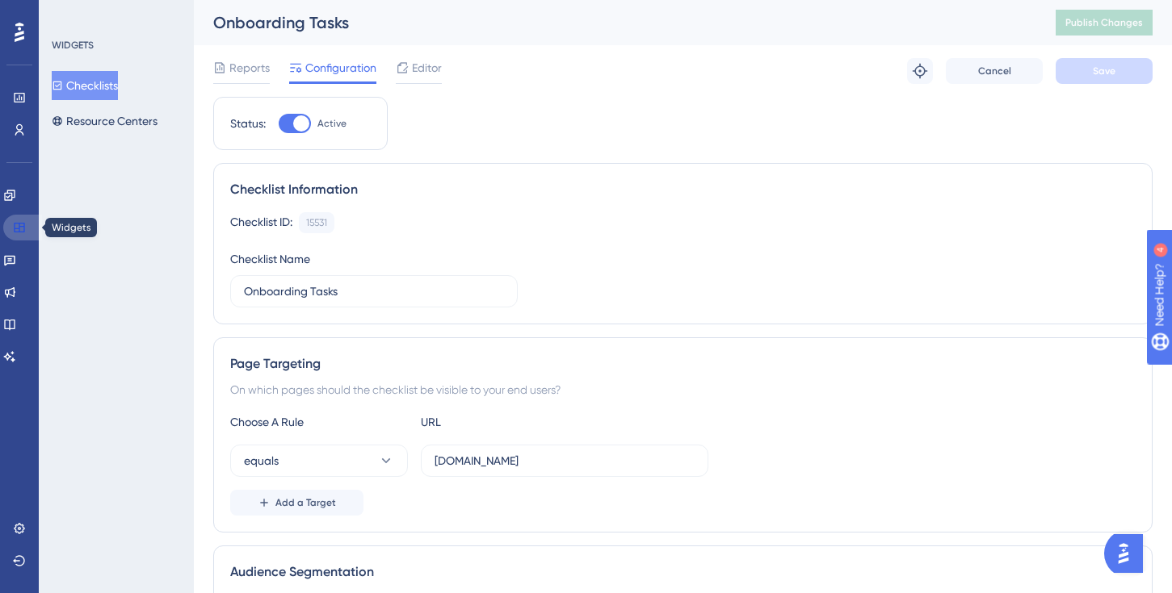
click at [19, 233] on icon at bounding box center [19, 227] width 13 height 13
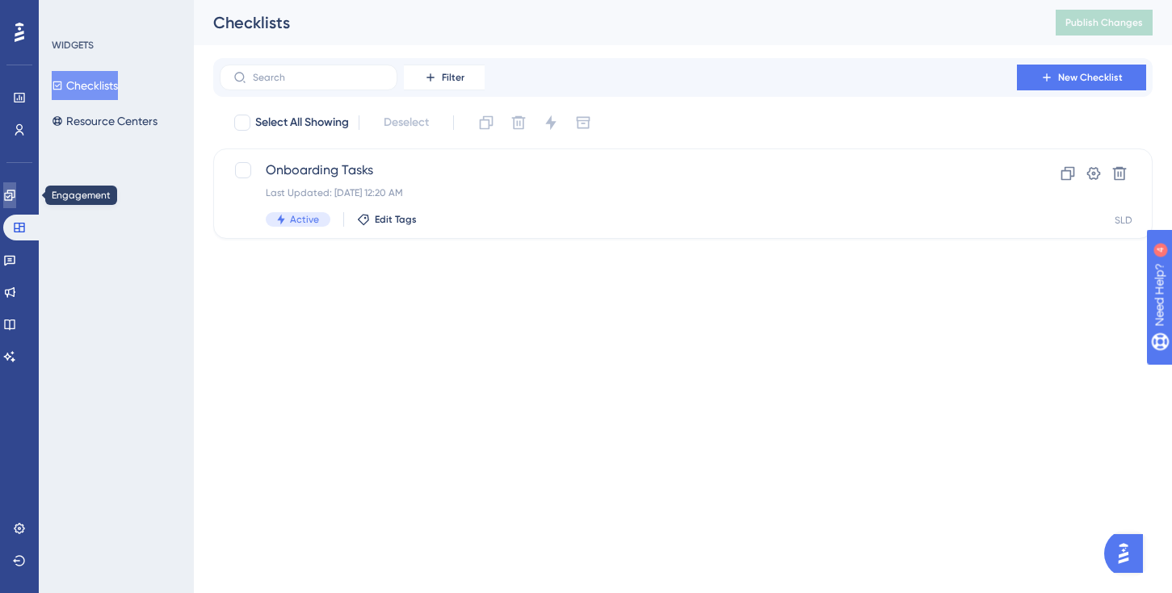
click at [16, 189] on icon at bounding box center [9, 195] width 13 height 13
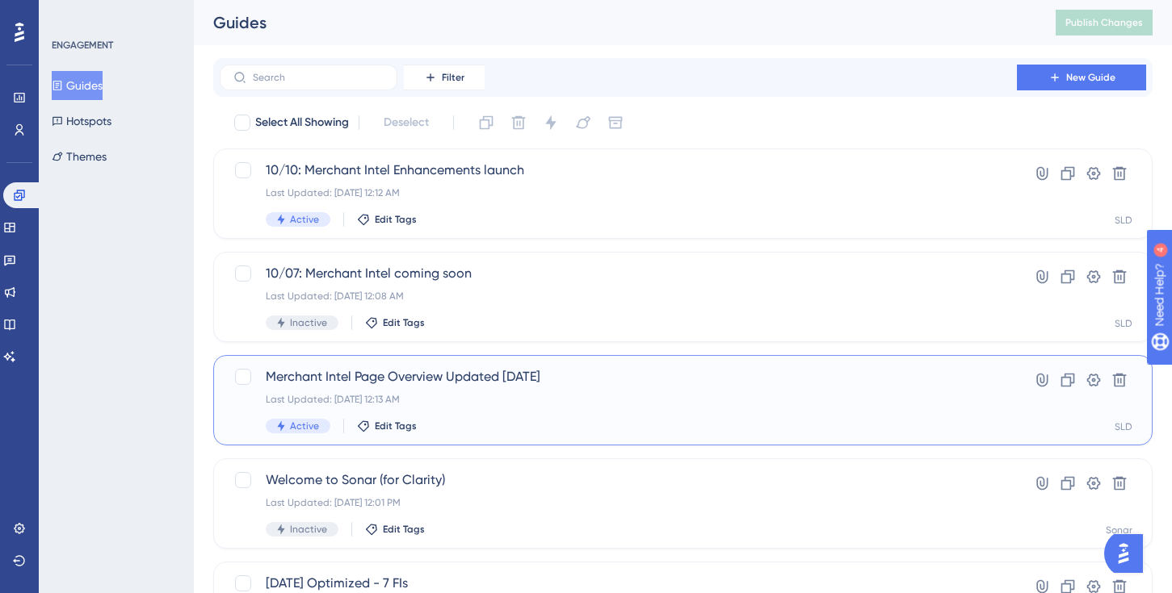
click at [593, 381] on span "Merchant Intel Page Overview Updated [DATE]" at bounding box center [618, 376] width 705 height 19
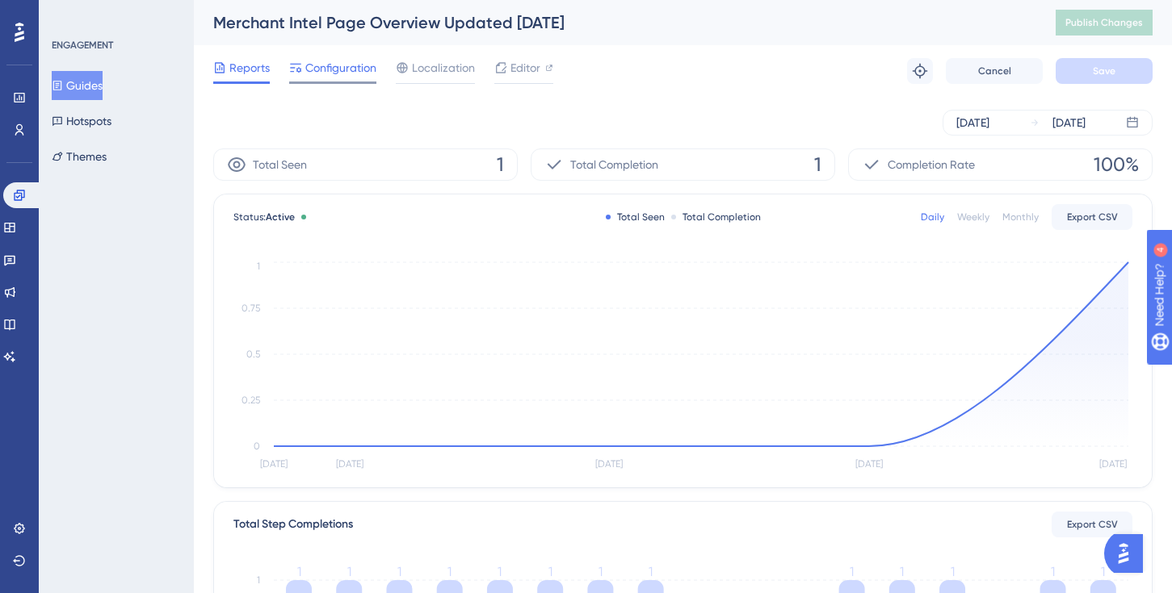
click at [362, 72] on span "Configuration" at bounding box center [340, 67] width 71 height 19
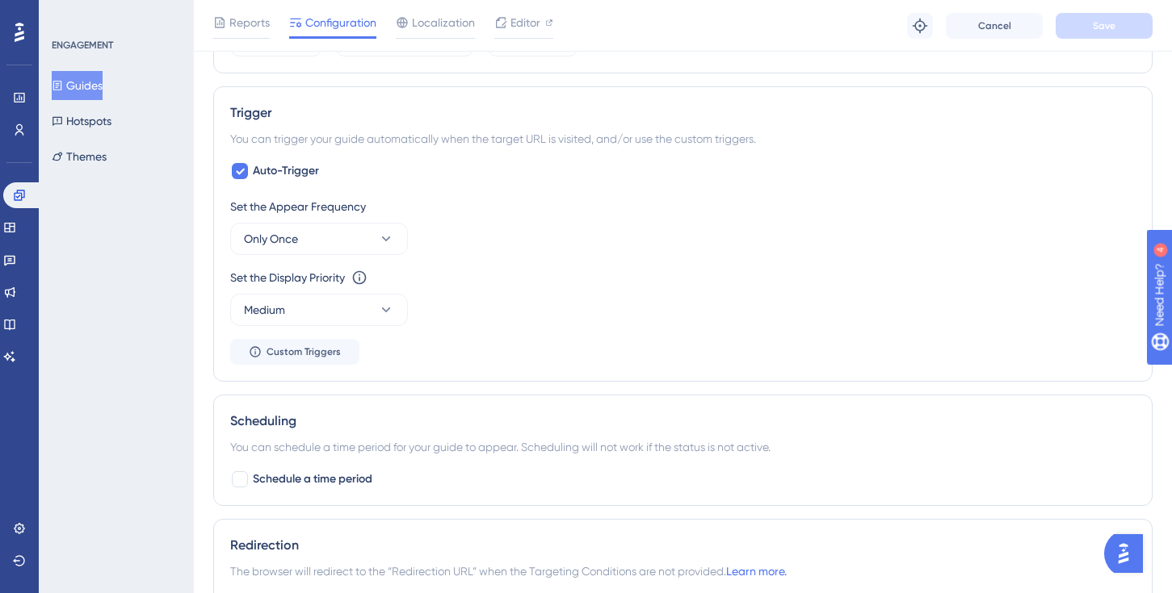
scroll to position [686, 0]
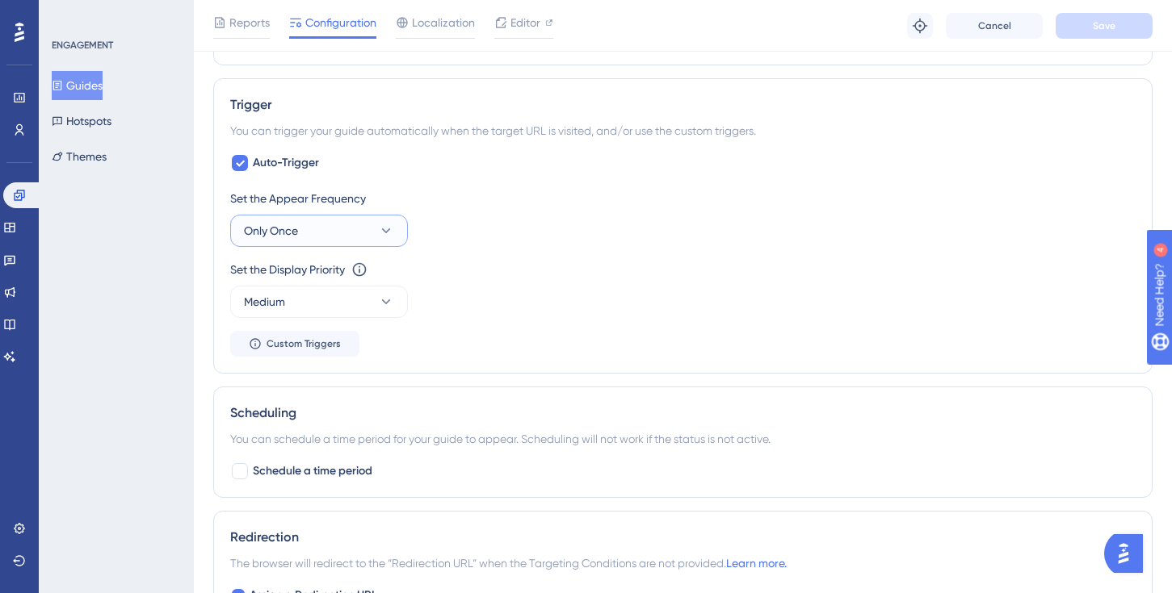
click at [384, 230] on icon at bounding box center [386, 231] width 9 height 5
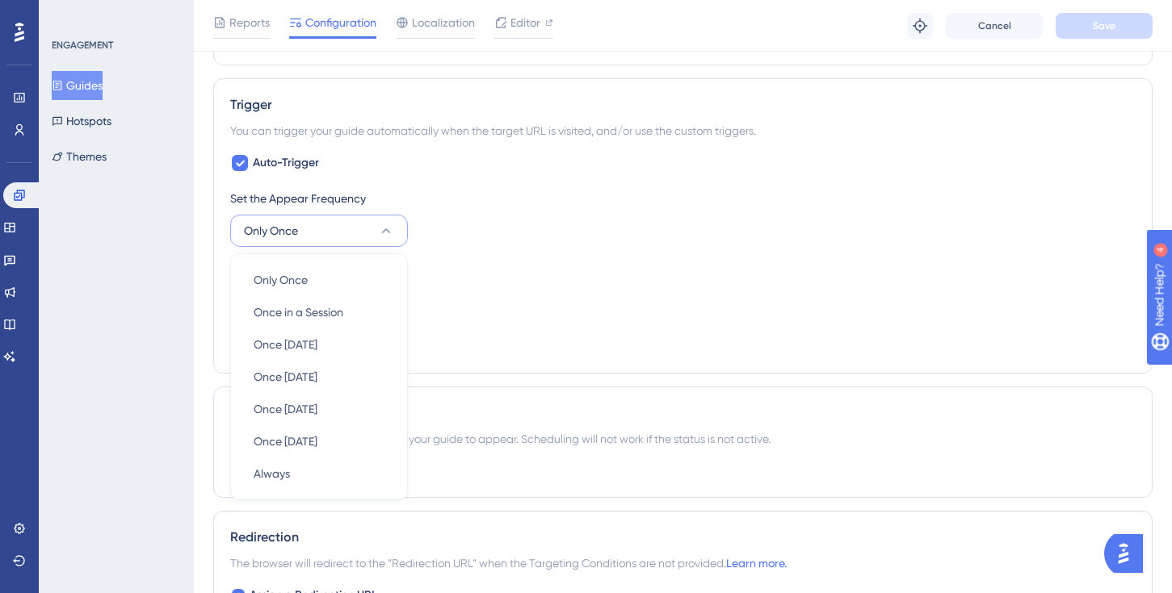
scroll to position [765, 0]
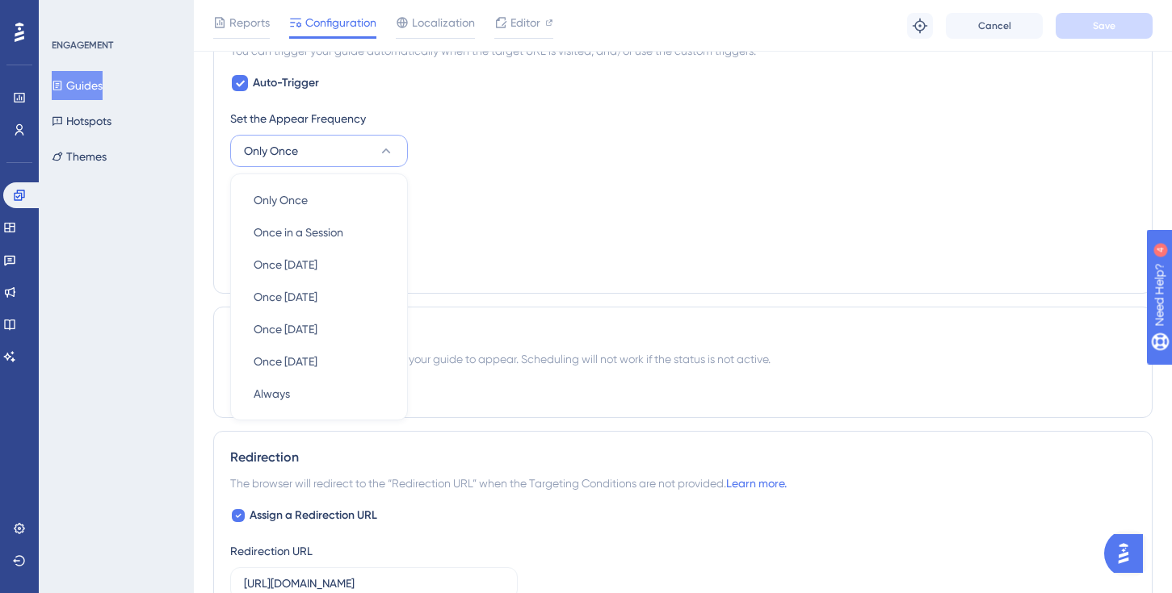
click at [440, 216] on div "Set the Display Priority This option will set the display priority between auto…" at bounding box center [682, 209] width 905 height 58
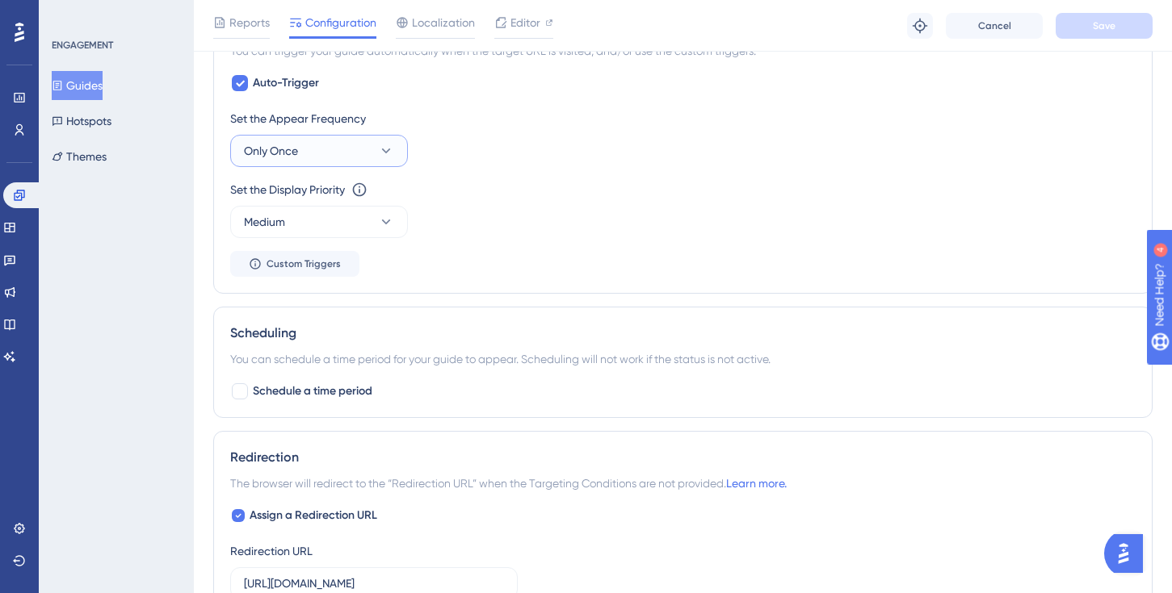
click at [375, 149] on button "Only Once" at bounding box center [319, 151] width 178 height 32
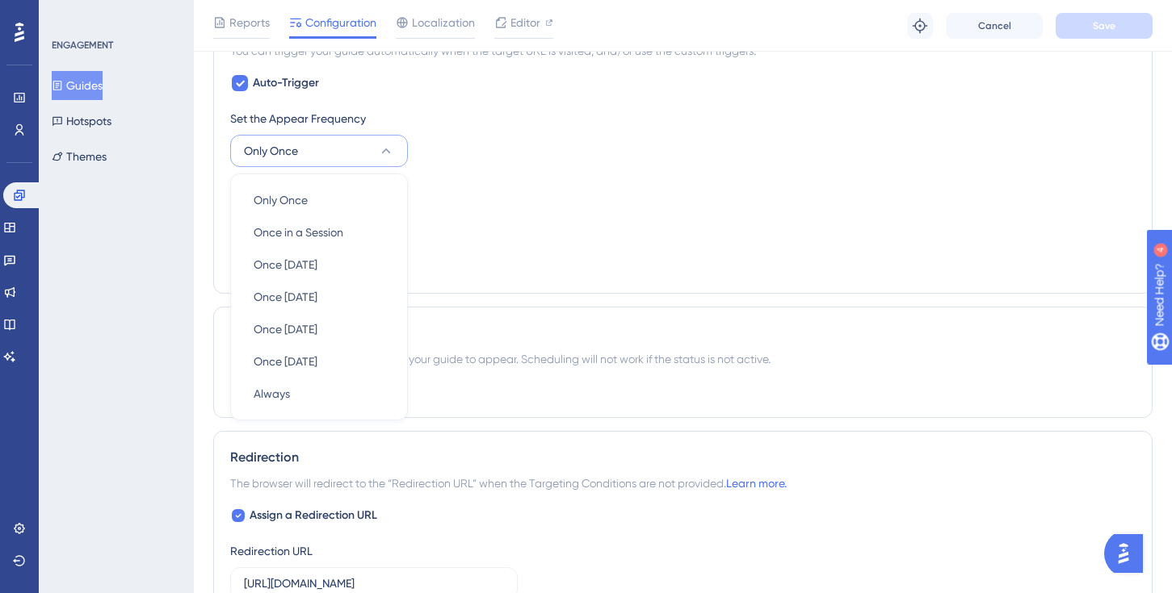
click at [375, 149] on button "Only Once" at bounding box center [319, 151] width 178 height 32
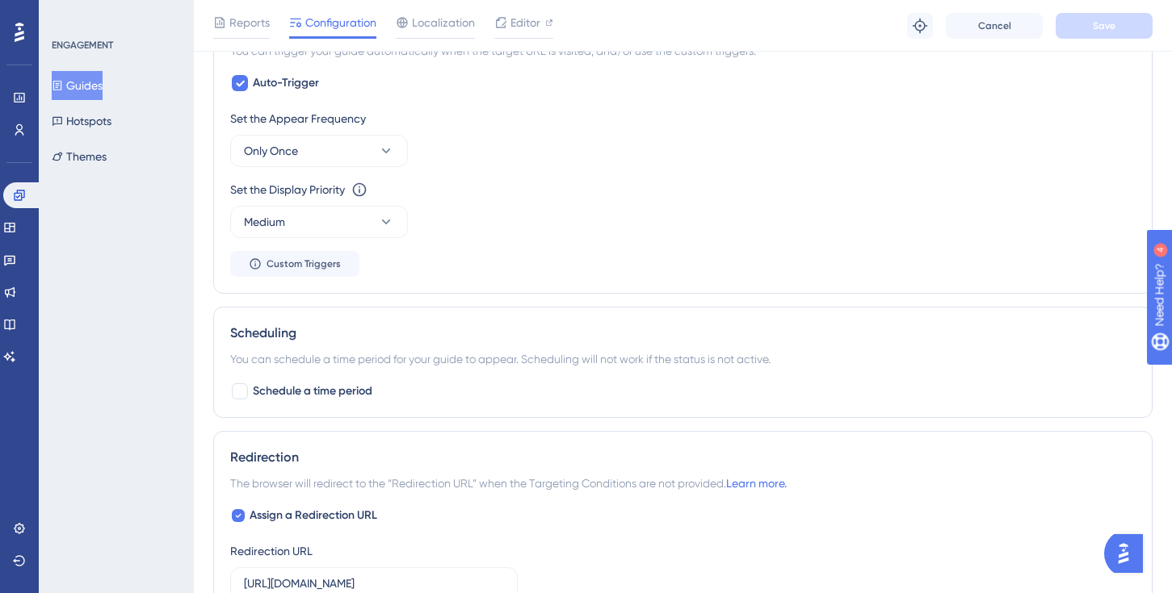
click at [502, 190] on div "Set the Display Priority This option will set the display priority between auto…" at bounding box center [682, 189] width 905 height 19
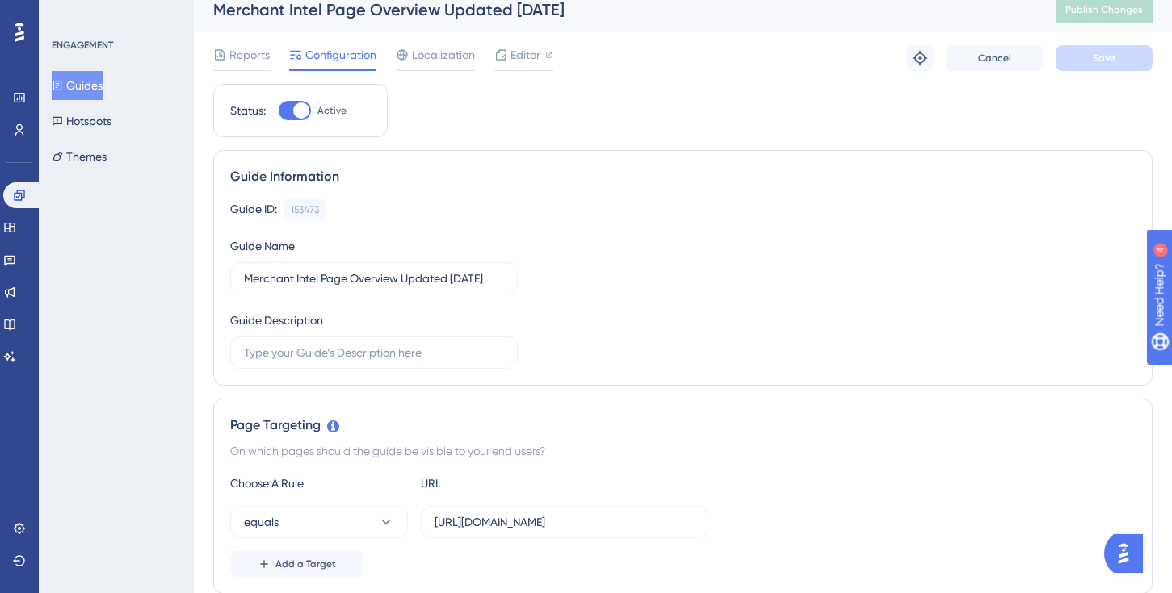
scroll to position [0, 0]
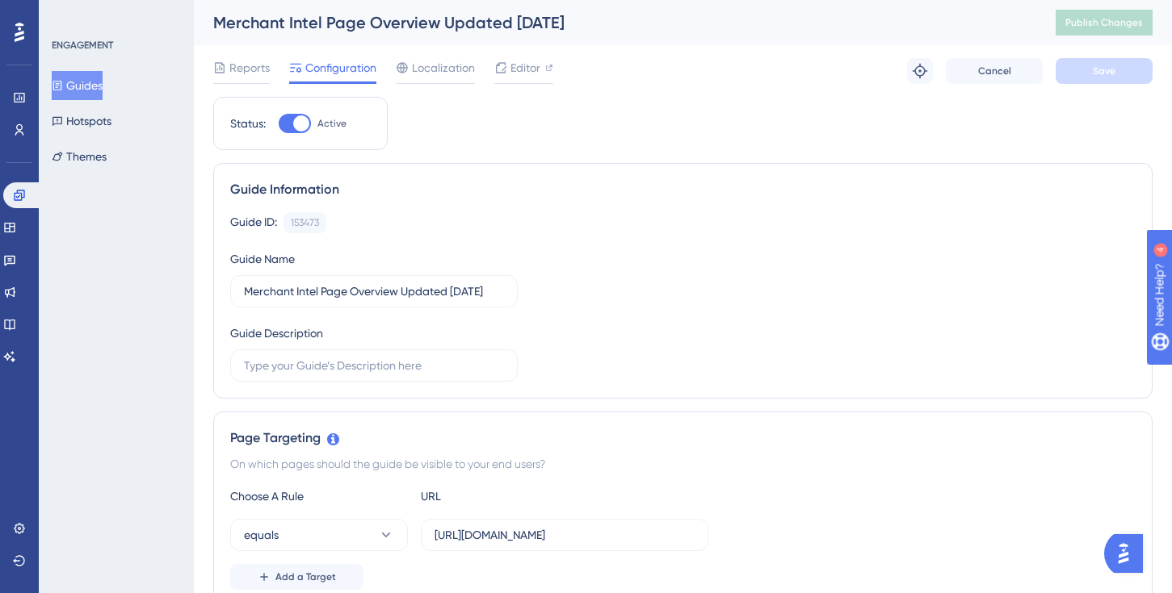
click at [91, 88] on button "Guides" at bounding box center [77, 85] width 51 height 29
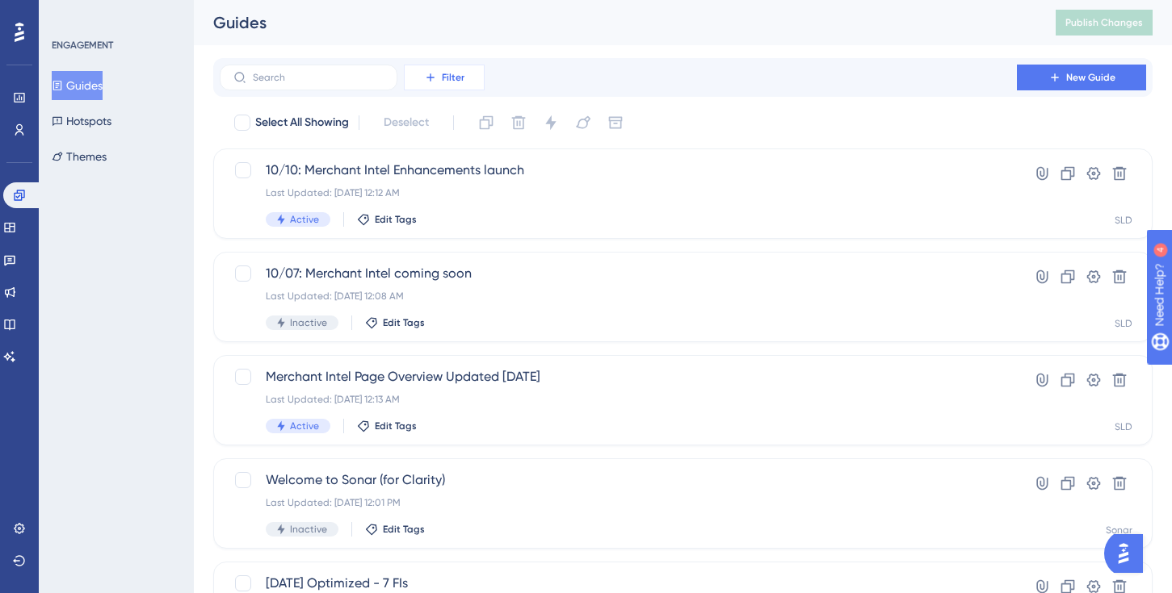
click at [432, 74] on icon at bounding box center [430, 77] width 13 height 13
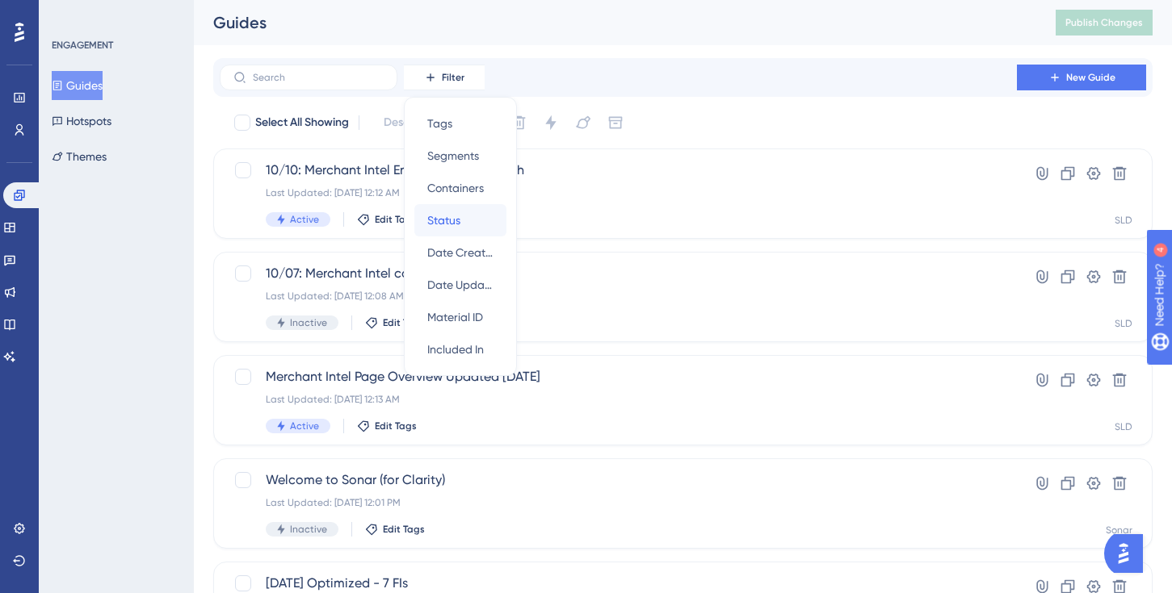
click at [459, 229] on span "Status" at bounding box center [443, 220] width 33 height 19
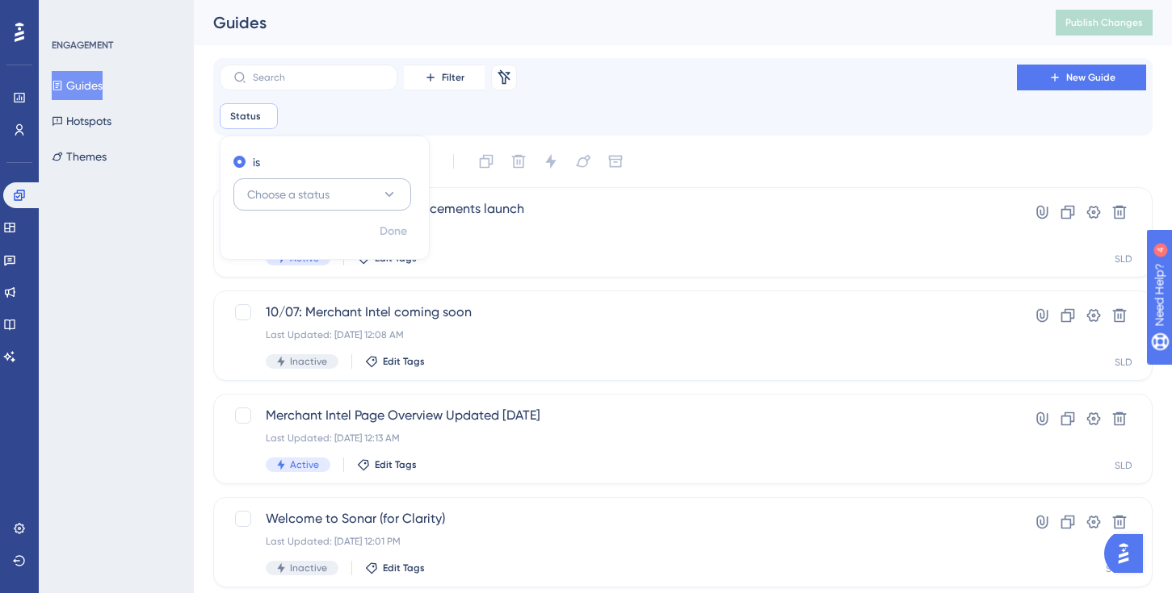
click at [354, 195] on button "Choose a status" at bounding box center [322, 194] width 178 height 32
click at [334, 237] on div "Active Active" at bounding box center [322, 244] width 131 height 32
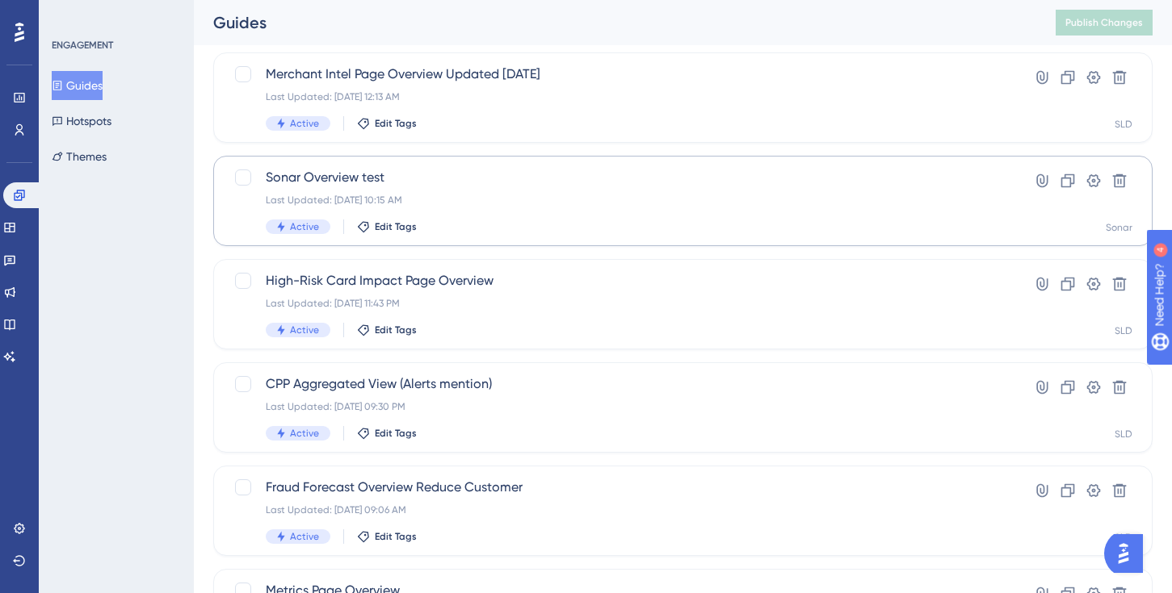
scroll to position [239, 0]
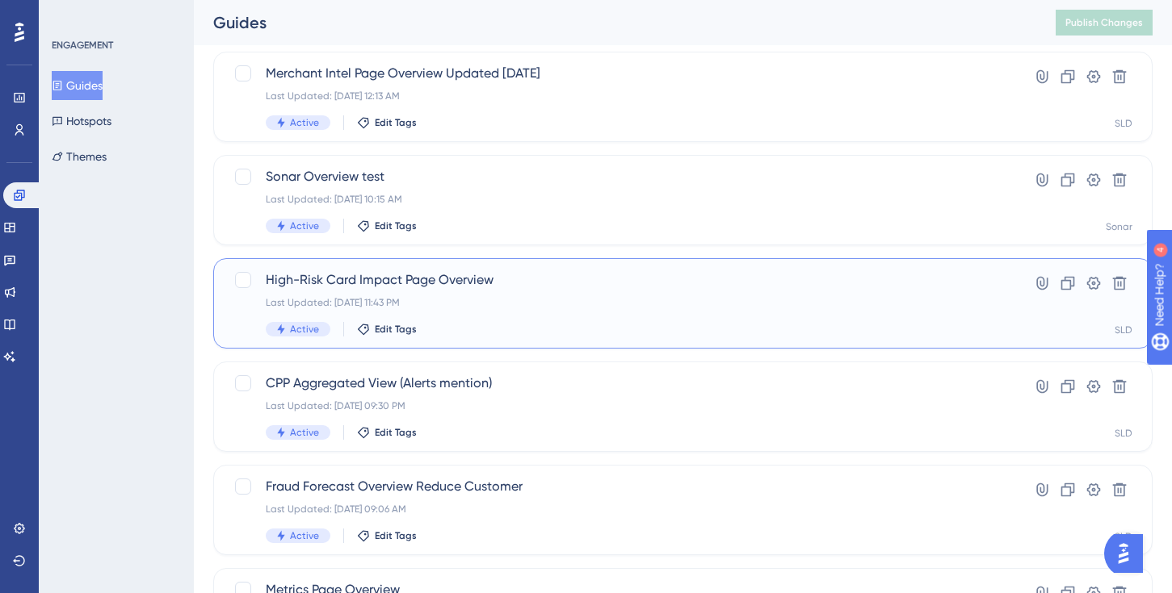
click at [453, 279] on span "High-Risk Card Impact Page Overview" at bounding box center [618, 279] width 705 height 19
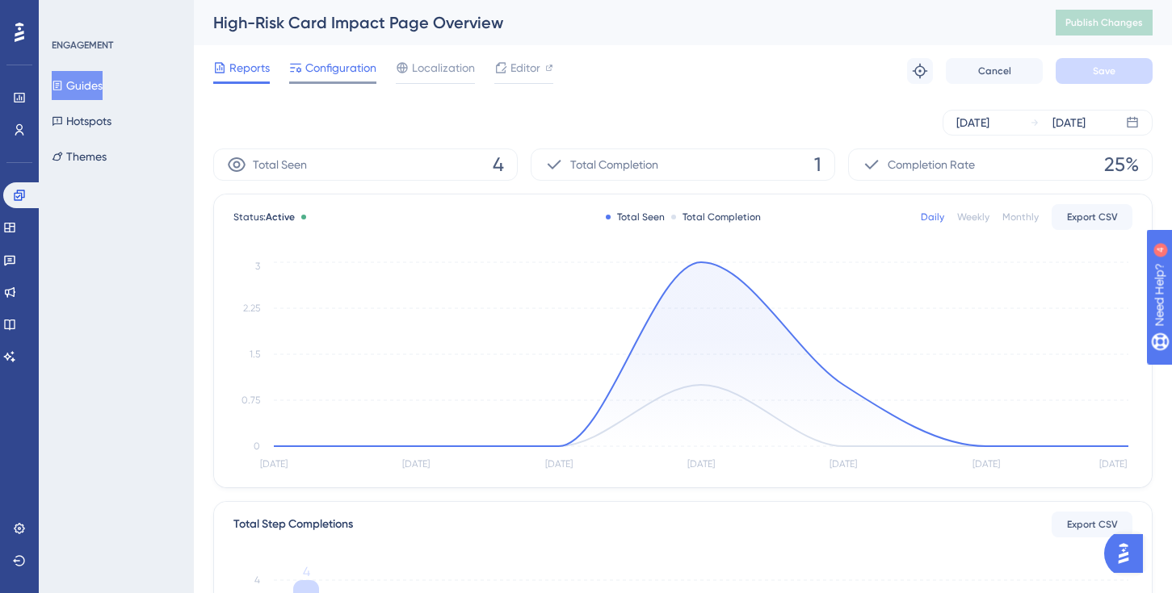
click at [321, 77] on span "Configuration" at bounding box center [340, 67] width 71 height 19
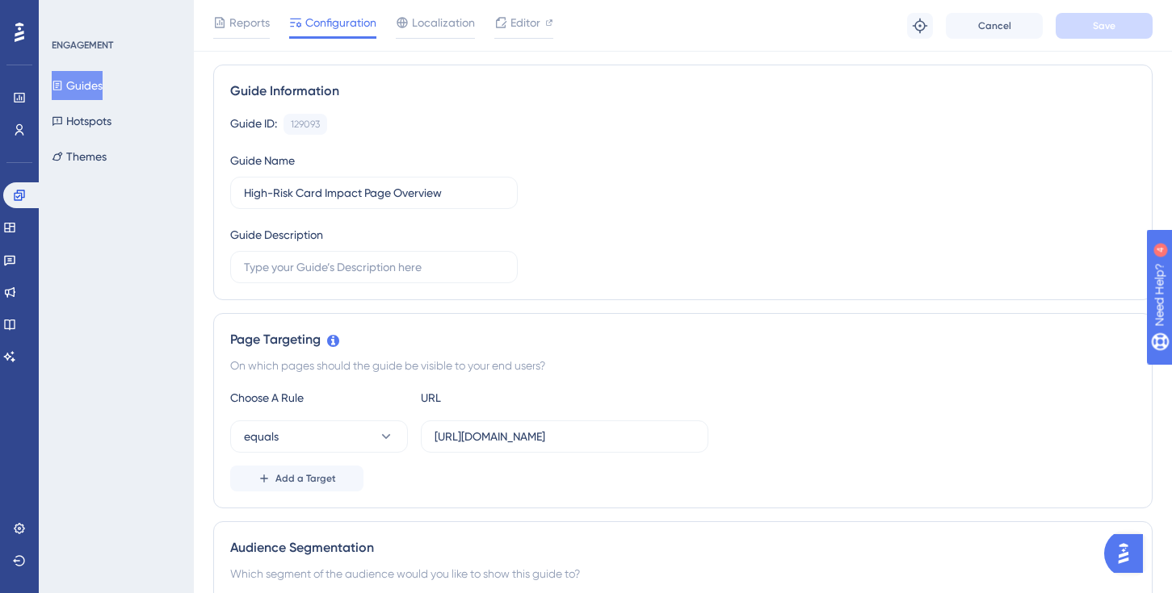
scroll to position [92, 0]
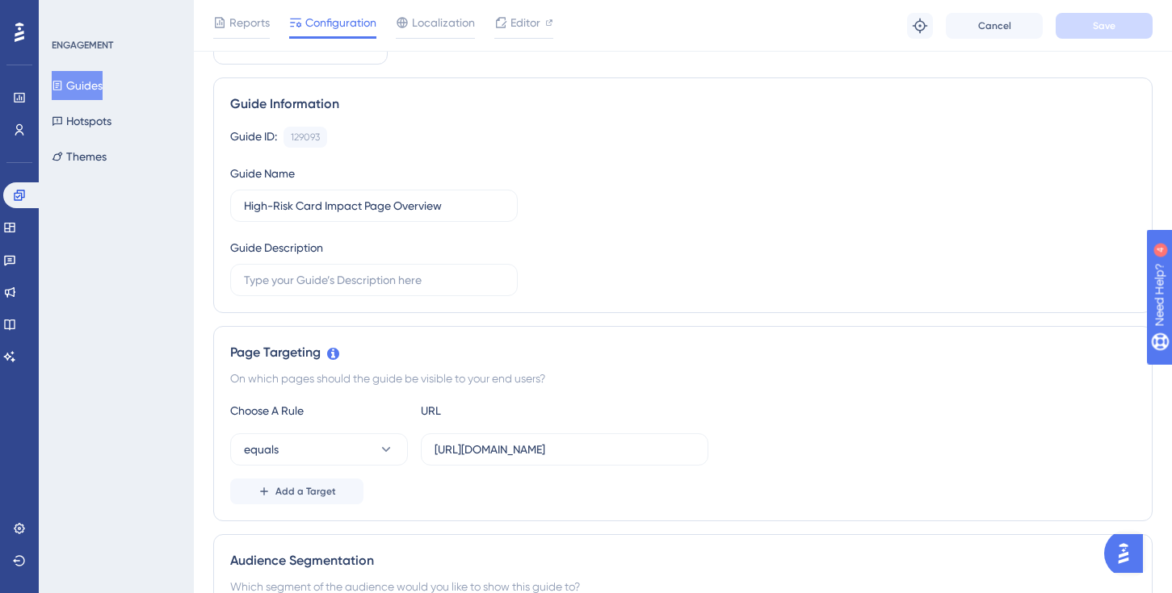
click at [98, 84] on button "Guides" at bounding box center [77, 85] width 51 height 29
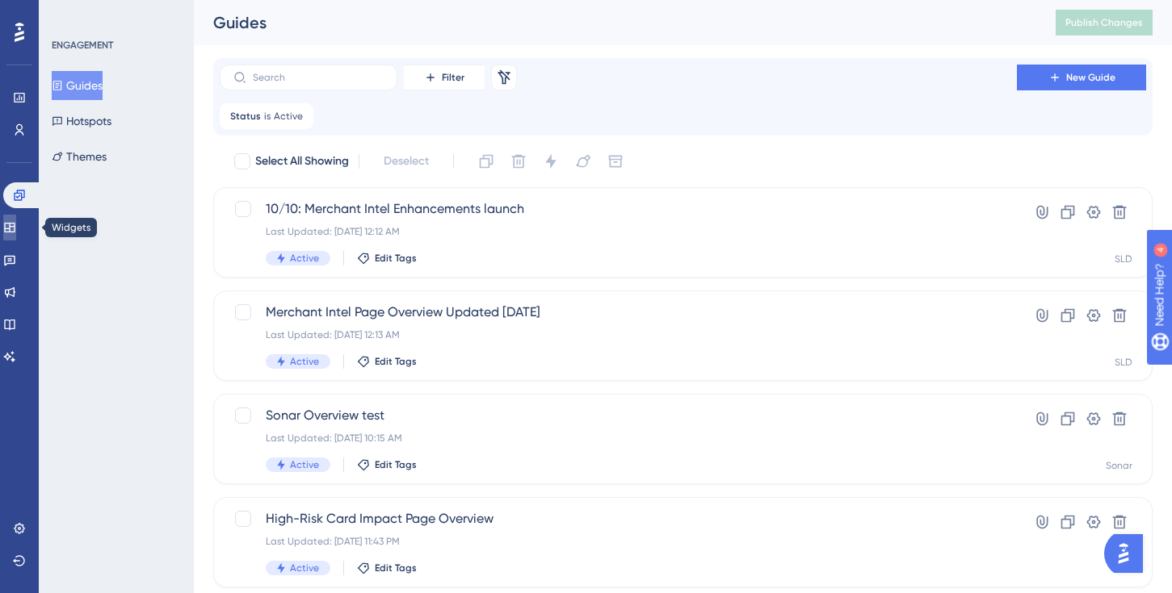
click at [16, 233] on icon at bounding box center [9, 227] width 13 height 13
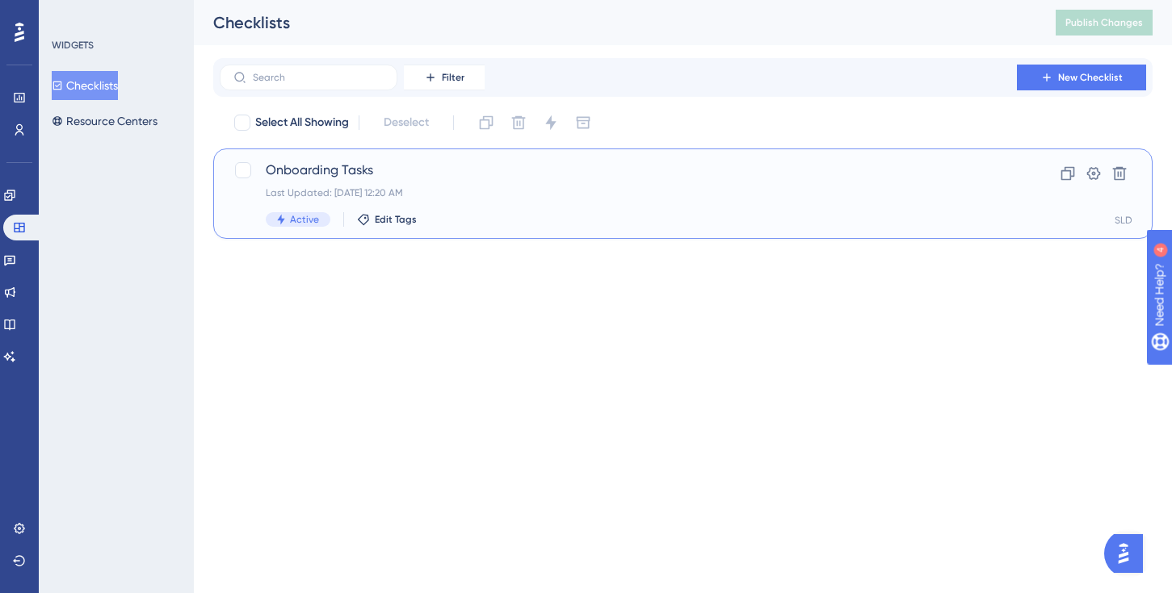
click at [335, 168] on span "Onboarding Tasks" at bounding box center [618, 170] width 705 height 19
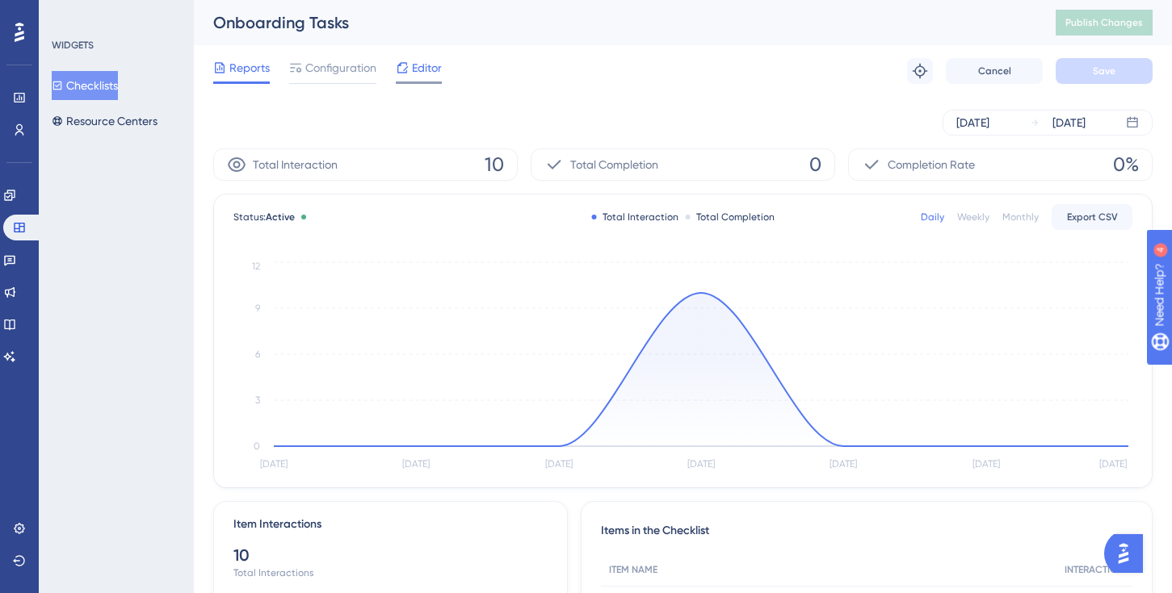
click at [423, 79] on div "Editor" at bounding box center [419, 71] width 46 height 26
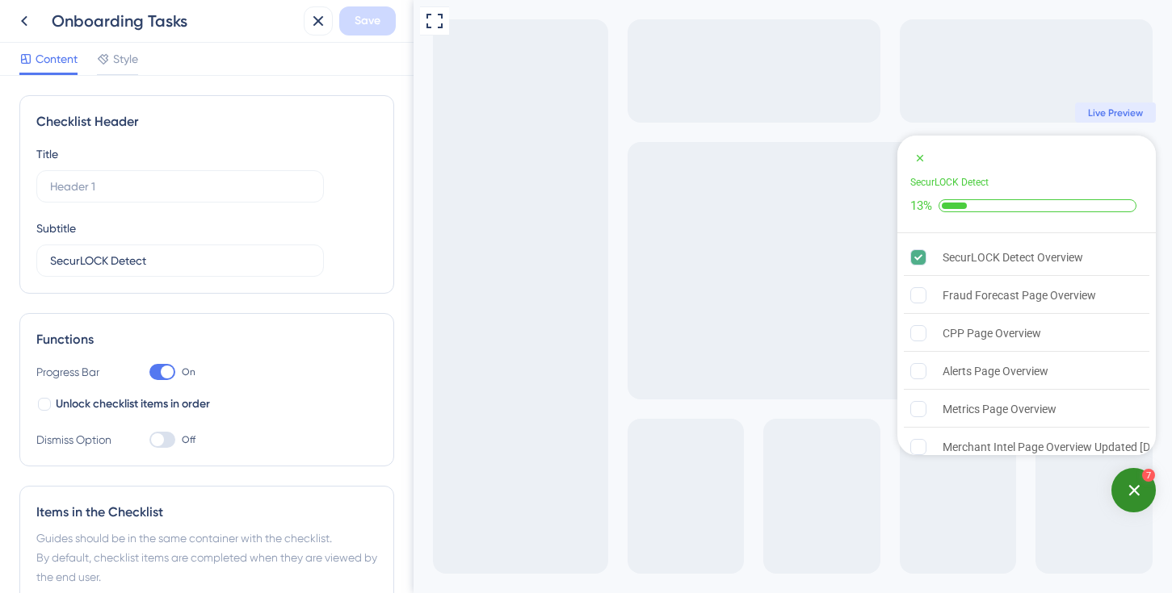
click at [157, 367] on div at bounding box center [162, 372] width 26 height 16
click at [149, 372] on input "On" at bounding box center [149, 372] width 1 height 1
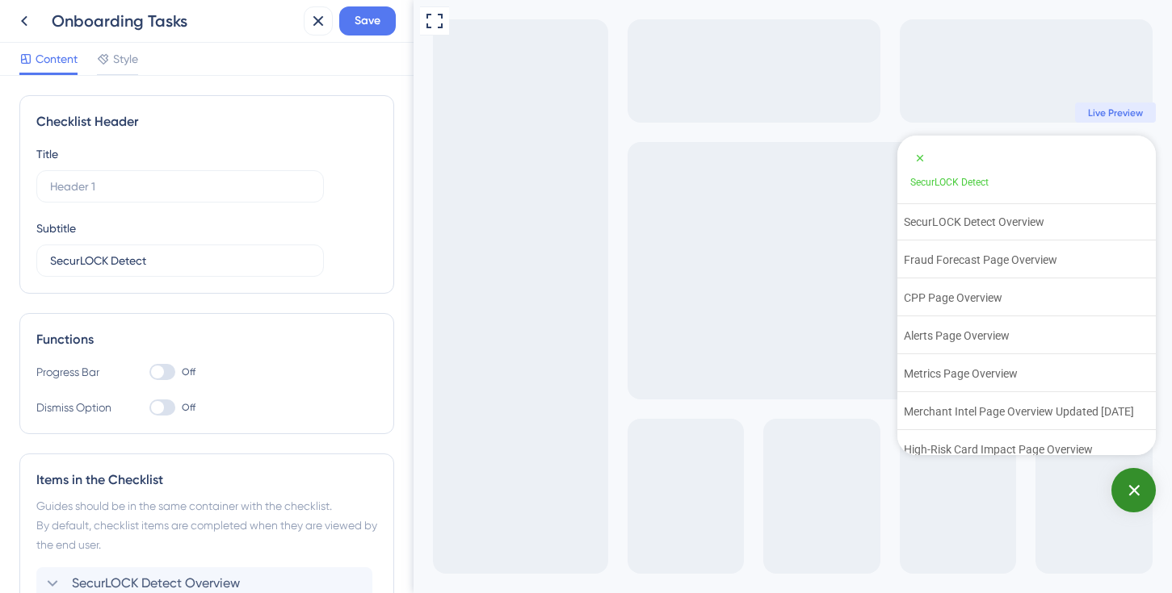
click at [157, 367] on div at bounding box center [157, 372] width 13 height 13
click at [149, 372] on input "Off" at bounding box center [149, 372] width 1 height 1
checkbox input "true"
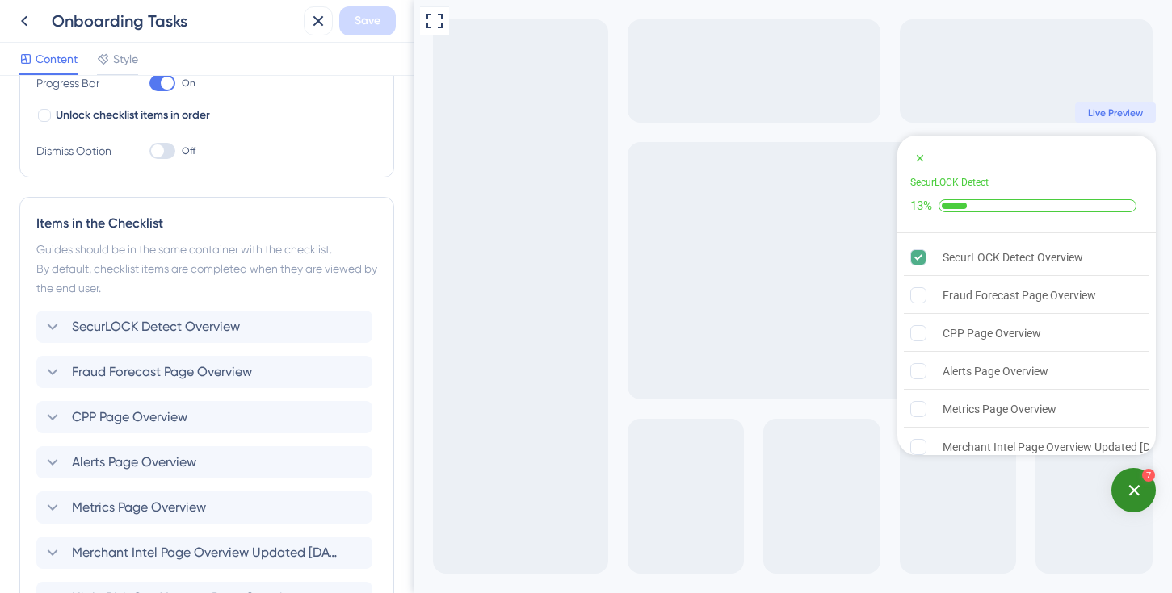
scroll to position [301, 0]
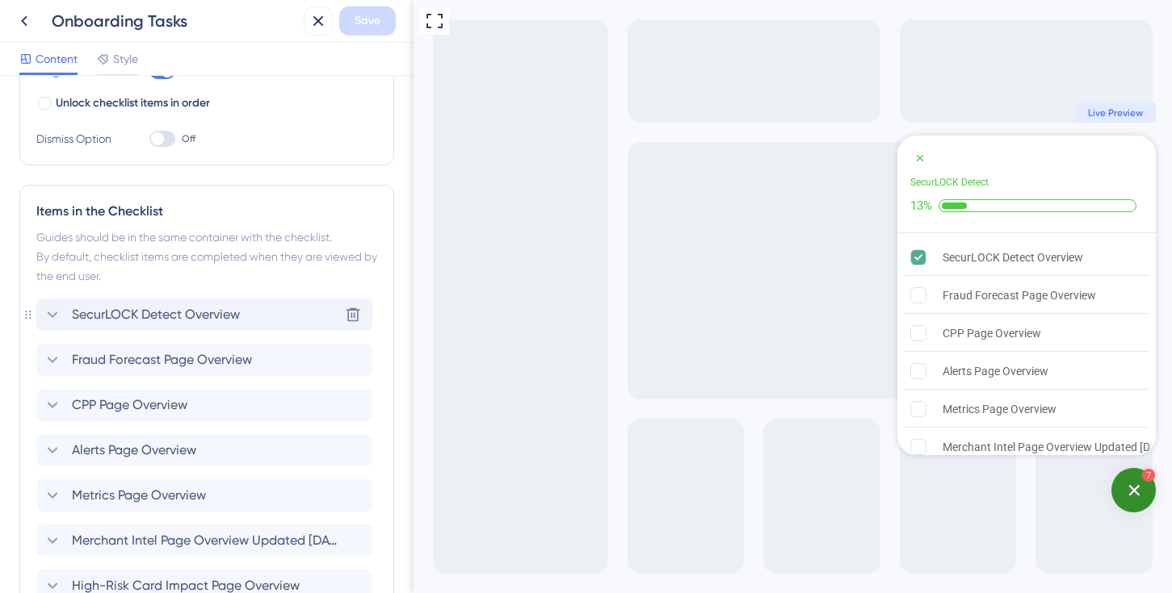
click at [279, 308] on div "SecurLOCK Detect Overview Delete" at bounding box center [204, 315] width 336 height 32
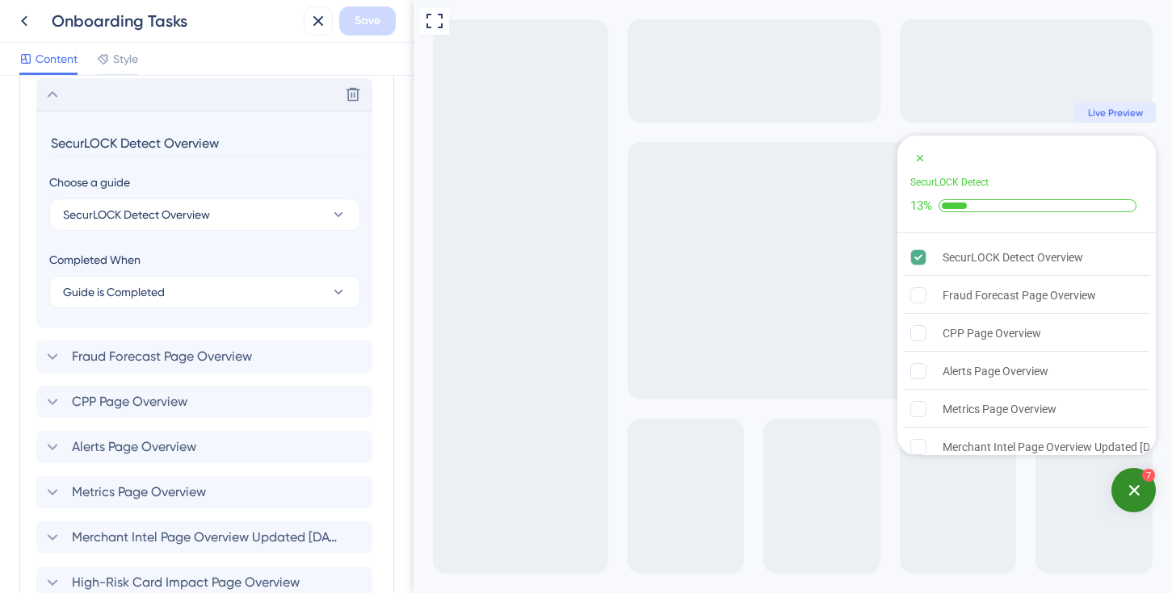
scroll to position [524, 0]
click at [248, 299] on button "Guide is Completed" at bounding box center [204, 290] width 311 height 32
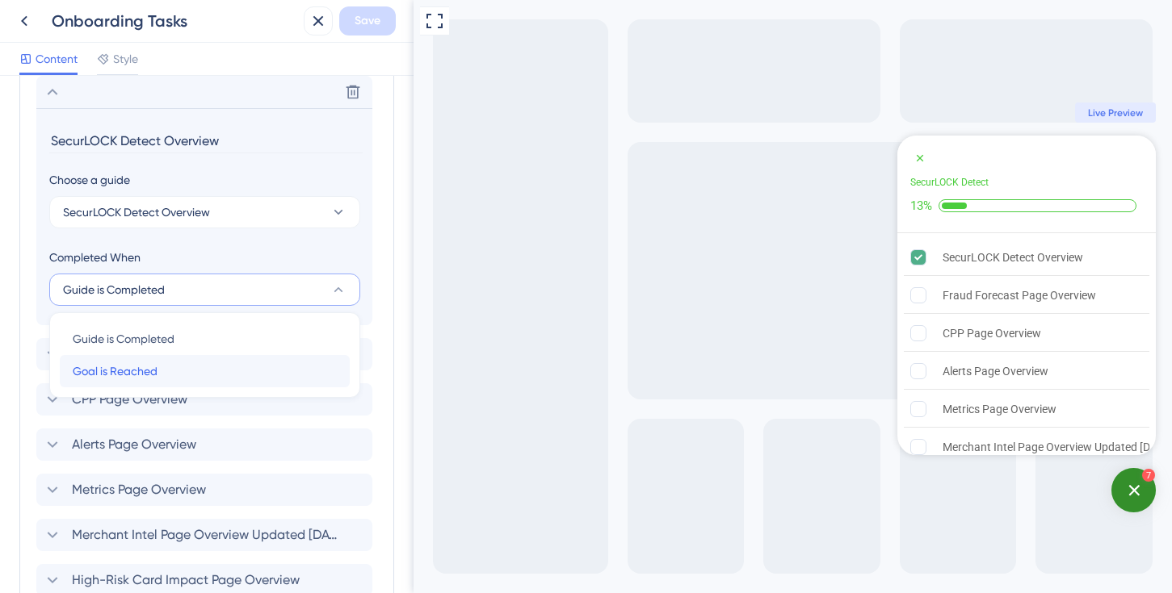
click at [240, 366] on div "Goal is Reached Goal is Reached" at bounding box center [205, 371] width 264 height 32
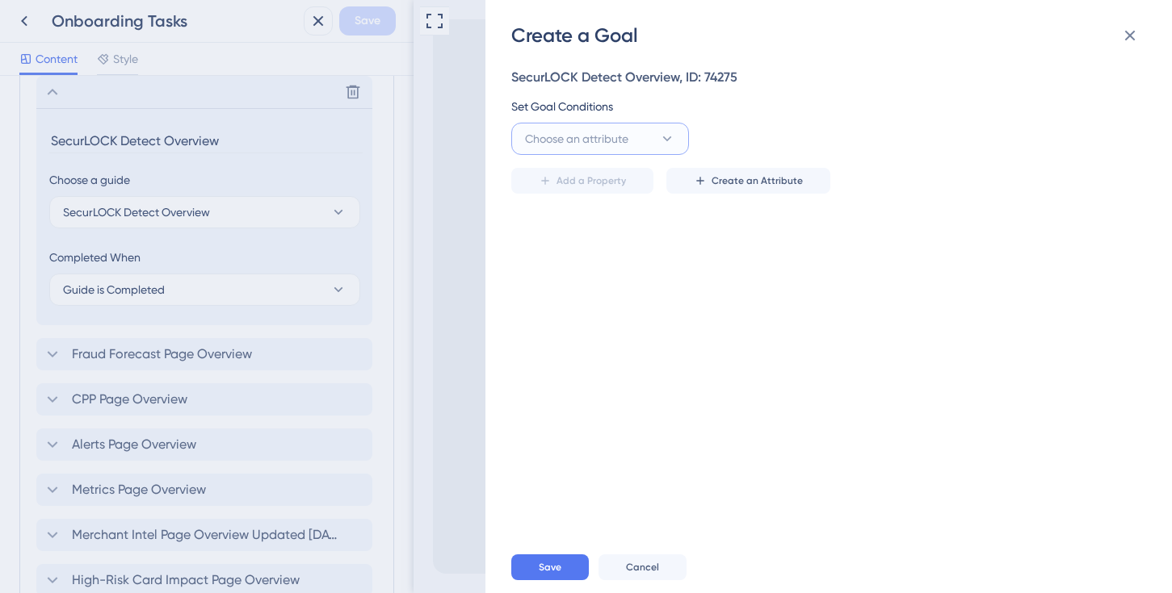
click at [667, 135] on icon at bounding box center [667, 139] width 16 height 16
click at [1135, 37] on icon at bounding box center [1129, 35] width 19 height 19
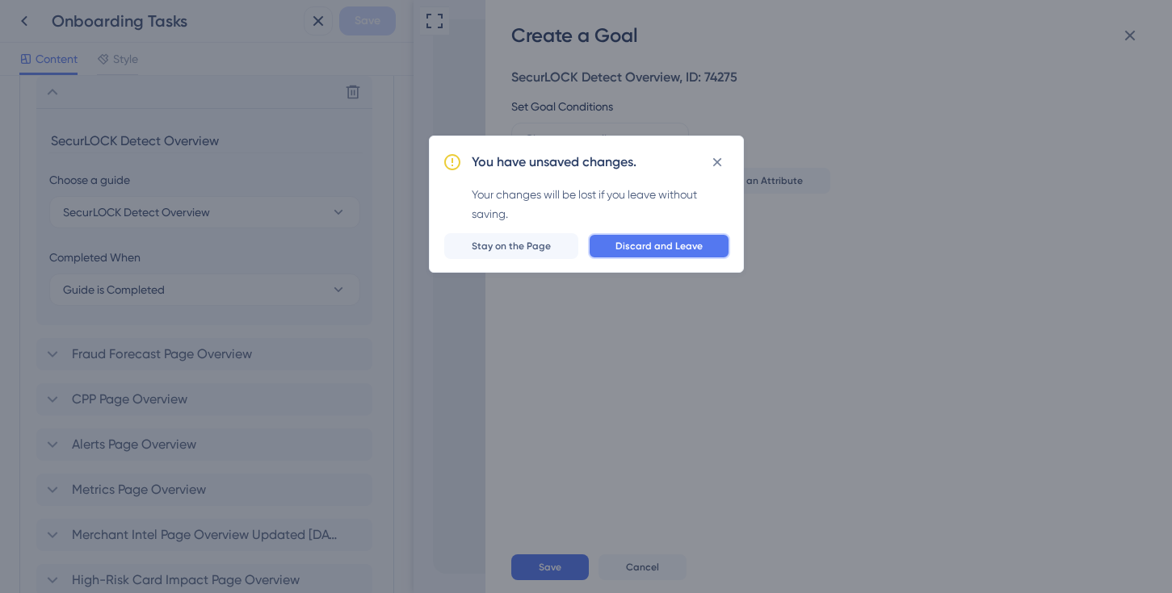
click at [652, 244] on span "Discard and Leave" at bounding box center [658, 246] width 87 height 13
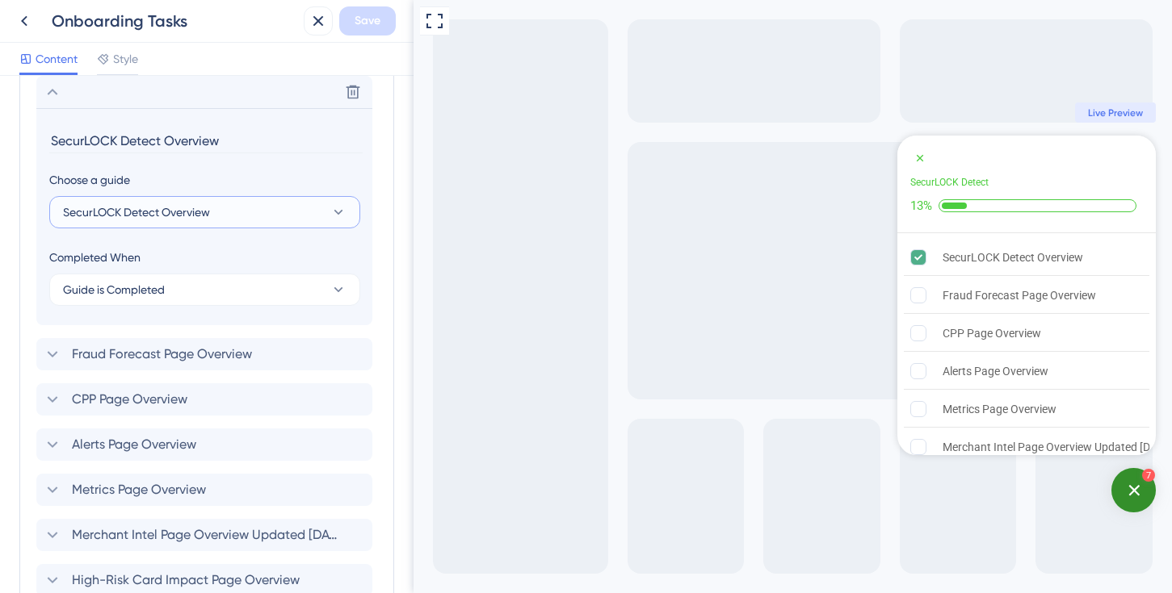
click at [330, 219] on icon at bounding box center [338, 212] width 16 height 16
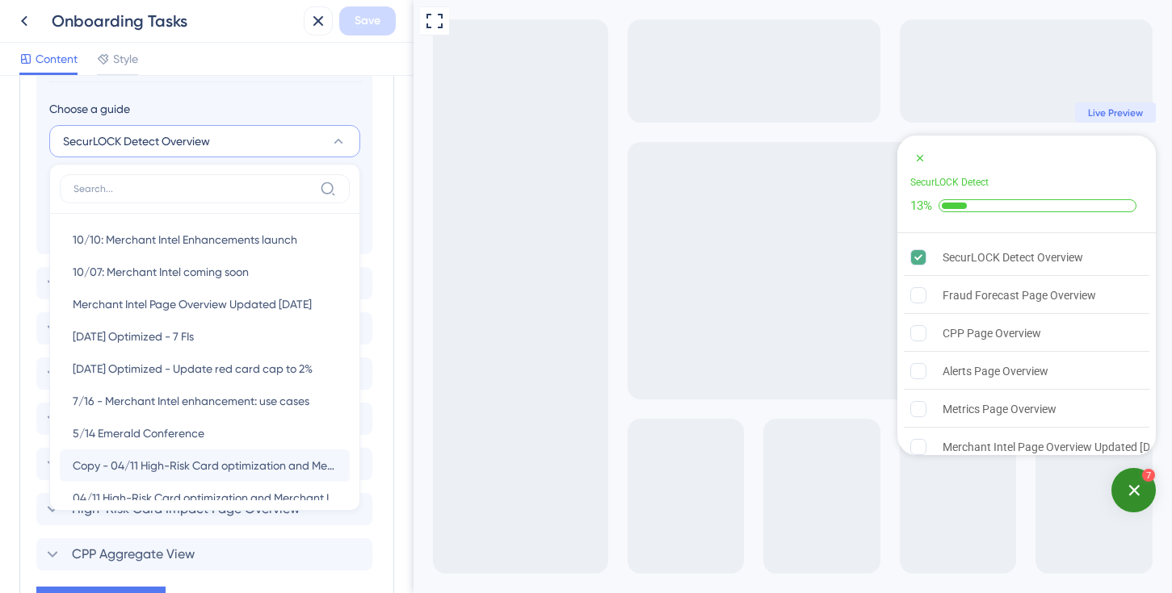
scroll to position [766, 0]
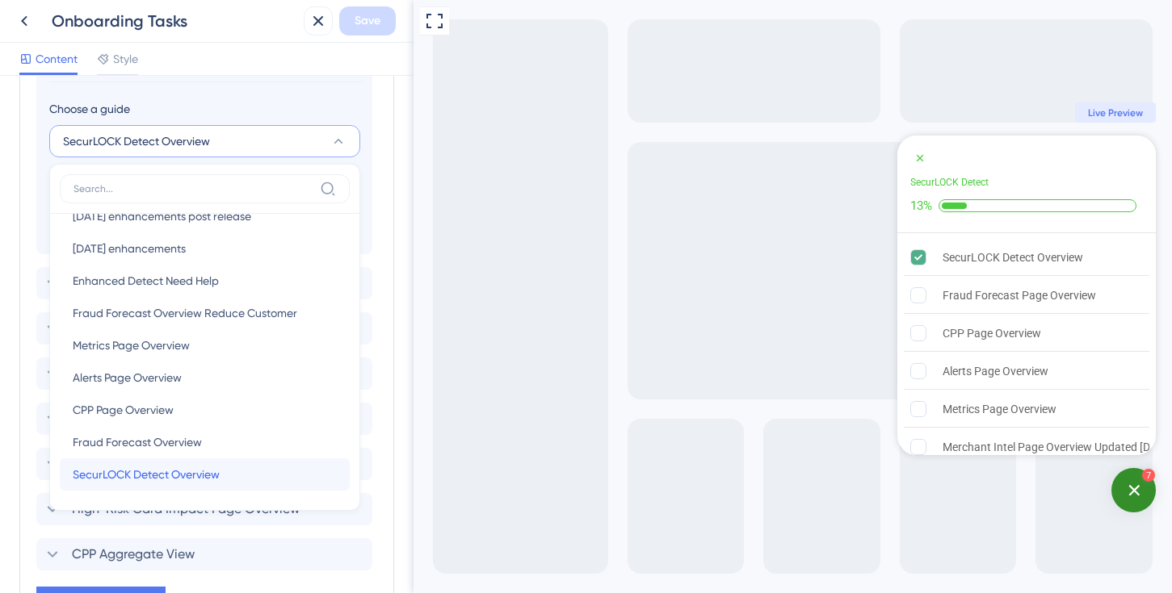
click at [300, 481] on div "SecurLOCK Detect Overview SecurLOCK Detect Overview" at bounding box center [205, 475] width 264 height 32
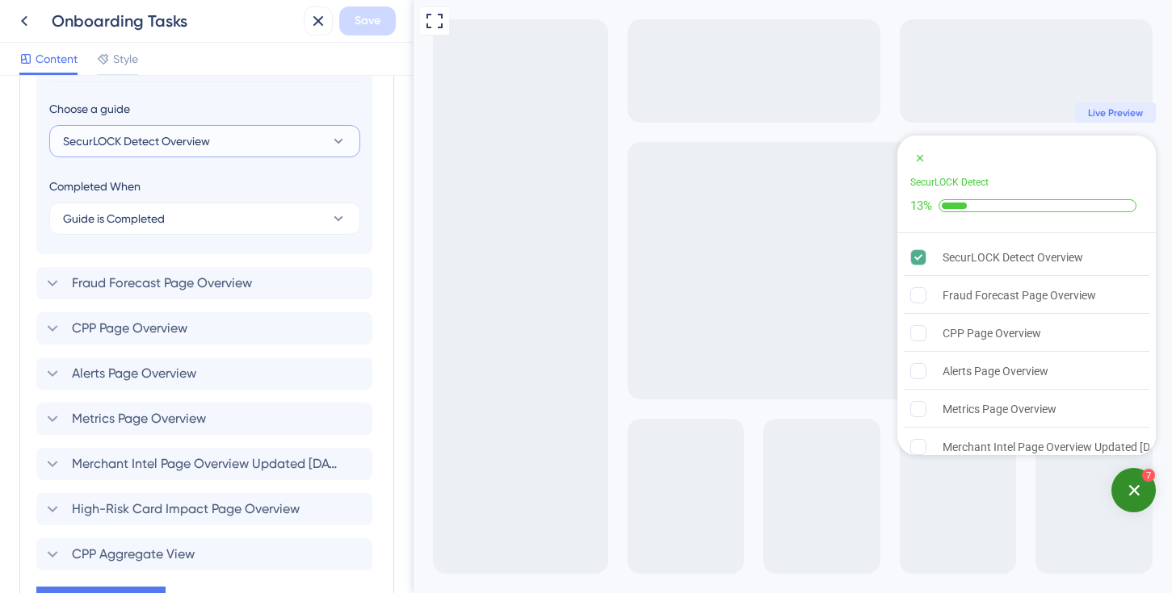
click at [344, 135] on icon at bounding box center [338, 141] width 16 height 16
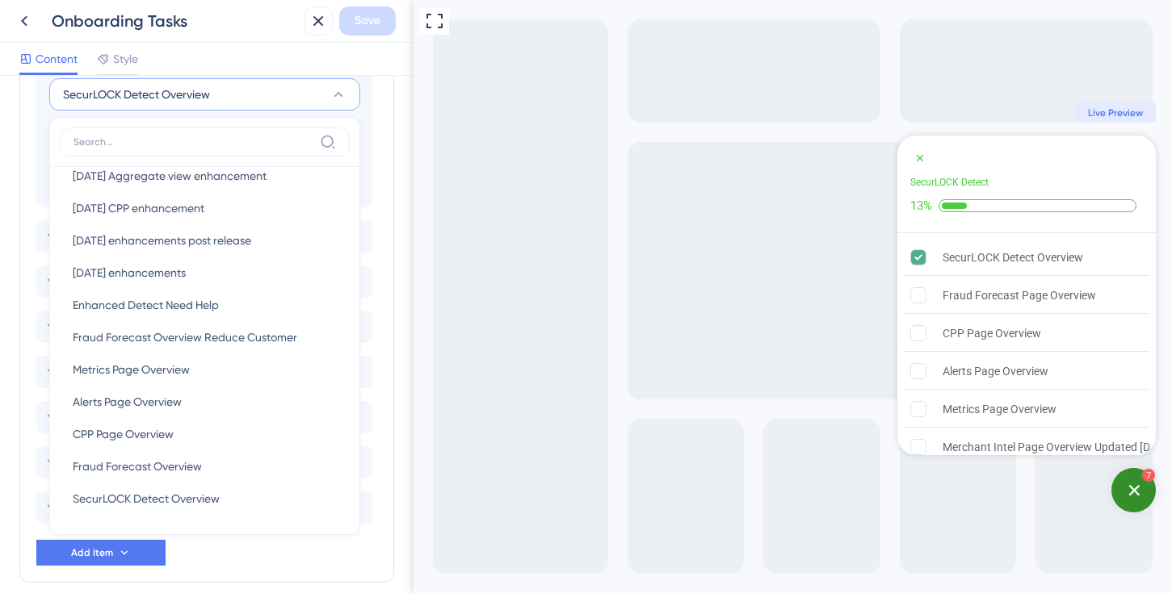
scroll to position [644, 0]
click at [247, 458] on div "Fraud Forecast Overview Fraud Forecast Overview" at bounding box center [205, 465] width 264 height 32
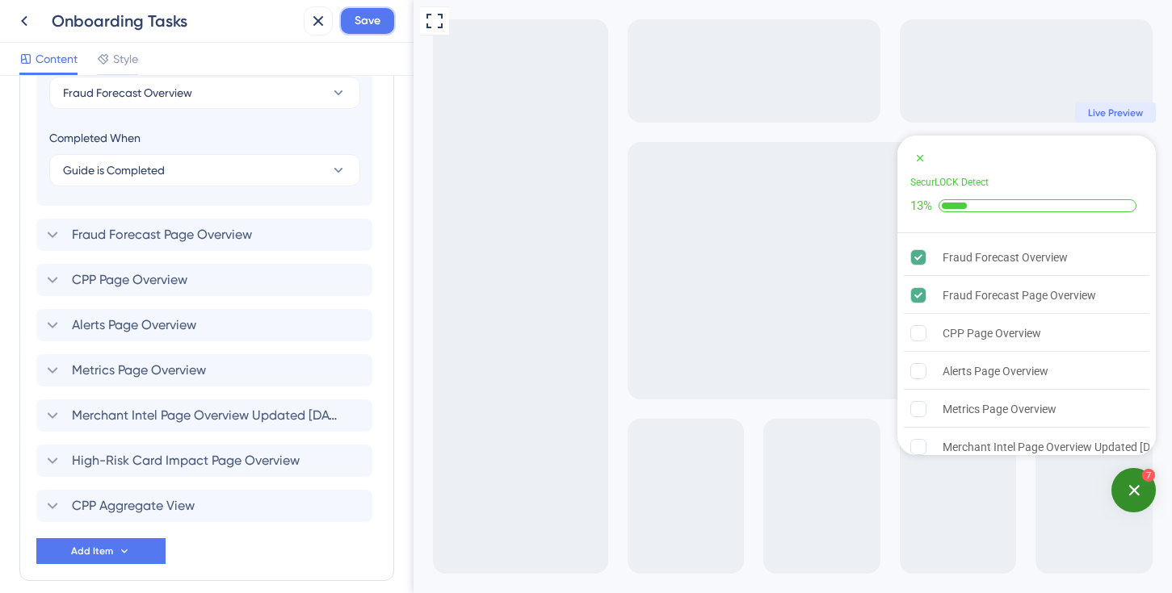
click at [378, 25] on span "Save" at bounding box center [367, 20] width 26 height 19
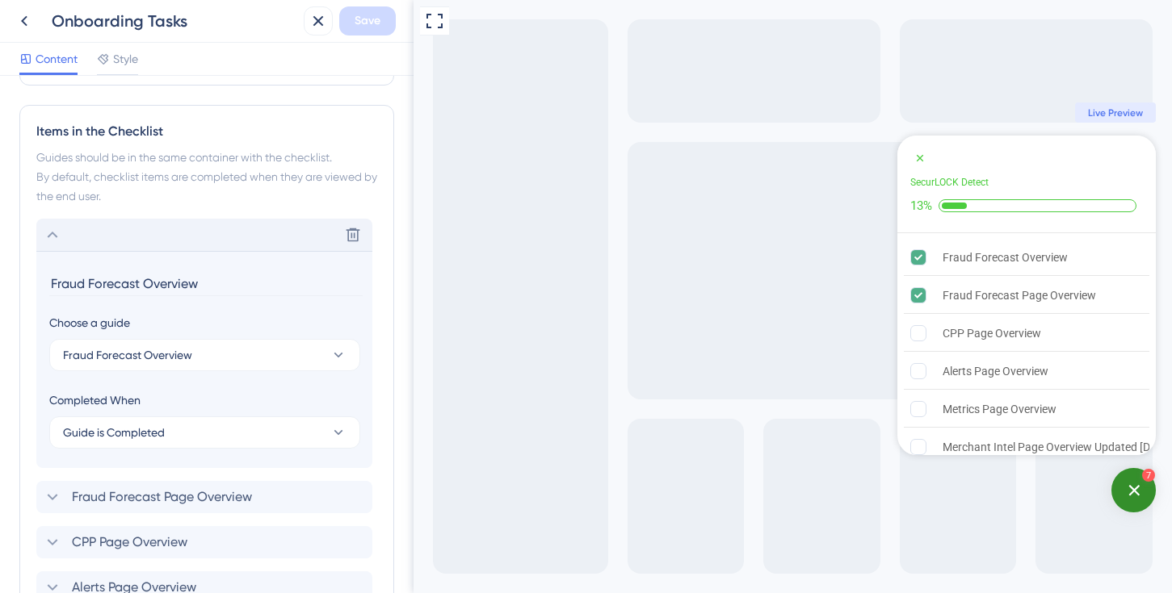
scroll to position [383, 0]
click at [336, 351] on icon at bounding box center [338, 354] width 16 height 16
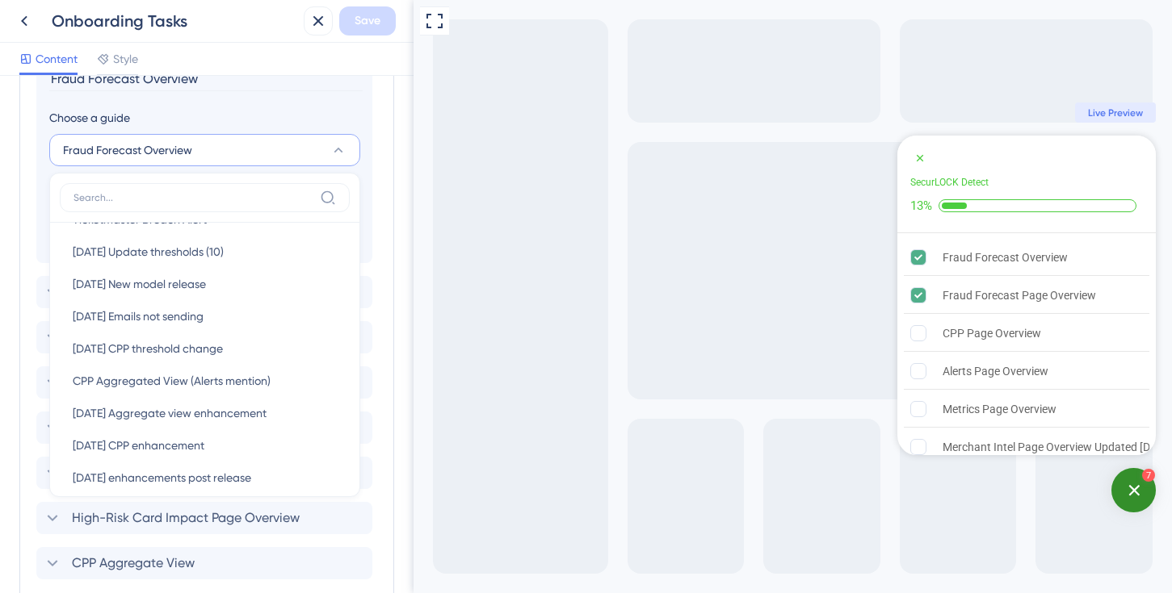
scroll to position [789, 0]
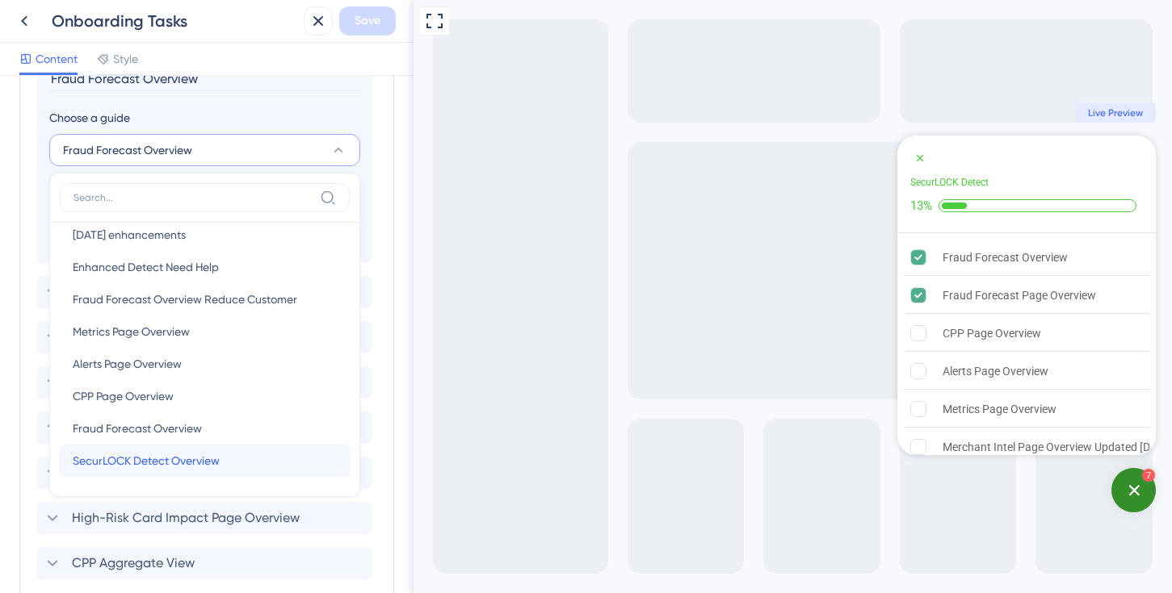
click at [266, 447] on div "SecurLOCK Detect Overview SecurLOCK Detect Overview" at bounding box center [205, 461] width 264 height 32
type input "SecurLOCK Detect Overview"
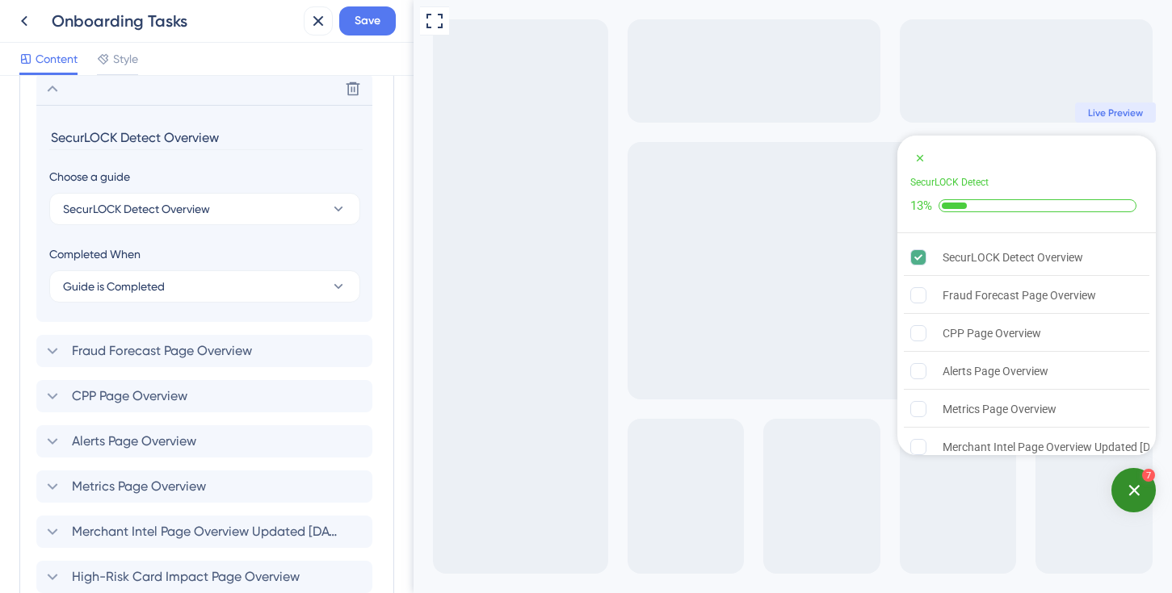
scroll to position [518, 0]
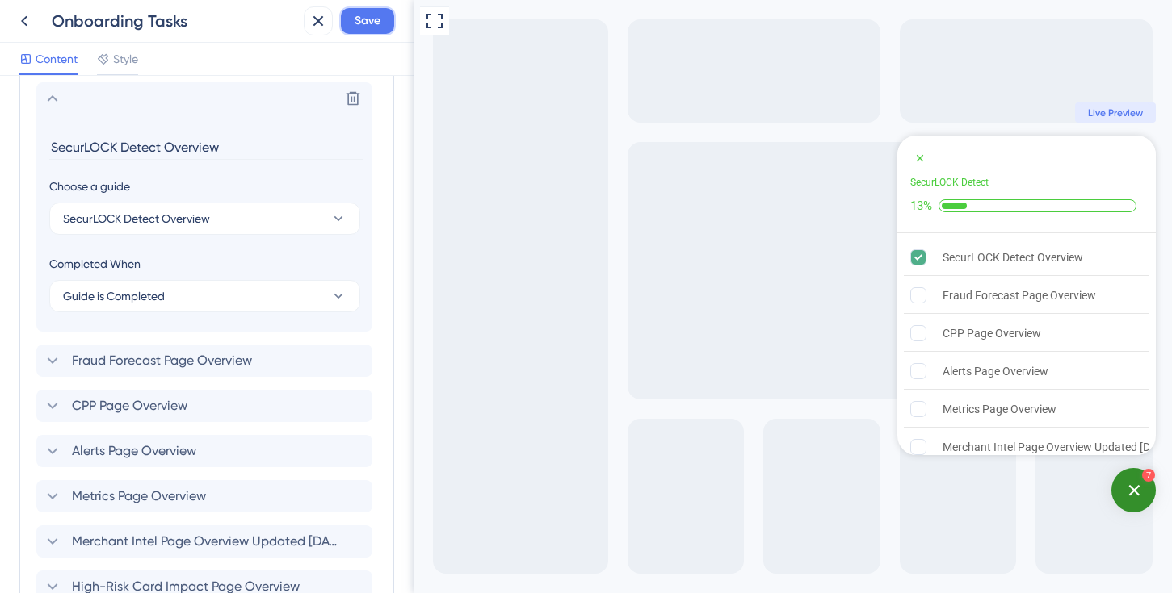
click at [363, 26] on span "Save" at bounding box center [367, 20] width 26 height 19
click at [26, 21] on icon at bounding box center [24, 20] width 19 height 19
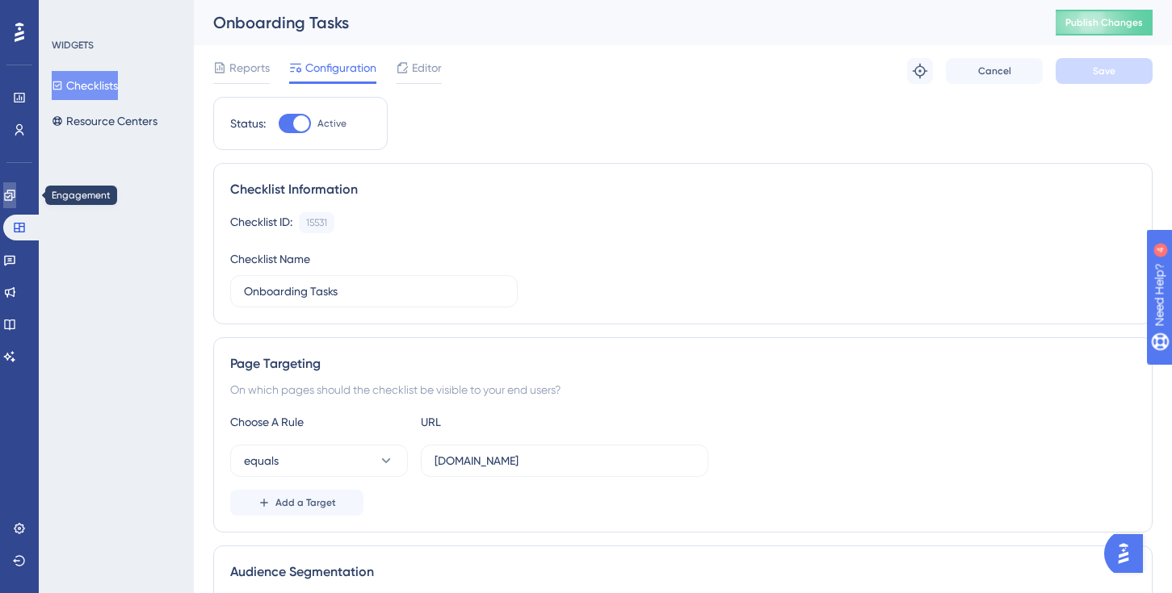
click at [16, 199] on icon at bounding box center [9, 195] width 13 height 13
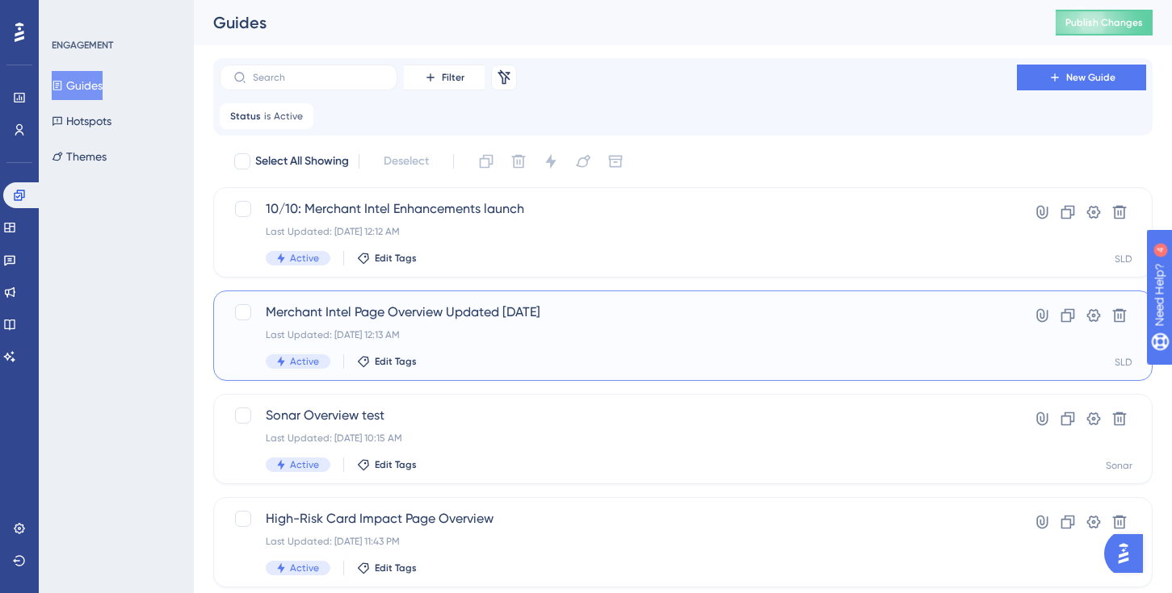
click at [523, 321] on span "Merchant Intel Page Overview Updated [DATE]" at bounding box center [618, 312] width 705 height 19
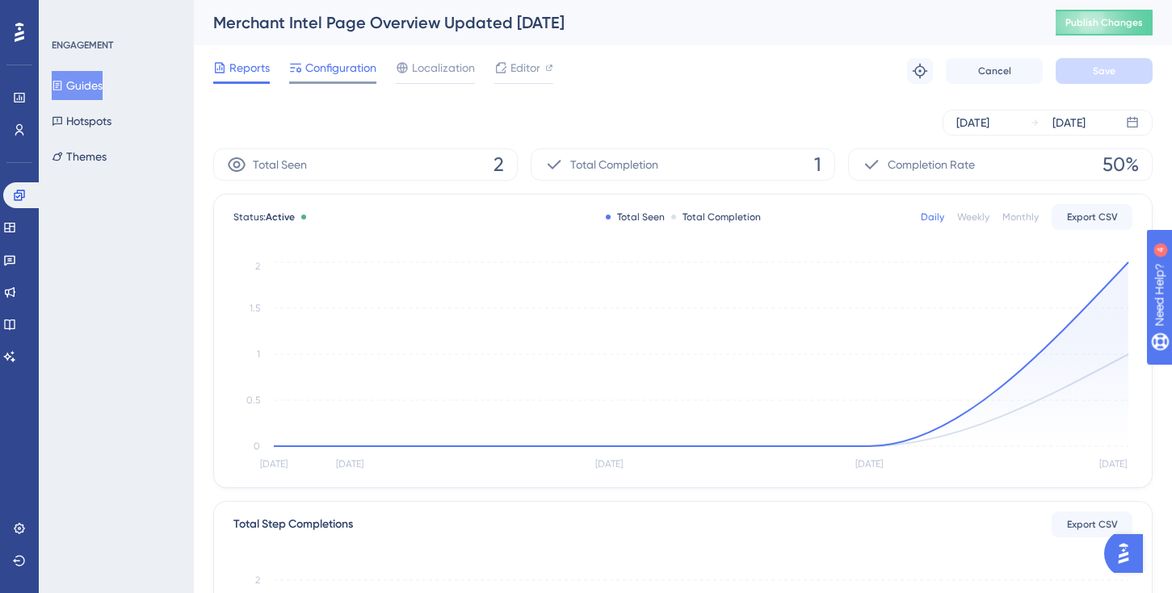
click at [313, 64] on span "Configuration" at bounding box center [340, 67] width 71 height 19
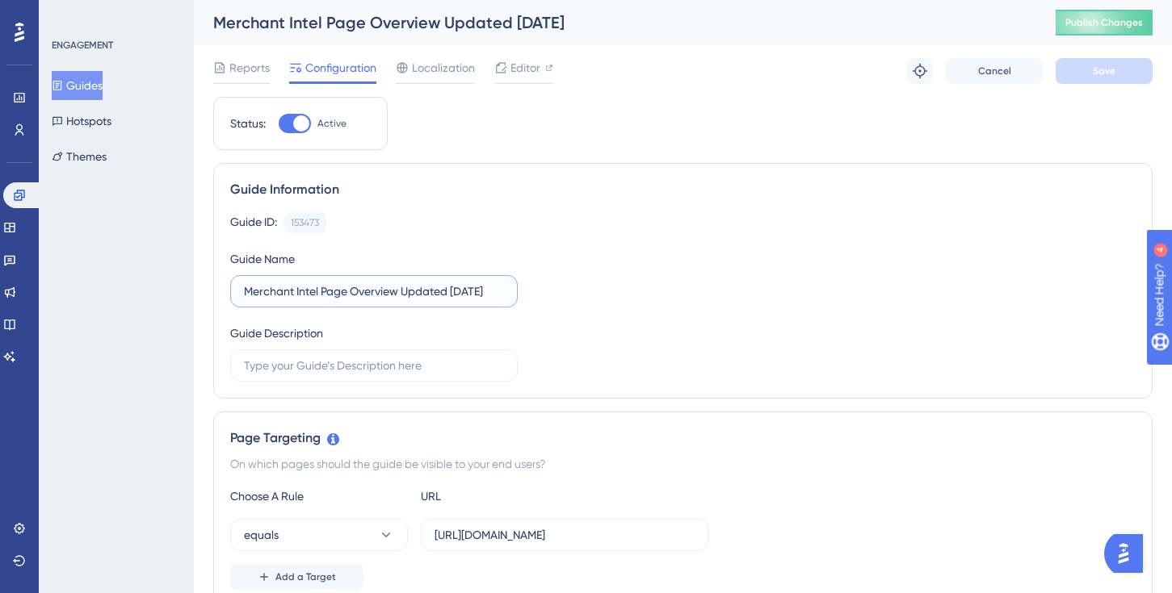
scroll to position [0, 6]
drag, startPoint x: 404, startPoint y: 291, endPoint x: 560, endPoint y: 300, distance: 156.9
click at [560, 300] on div "Guide ID: 153473 Copy Guide Name Merchant Intel Page Overview Updated [DATE] Gu…" at bounding box center [682, 297] width 905 height 170
type input "Merchant Intel Page Overview"
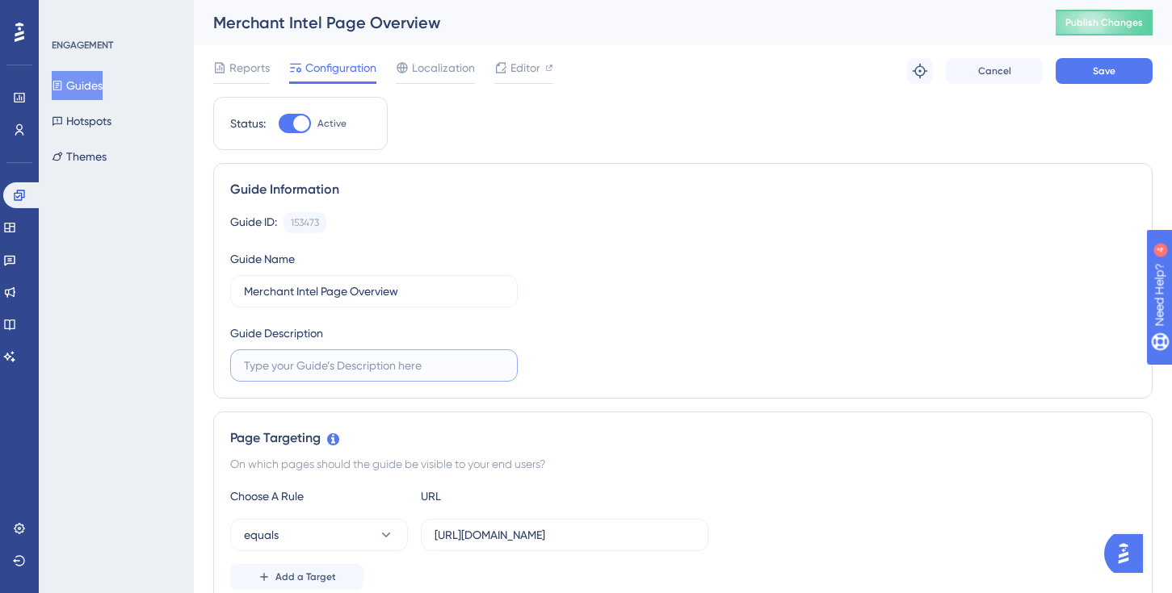
click at [461, 362] on input "text" at bounding box center [374, 366] width 260 height 18
paste input "Updated [DATE]"
type input "Updated [DATE]"
click at [439, 299] on input "Merchant Intel Page Overview" at bounding box center [374, 292] width 260 height 18
type input "Merchant Intel Page Overview"
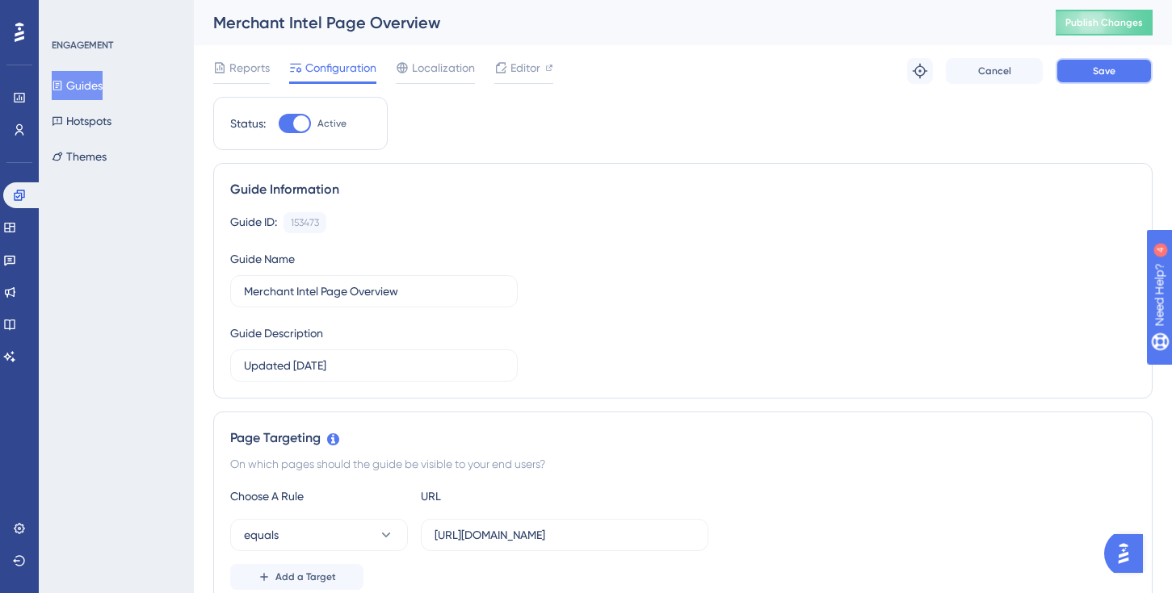
click at [1116, 59] on button "Save" at bounding box center [1103, 71] width 97 height 26
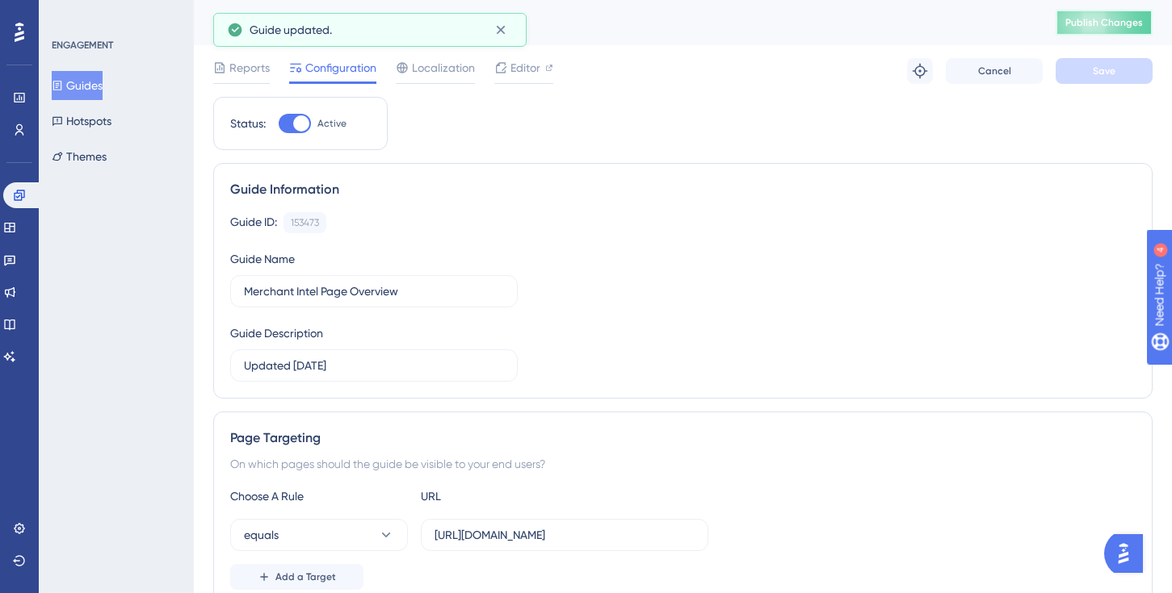
click at [1126, 28] on span "Publish Changes" at bounding box center [1104, 22] width 78 height 13
